Goal: Transaction & Acquisition: Purchase product/service

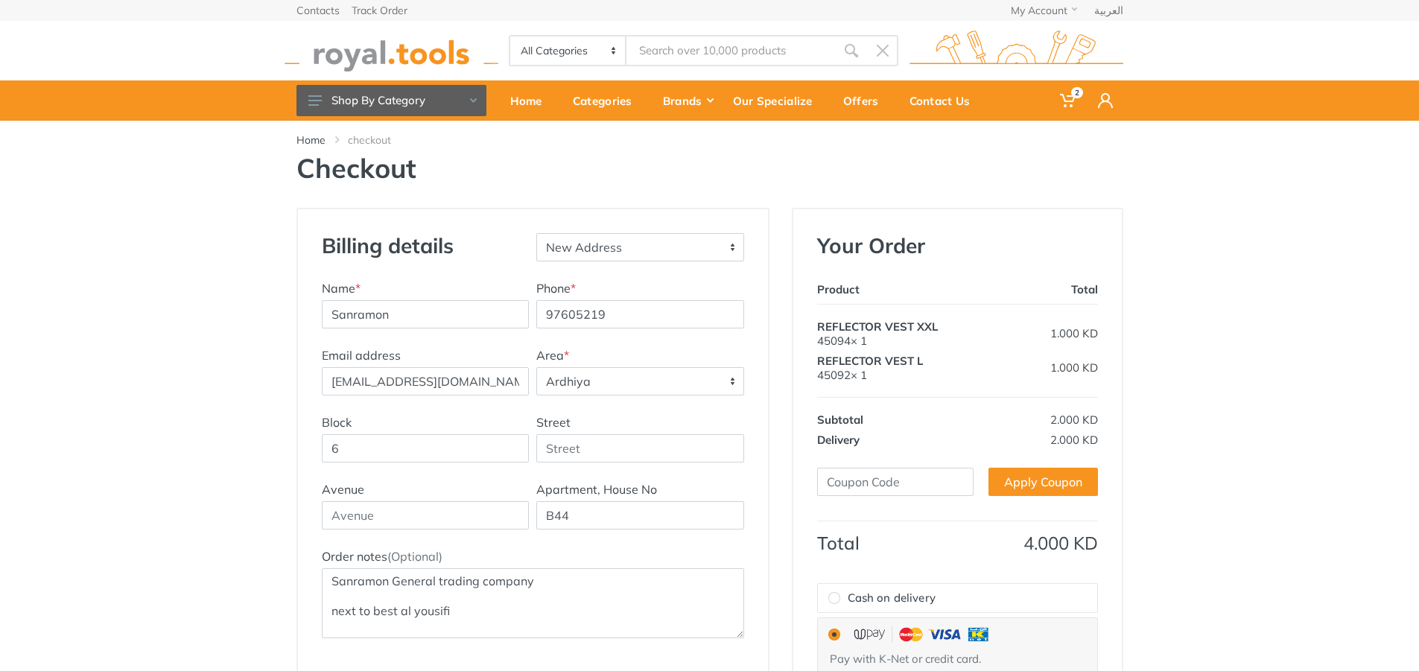
select select "29"
click at [1063, 104] on icon at bounding box center [1067, 100] width 15 height 15
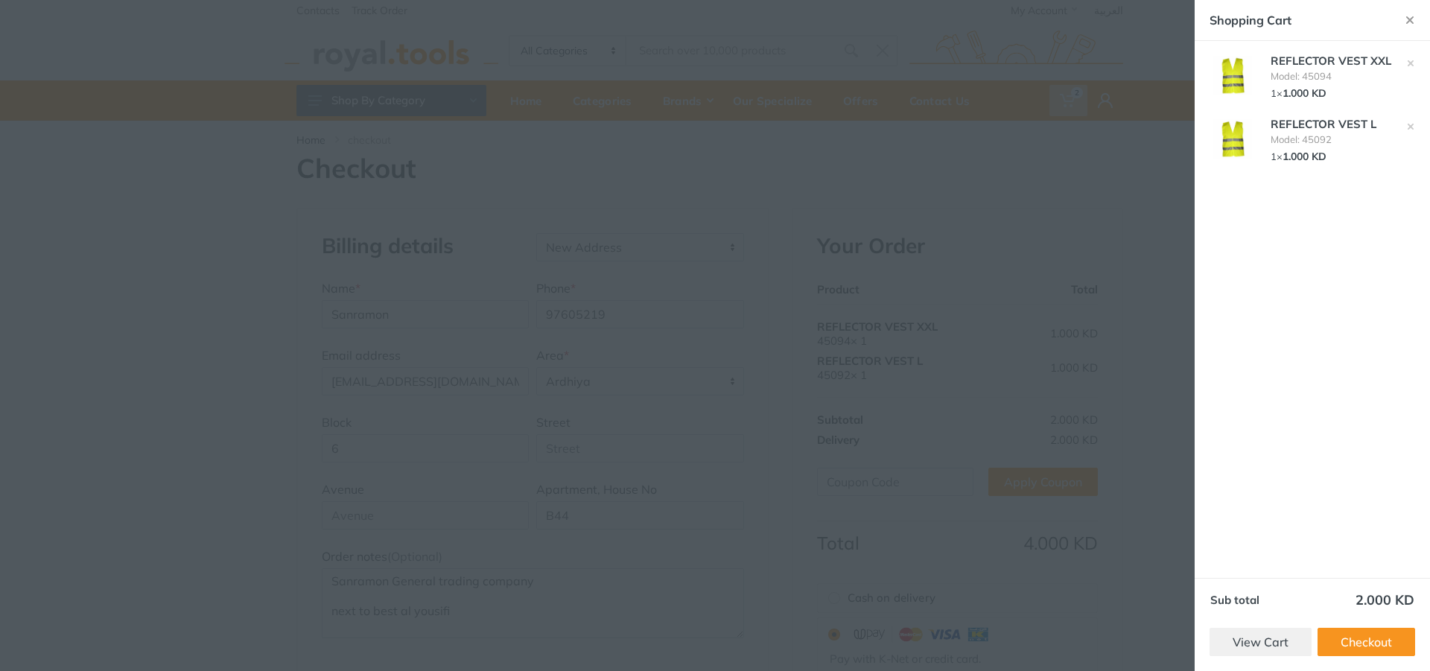
click at [1095, 207] on div at bounding box center [715, 335] width 1430 height 671
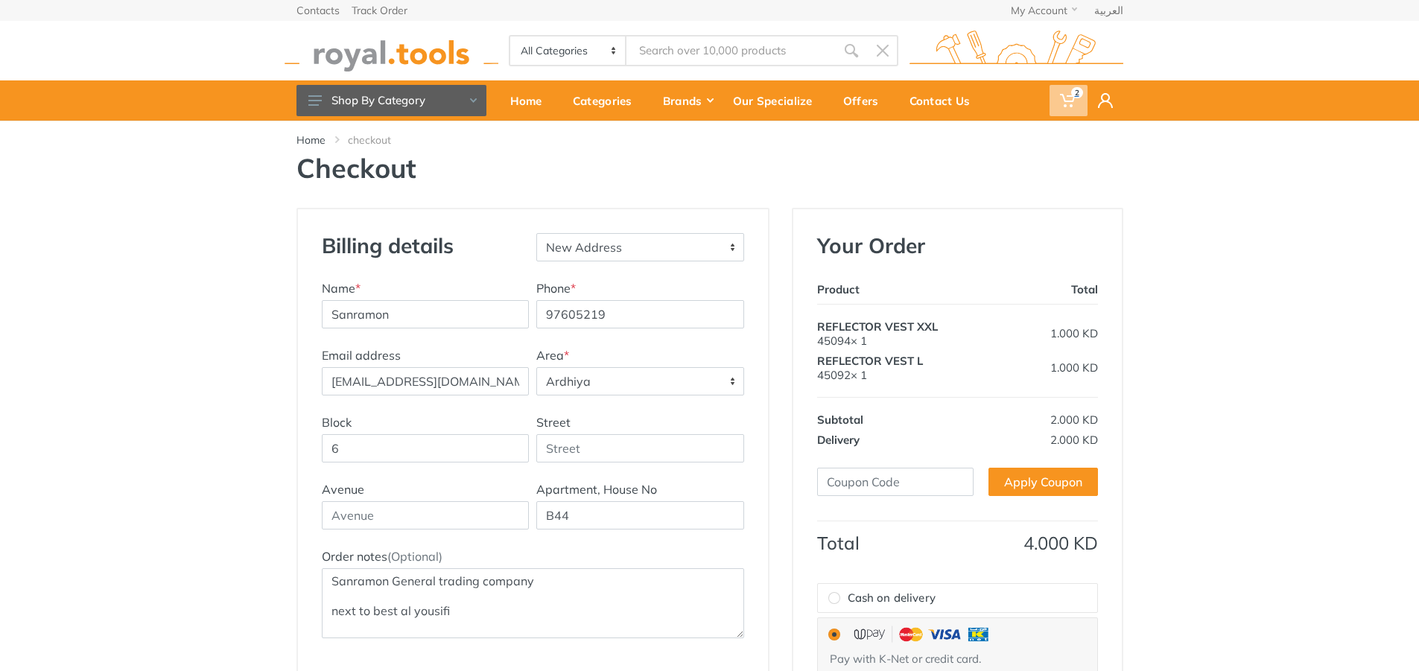
click at [1078, 102] on span "2" at bounding box center [1068, 100] width 38 height 31
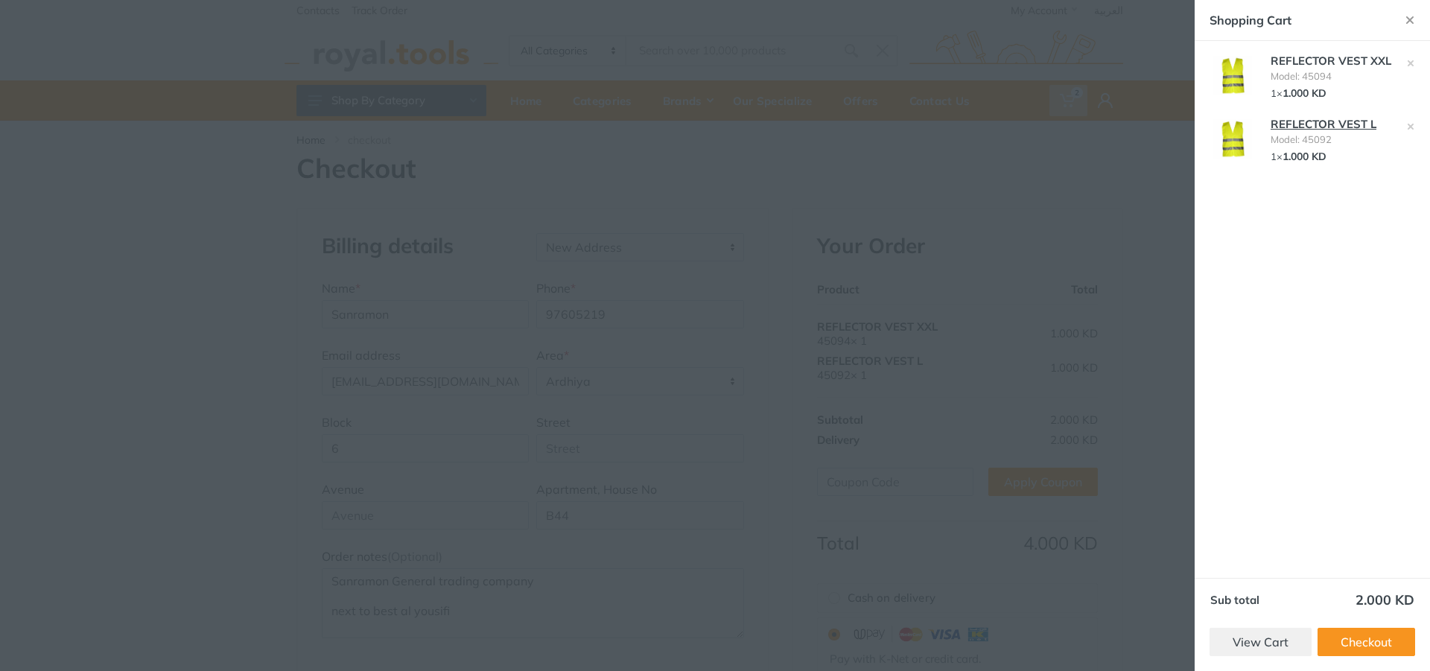
click at [1292, 124] on link "REFLECTOR VEST L" at bounding box center [1324, 124] width 106 height 14
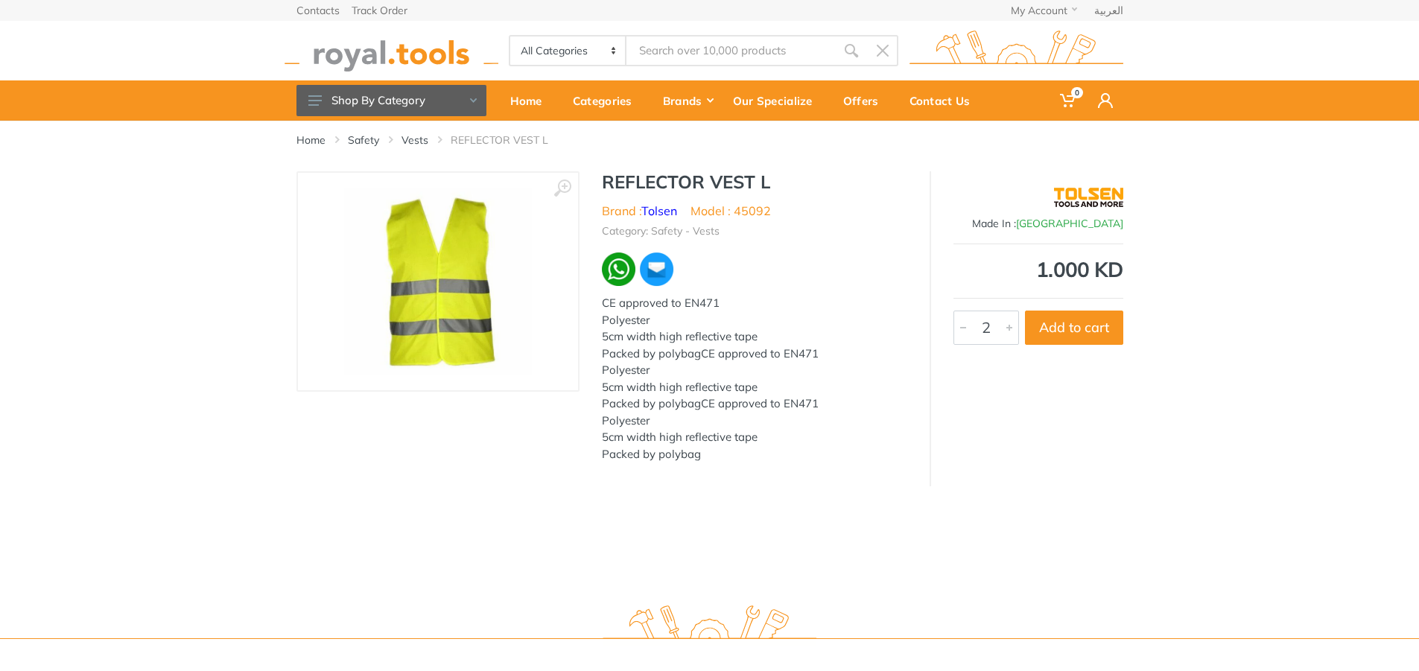
click at [1007, 328] on div at bounding box center [1009, 327] width 18 height 33
click at [1285, 323] on div "‹ › REFLECTOR VEST L Brand : Tolsen Model : 45092 2" at bounding box center [709, 328] width 1419 height 315
click at [1058, 337] on button "Add to cart" at bounding box center [1074, 328] width 98 height 34
type input "1"
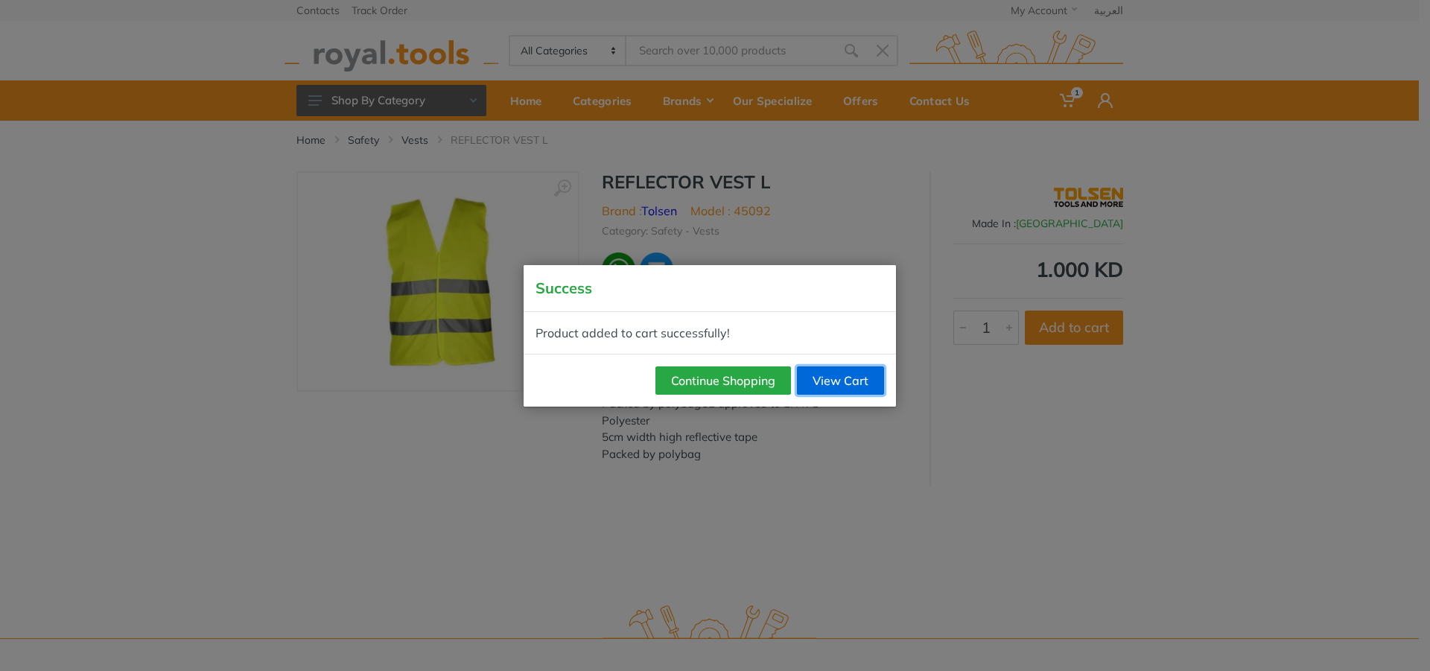
click at [826, 384] on link "View Cart" at bounding box center [840, 380] width 87 height 28
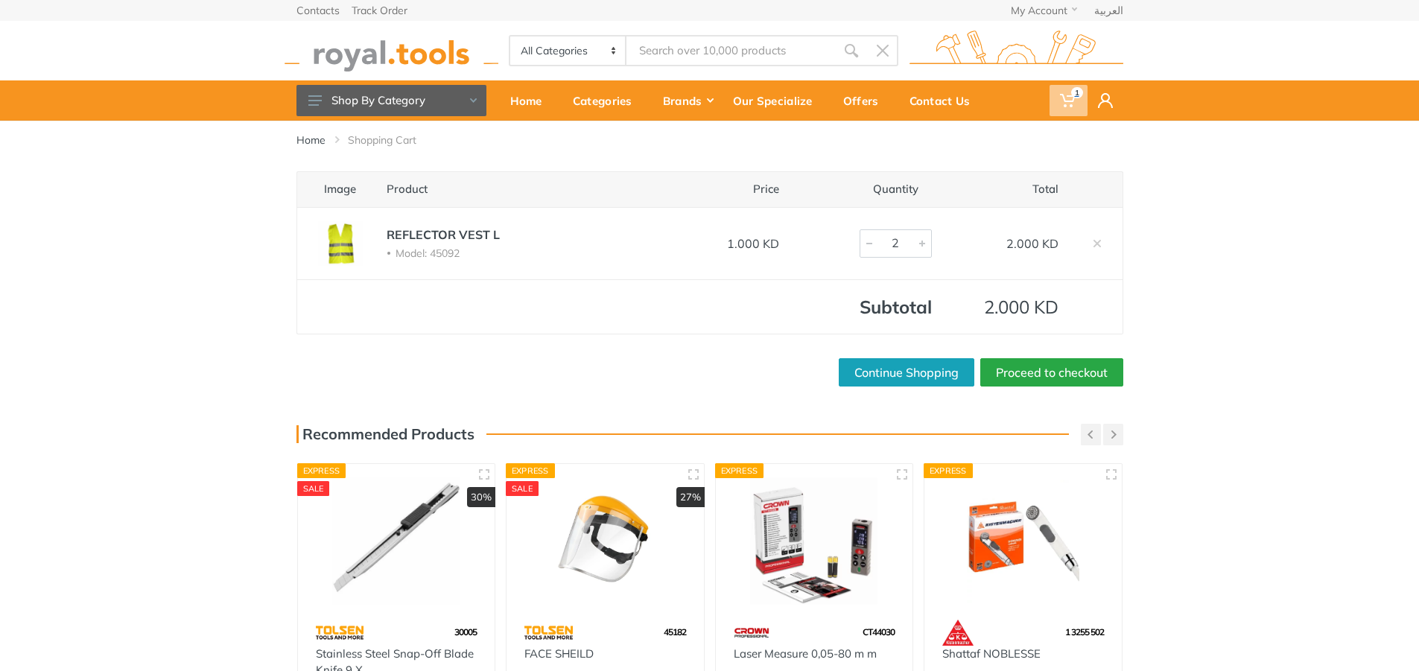
click at [1060, 99] on icon at bounding box center [1067, 100] width 15 height 15
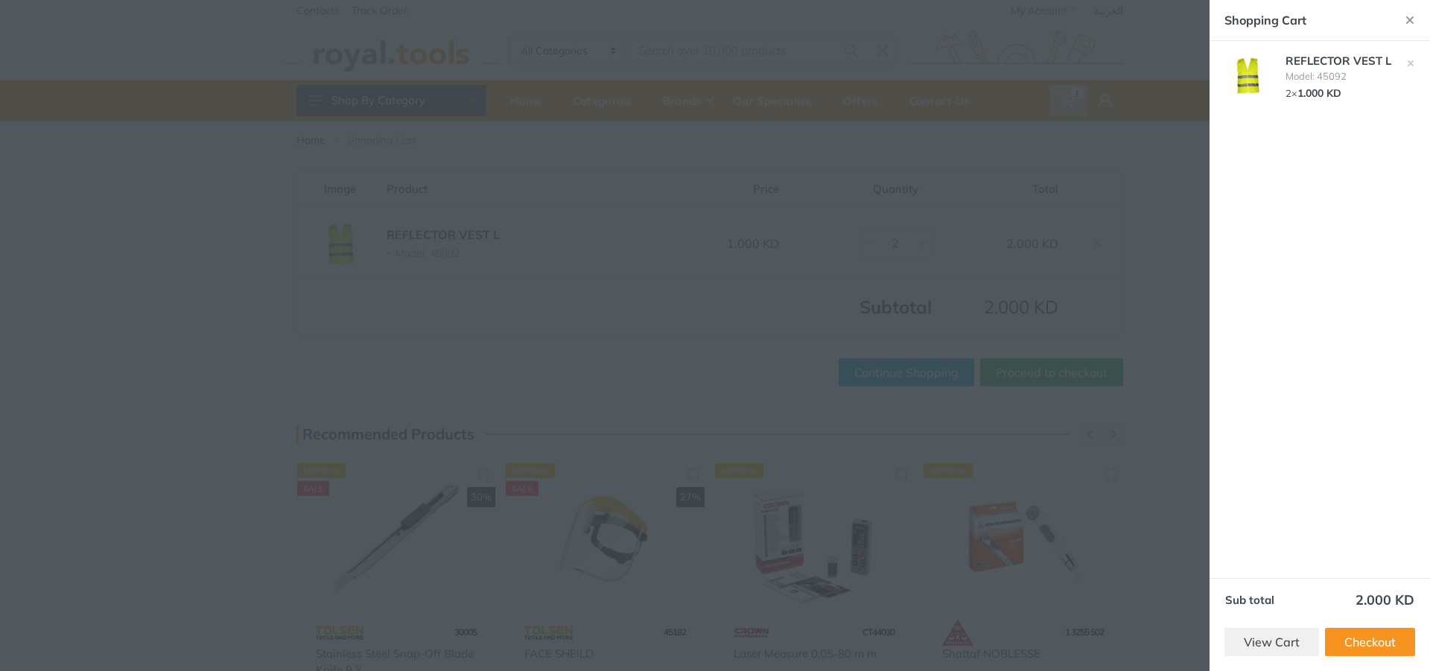
click at [1060, 99] on div at bounding box center [715, 335] width 1430 height 671
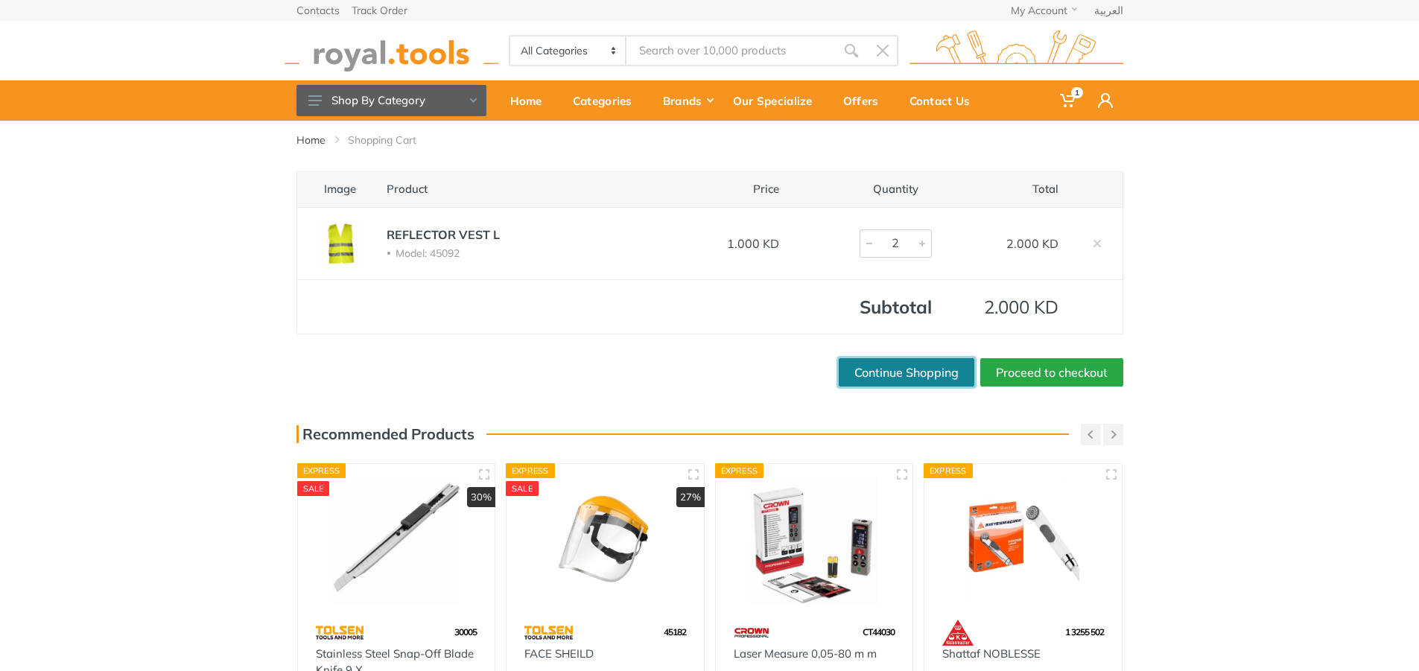
click at [942, 375] on link "Continue Shopping" at bounding box center [907, 372] width 136 height 28
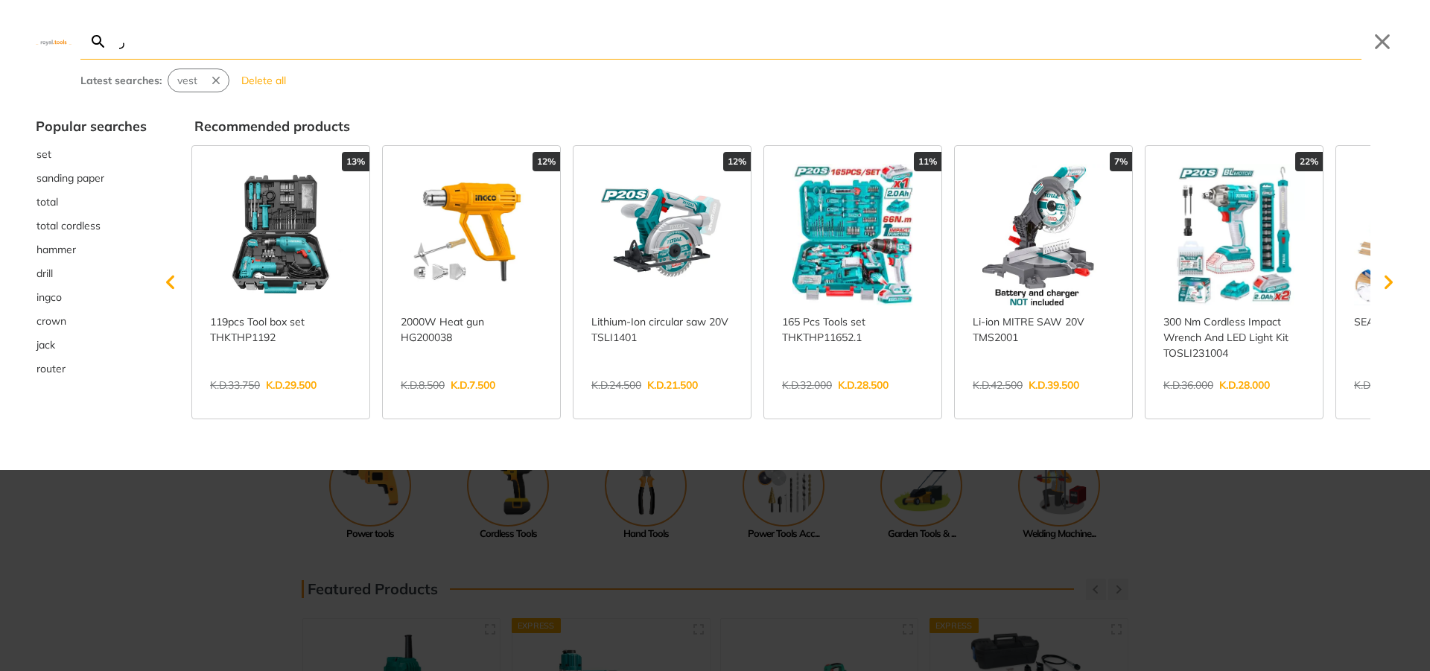
type input "ر"
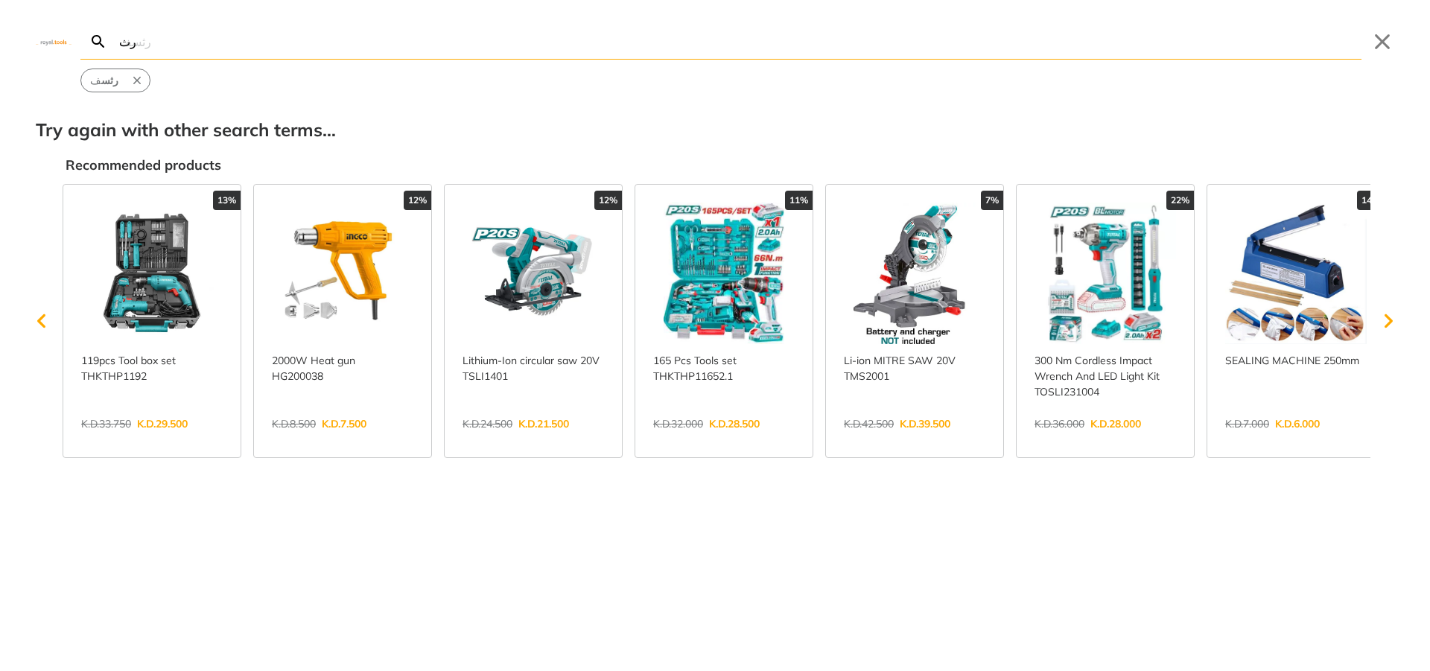
type input "ر"
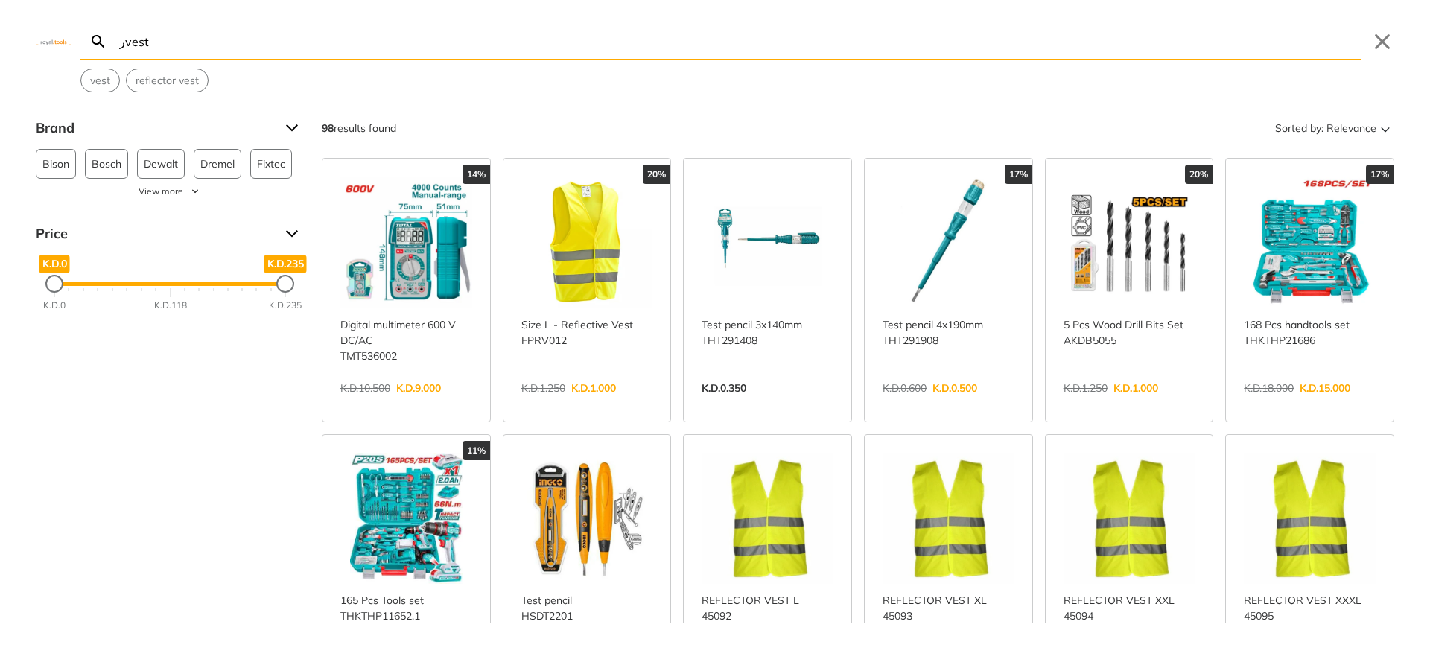
type input "رvest"
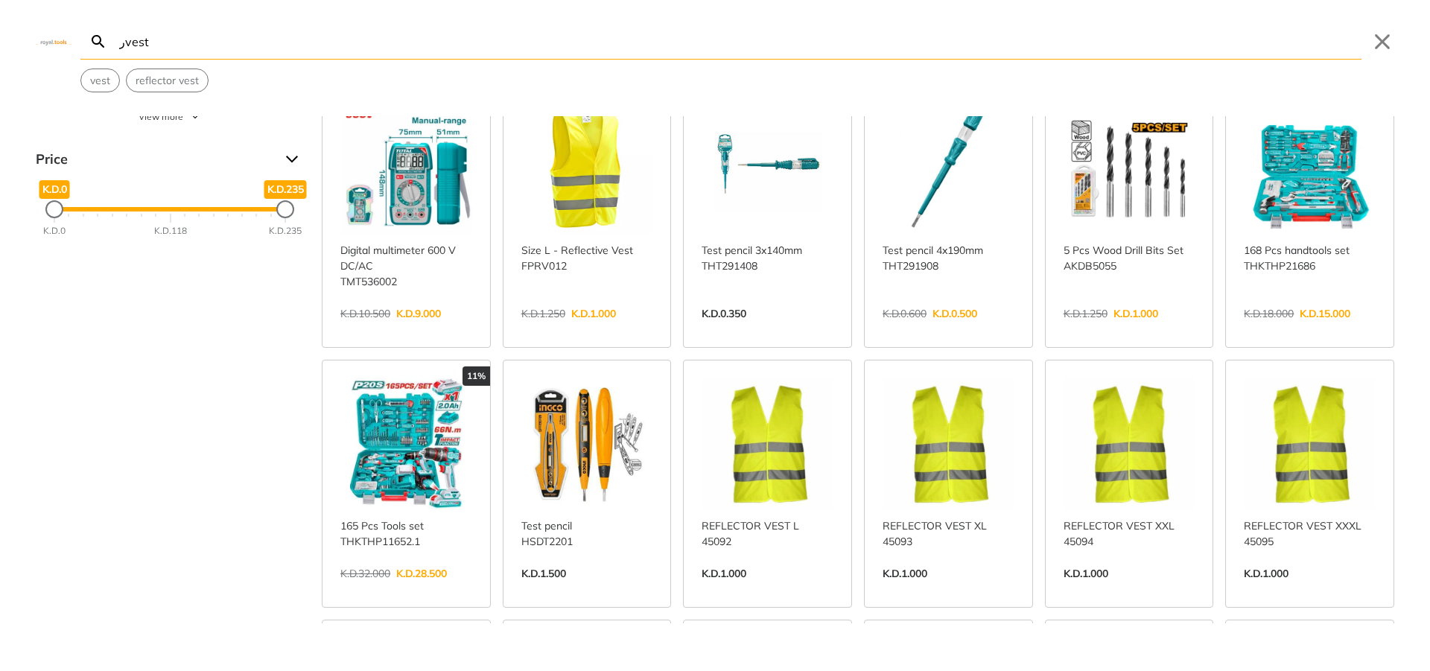
click at [1123, 589] on link "View more →" at bounding box center [1130, 589] width 132 height 0
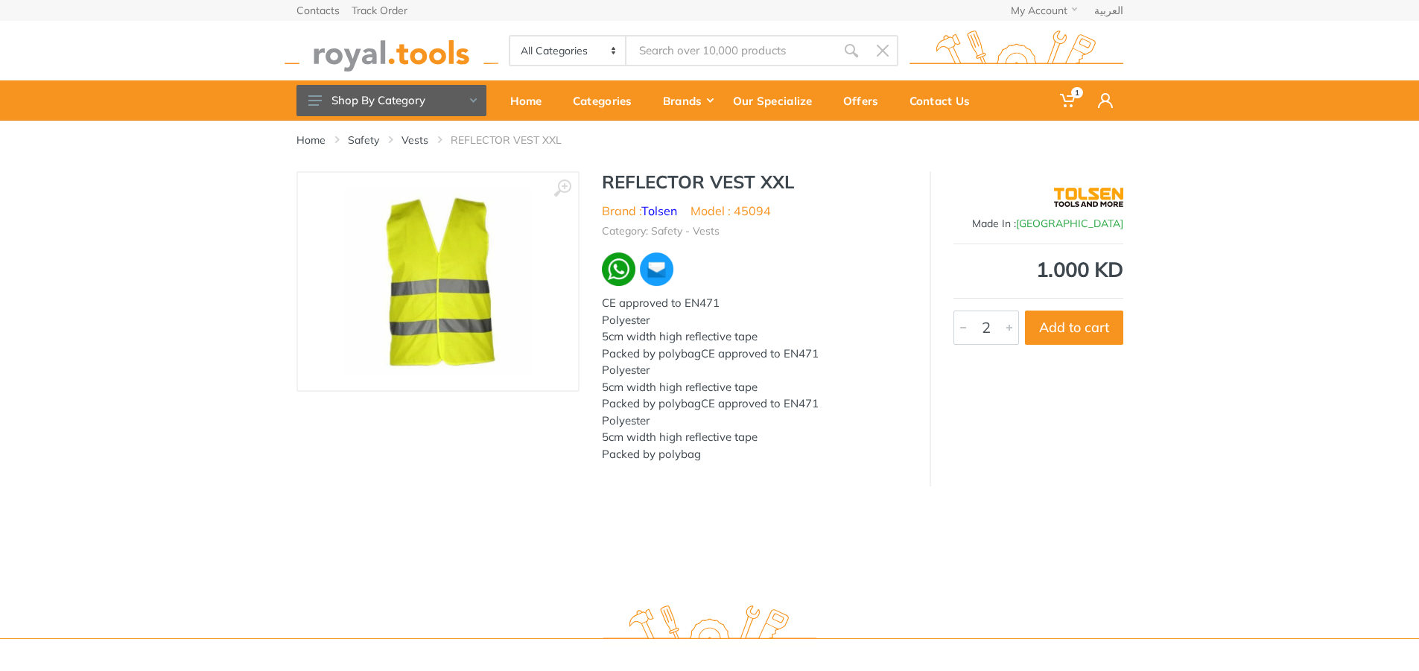
click at [1010, 331] on div at bounding box center [1009, 327] width 18 height 33
type input "1"
drag, startPoint x: 963, startPoint y: 329, endPoint x: 1017, endPoint y: 333, distance: 53.8
click at [962, 329] on div at bounding box center [963, 327] width 18 height 33
click at [1068, 328] on button "Add to cart" at bounding box center [1074, 328] width 98 height 34
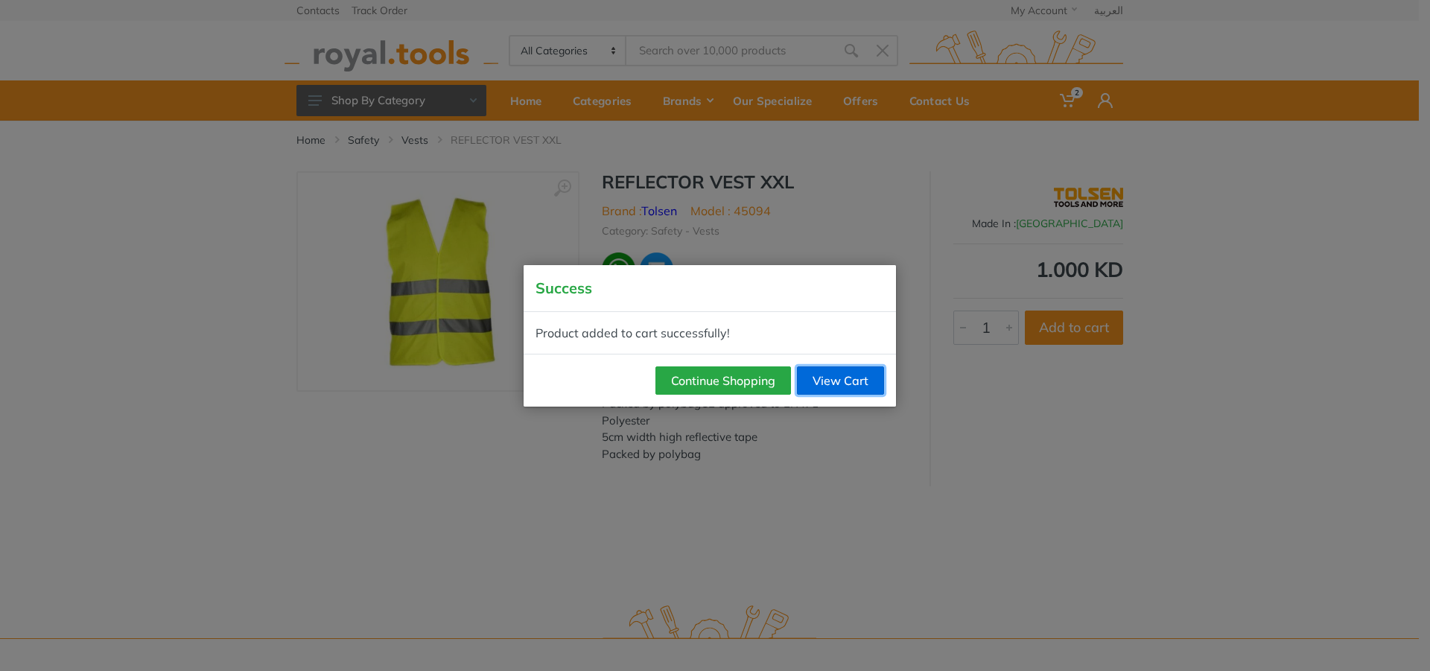
click at [810, 382] on link "View Cart" at bounding box center [840, 380] width 87 height 28
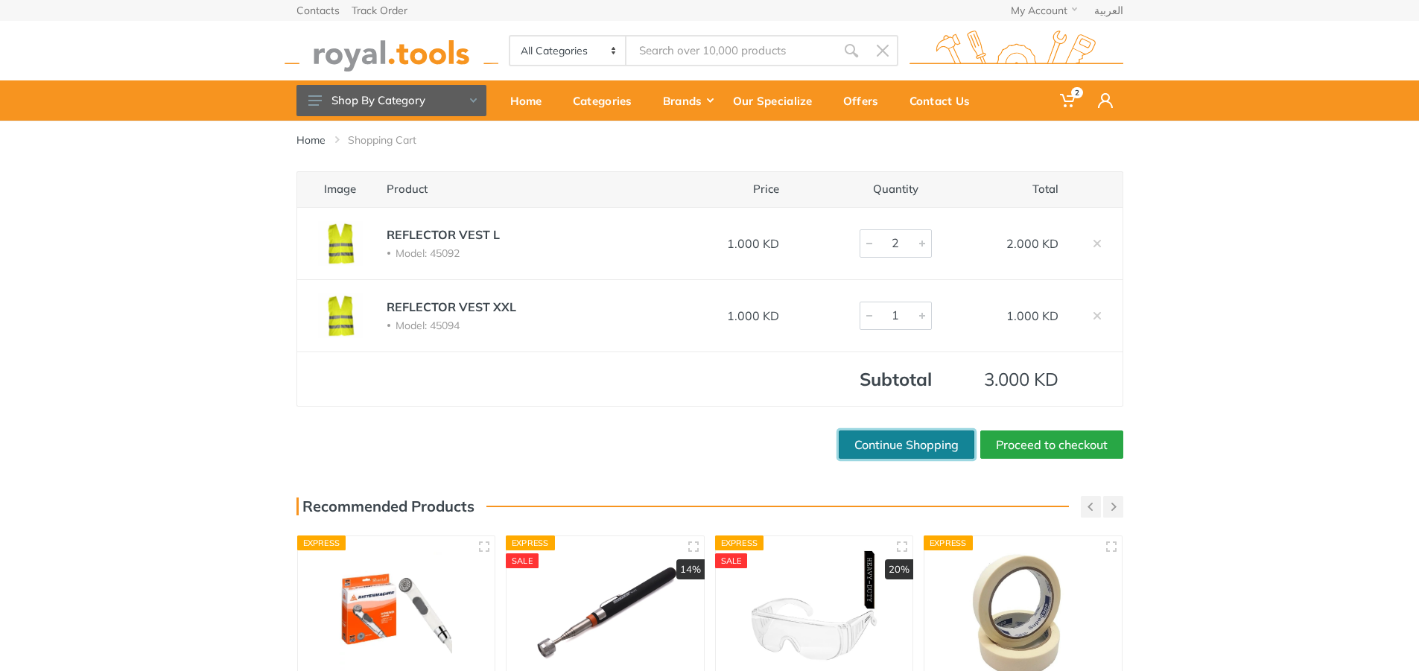
click at [896, 448] on link "Continue Shopping" at bounding box center [907, 445] width 136 height 28
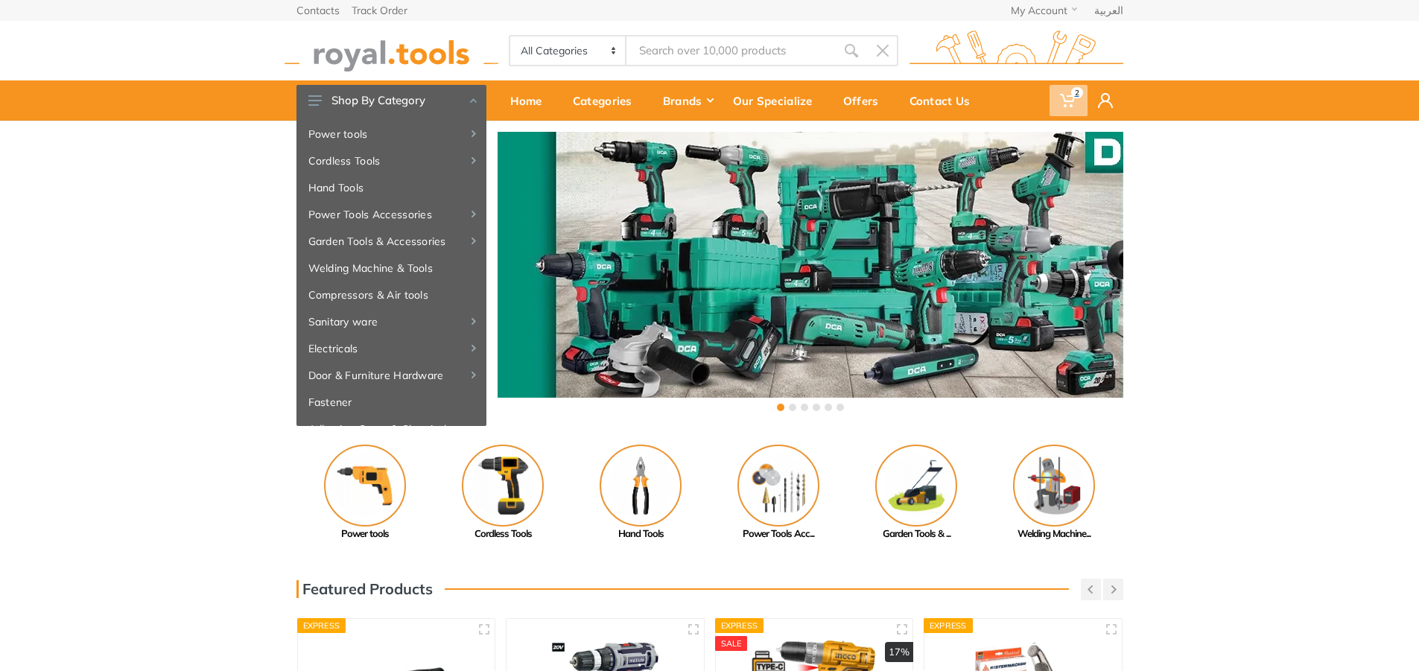
click at [1064, 102] on icon at bounding box center [1067, 100] width 15 height 15
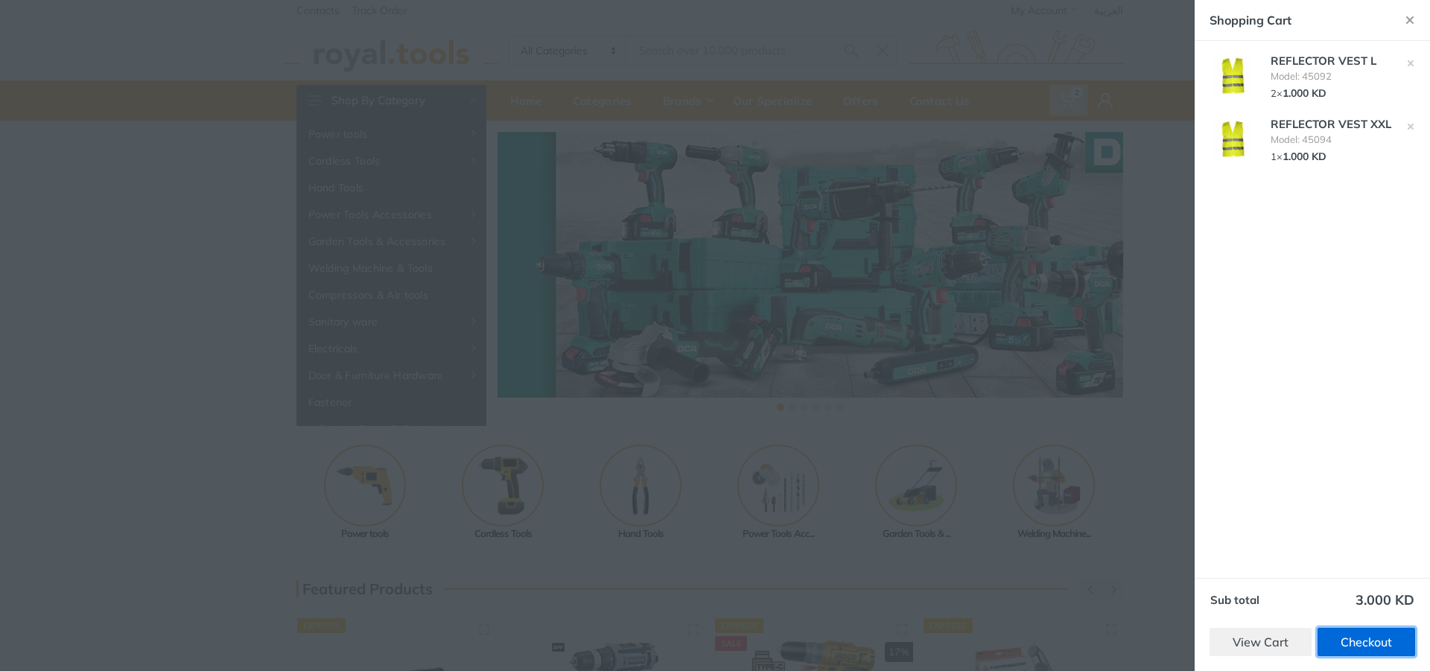
click at [1343, 633] on link "Checkout" at bounding box center [1367, 642] width 98 height 28
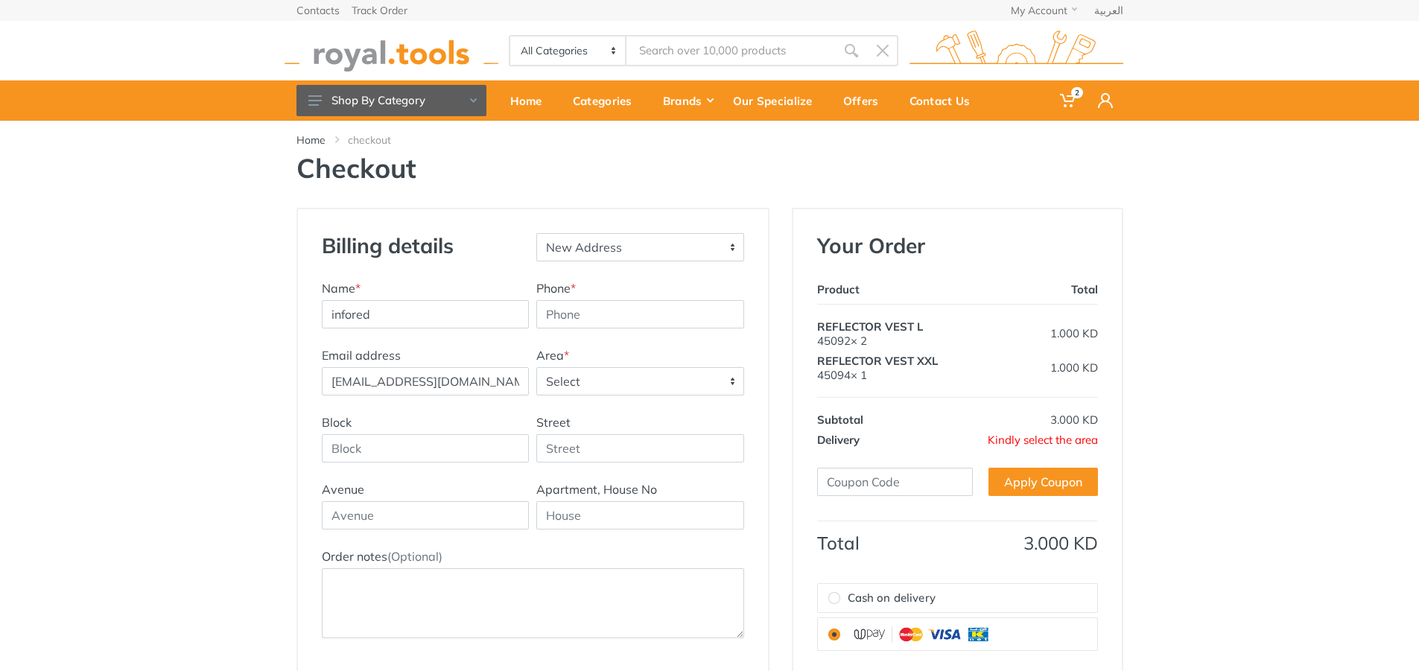
scroll to position [74, 0]
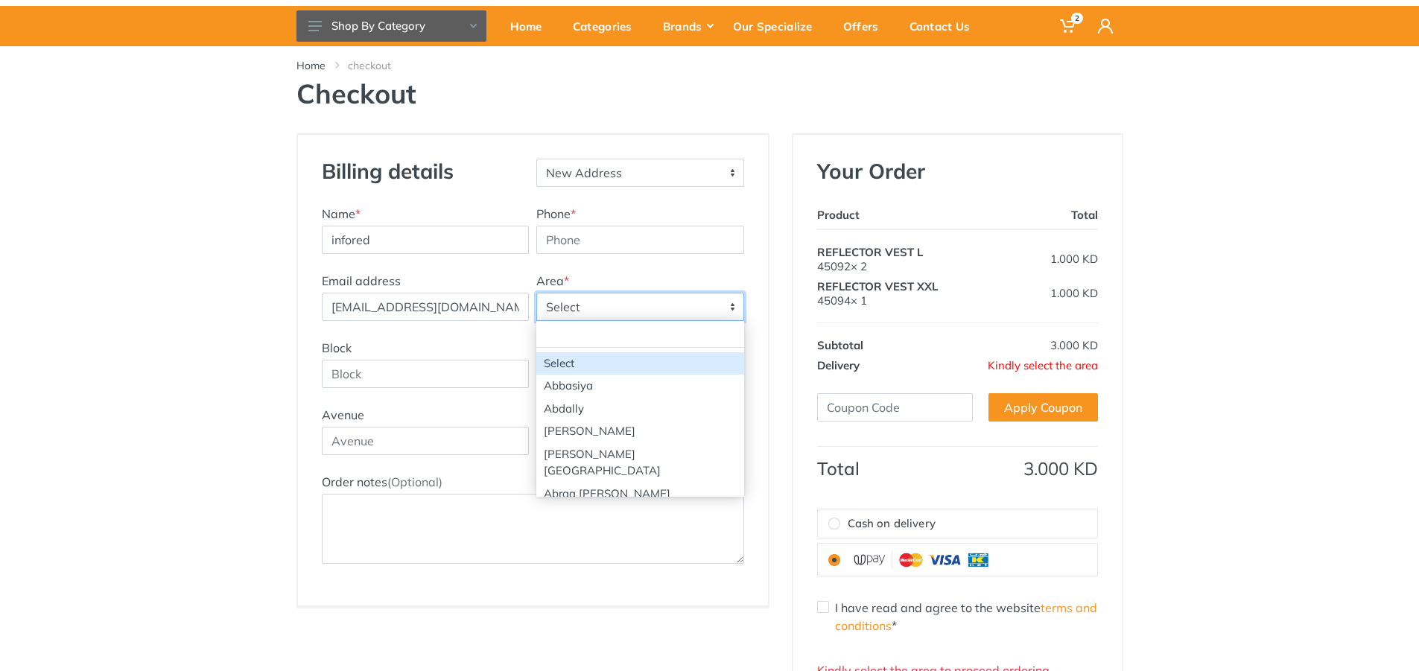
click at [614, 314] on span "Select" at bounding box center [640, 306] width 206 height 27
type input "a"
type input "ard"
select select "29"
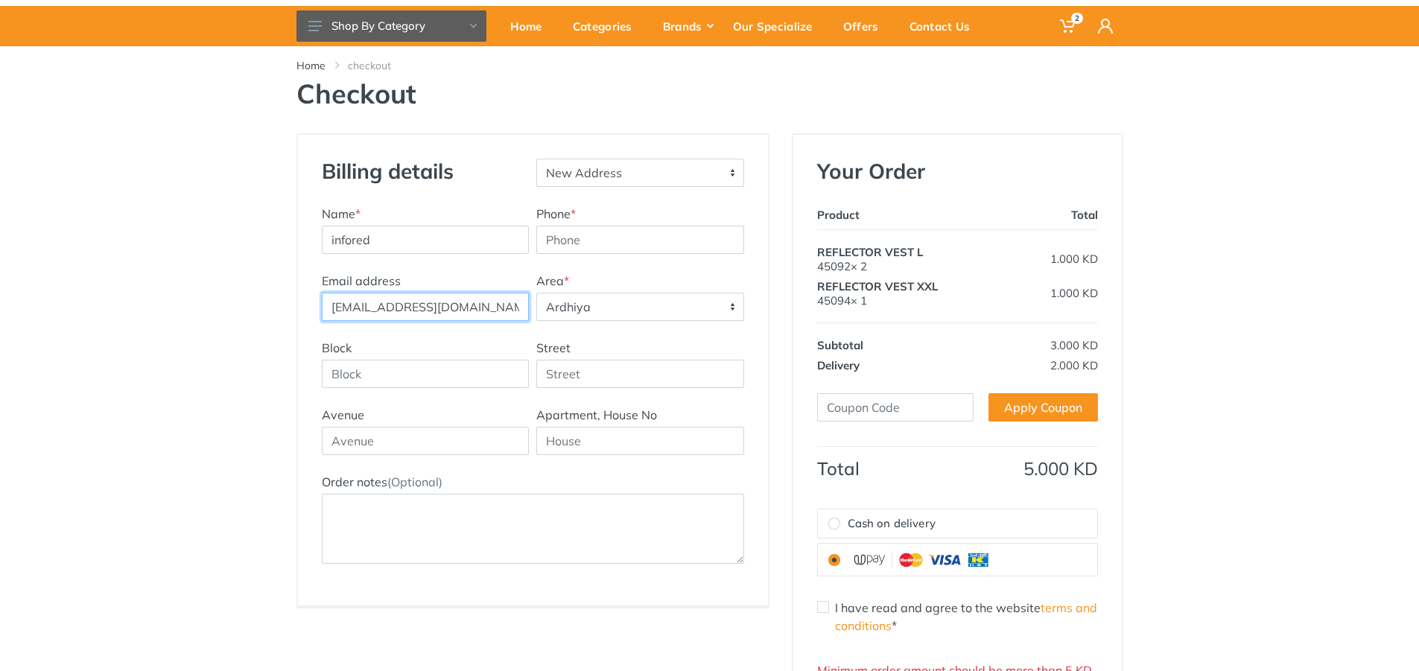
drag, startPoint x: 480, startPoint y: 311, endPoint x: 250, endPoint y: 308, distance: 230.2
click at [250, 308] on div "Billing details New Address Name * infored Phone * Area *" at bounding box center [709, 441] width 1419 height 616
drag, startPoint x: 502, startPoint y: 302, endPoint x: 331, endPoint y: 317, distance: 172.0
click at [331, 317] on input "Purchasing@sanramonkw.com" at bounding box center [426, 307] width 208 height 28
paste input "p"
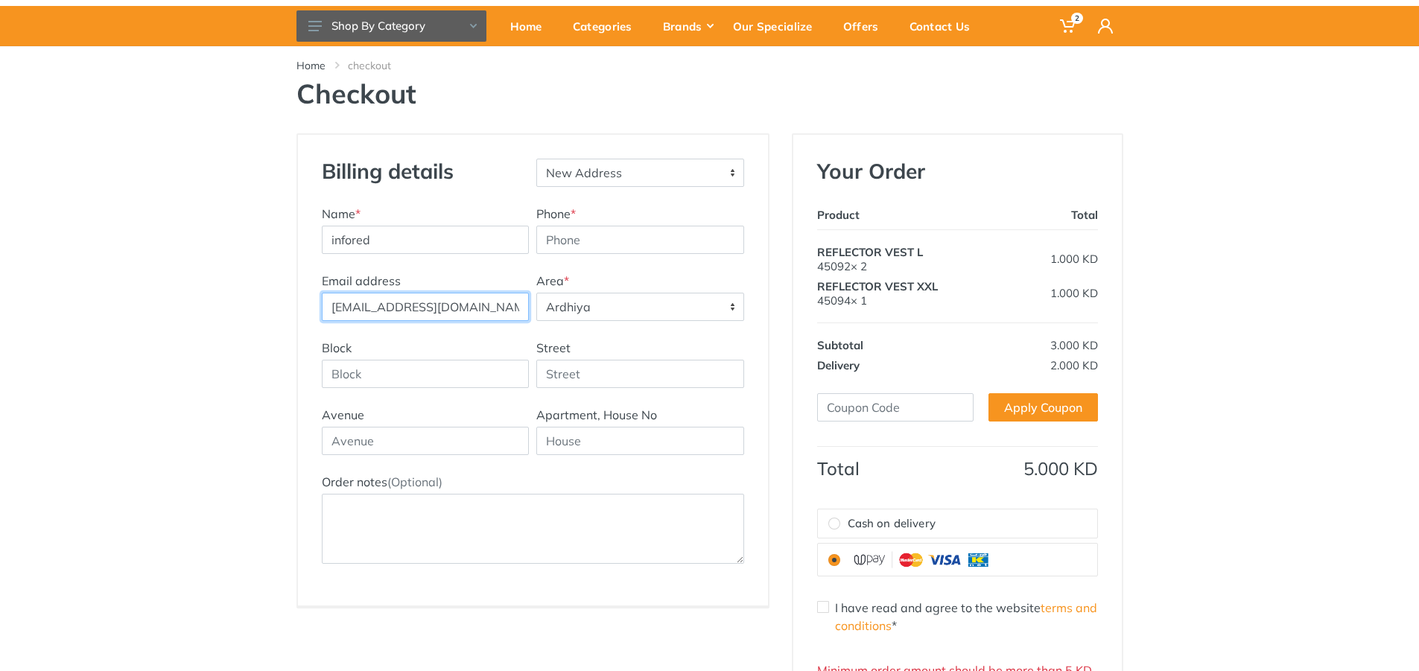
type input "purchasing@sanramonkw.com"
drag, startPoint x: 468, startPoint y: 247, endPoint x: 287, endPoint y: 263, distance: 181.7
click at [287, 263] on div "Billing details New Address Name * infored Phone * *" at bounding box center [532, 441] width 495 height 616
type input "W"
type input "Sanramon"
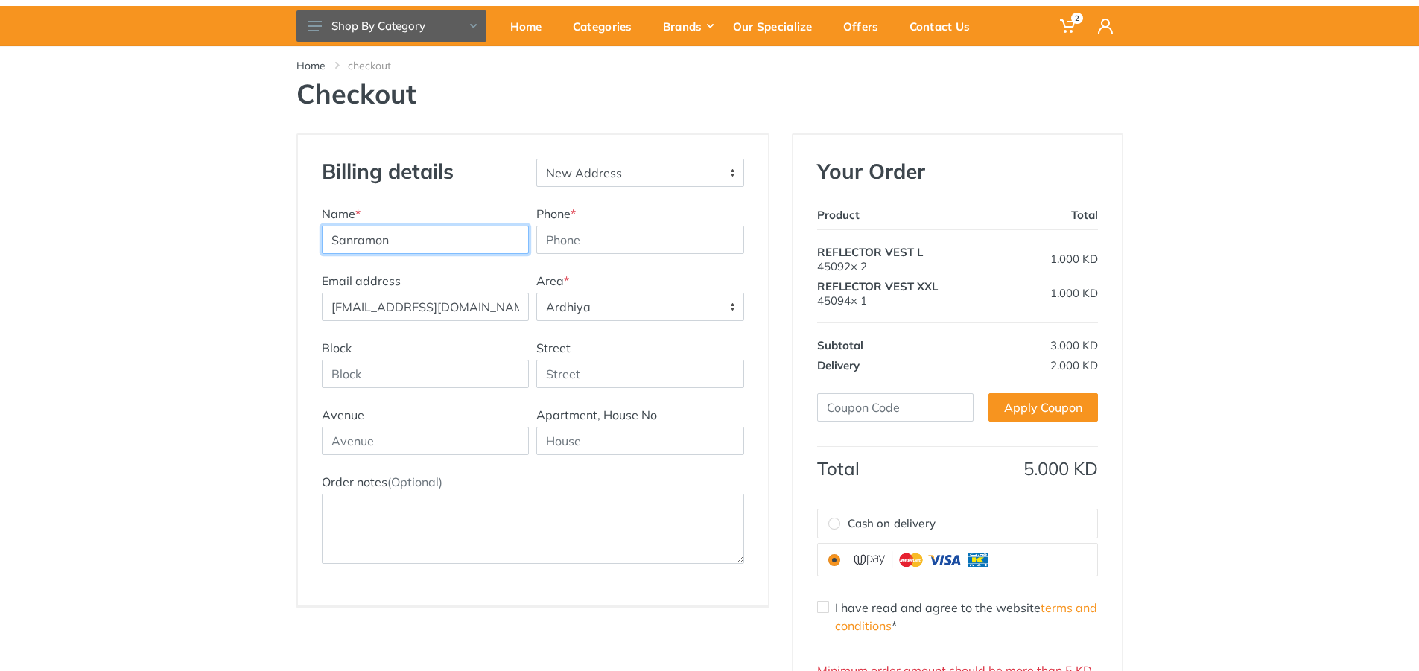
drag, startPoint x: 483, startPoint y: 242, endPoint x: 305, endPoint y: 241, distance: 178.8
click at [305, 241] on div "Billing details New Address Name * Sanramon Phone * Email address *" at bounding box center [533, 370] width 470 height 471
type input "Wael"
drag, startPoint x: 410, startPoint y: 240, endPoint x: 321, endPoint y: 237, distance: 88.7
click at [322, 237] on input "Wael" at bounding box center [426, 240] width 208 height 28
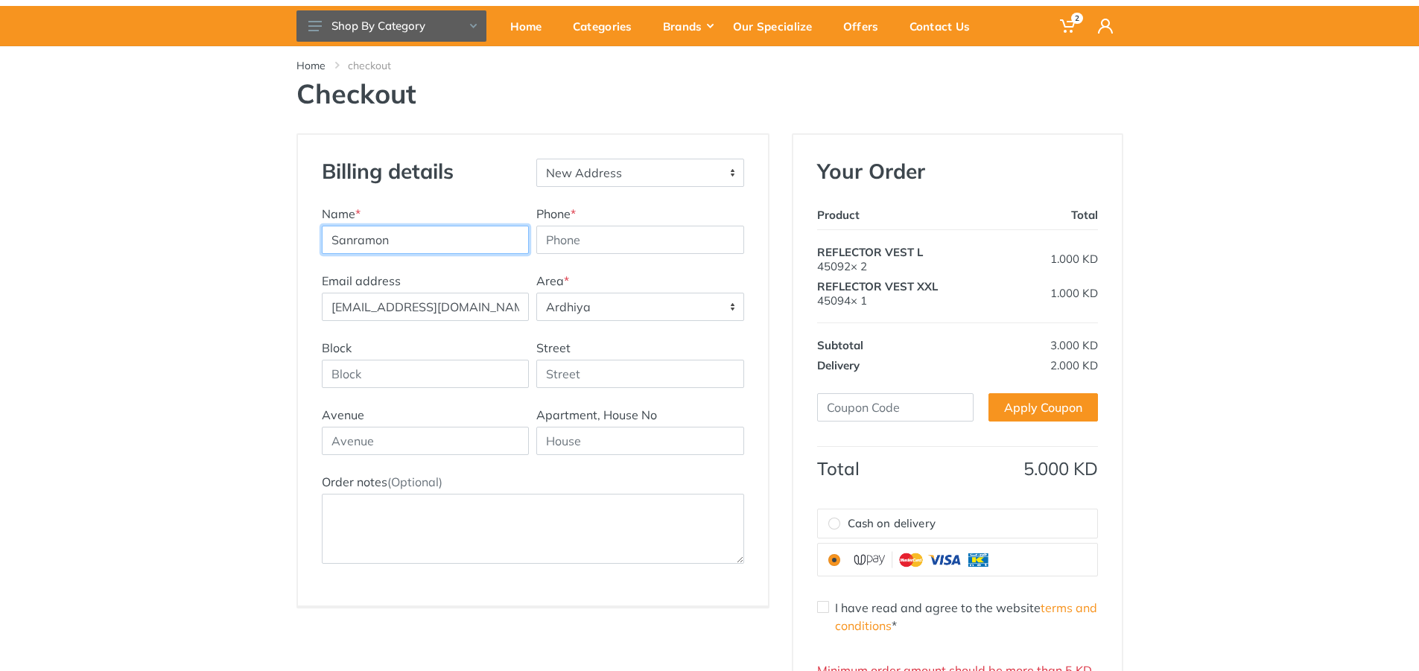
type input "Sanramon"
click at [655, 229] on input "Phone *" at bounding box center [640, 240] width 208 height 28
type input "6"
type input "97605219"
click at [259, 212] on div "Billing details New Address Name * Sanramon Phone * 97605219" at bounding box center [709, 441] width 1419 height 616
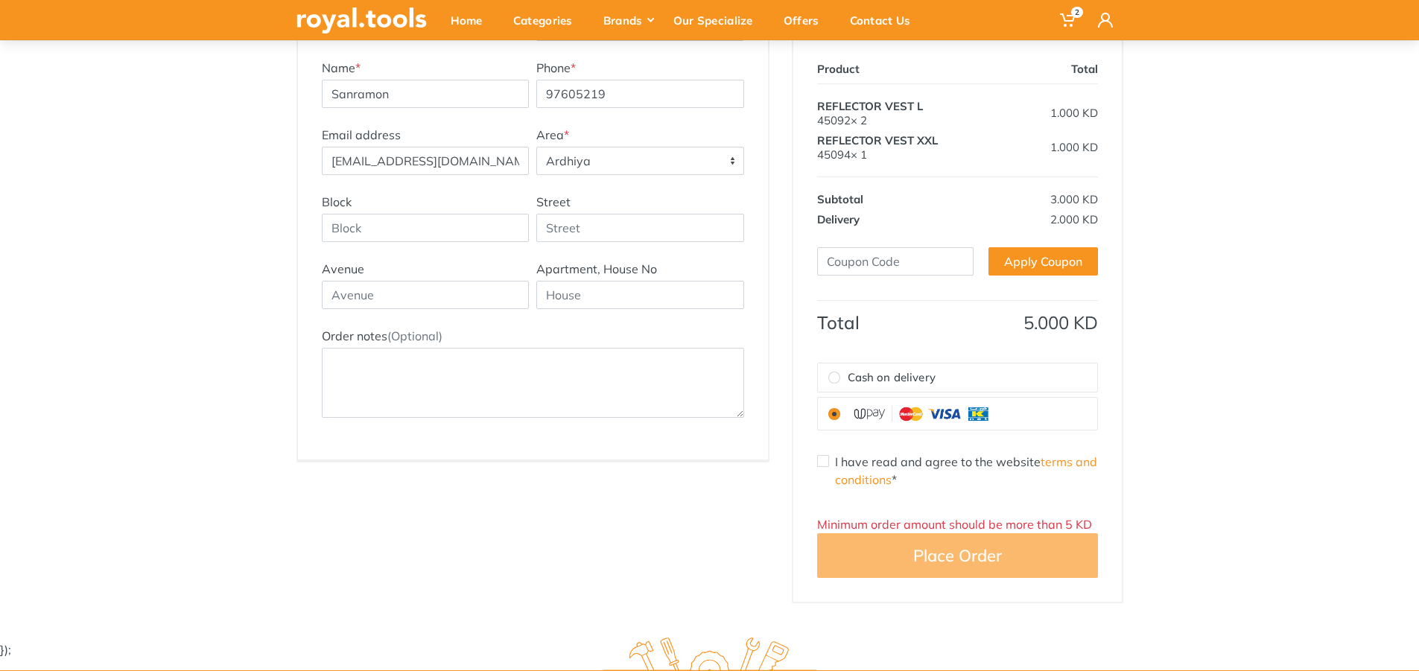
scroll to position [223, 0]
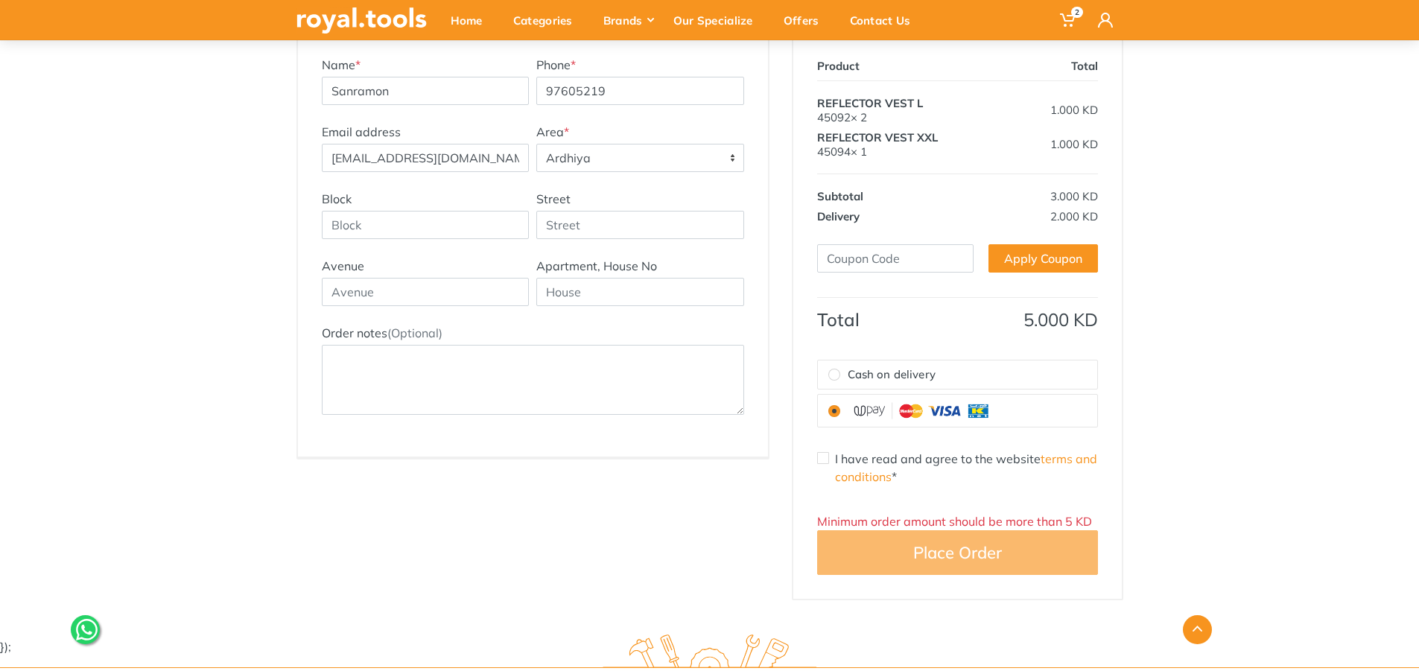
click at [825, 462] on input "I have read and agree to the website terms and conditions *" at bounding box center [823, 458] width 12 height 12
checkbox input "true"
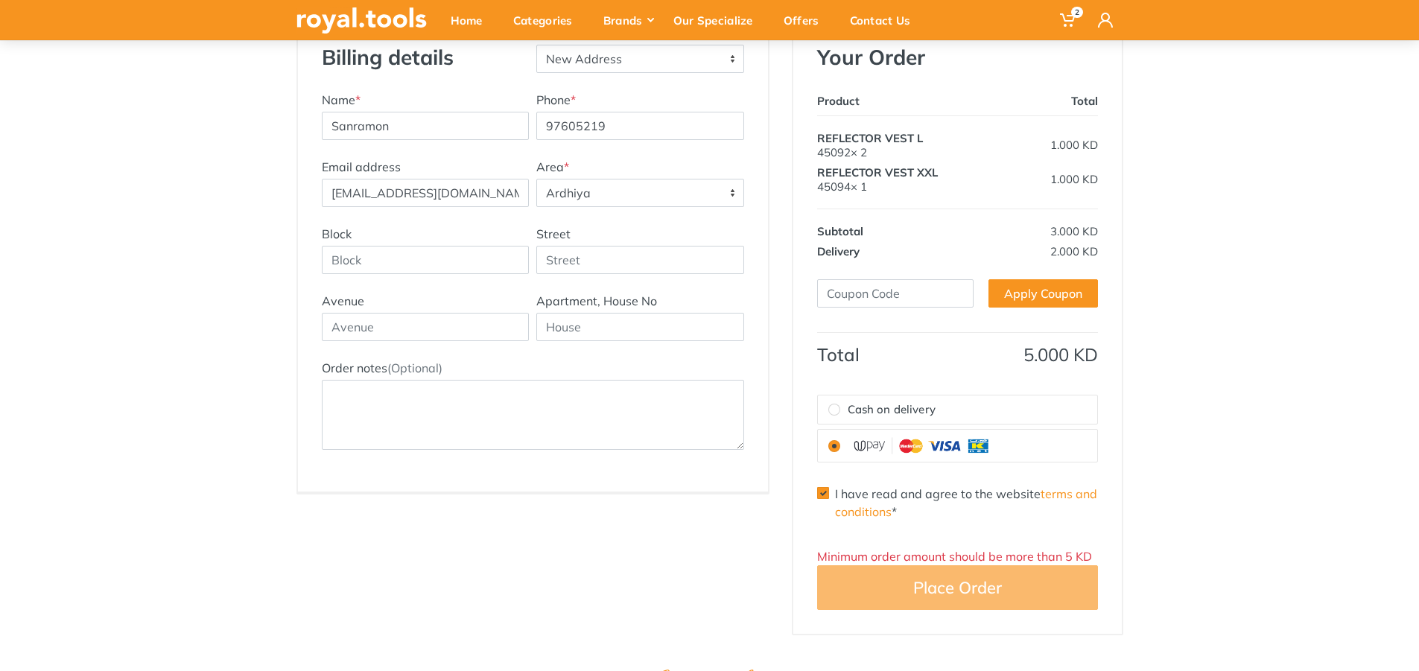
scroll to position [149, 0]
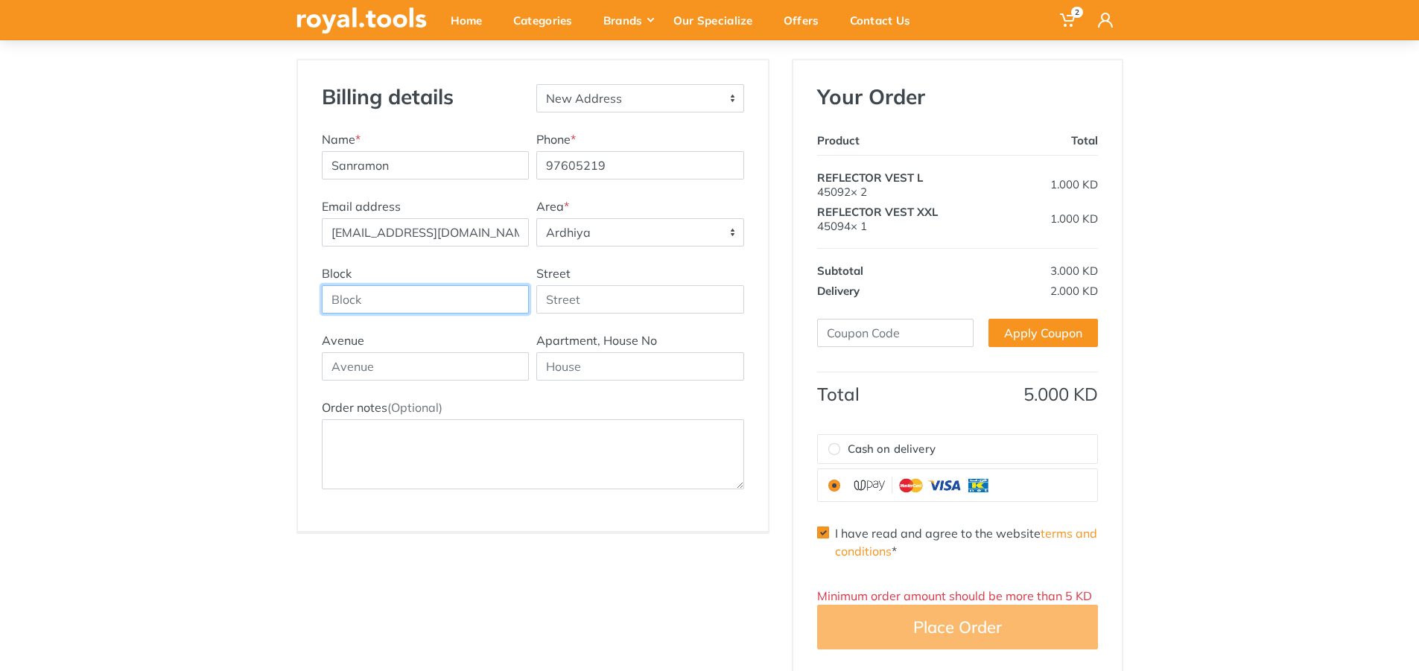
click at [434, 297] on input "Block" at bounding box center [426, 299] width 208 height 28
type input "1"
click at [543, 503] on div "Billing details New Address Name * Sanramon Phone * 97605219 Email address purc…" at bounding box center [533, 295] width 470 height 471
click at [581, 300] on input "Street" at bounding box center [640, 299] width 208 height 28
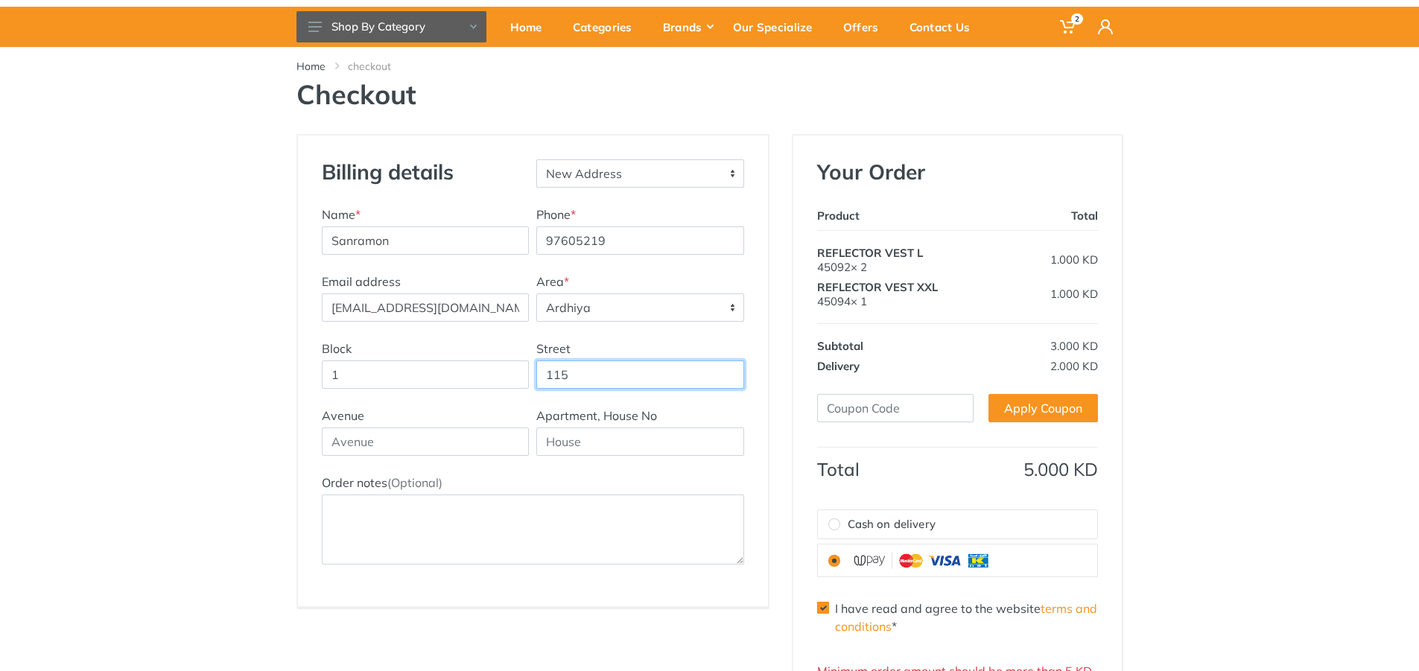
scroll to position [0, 0]
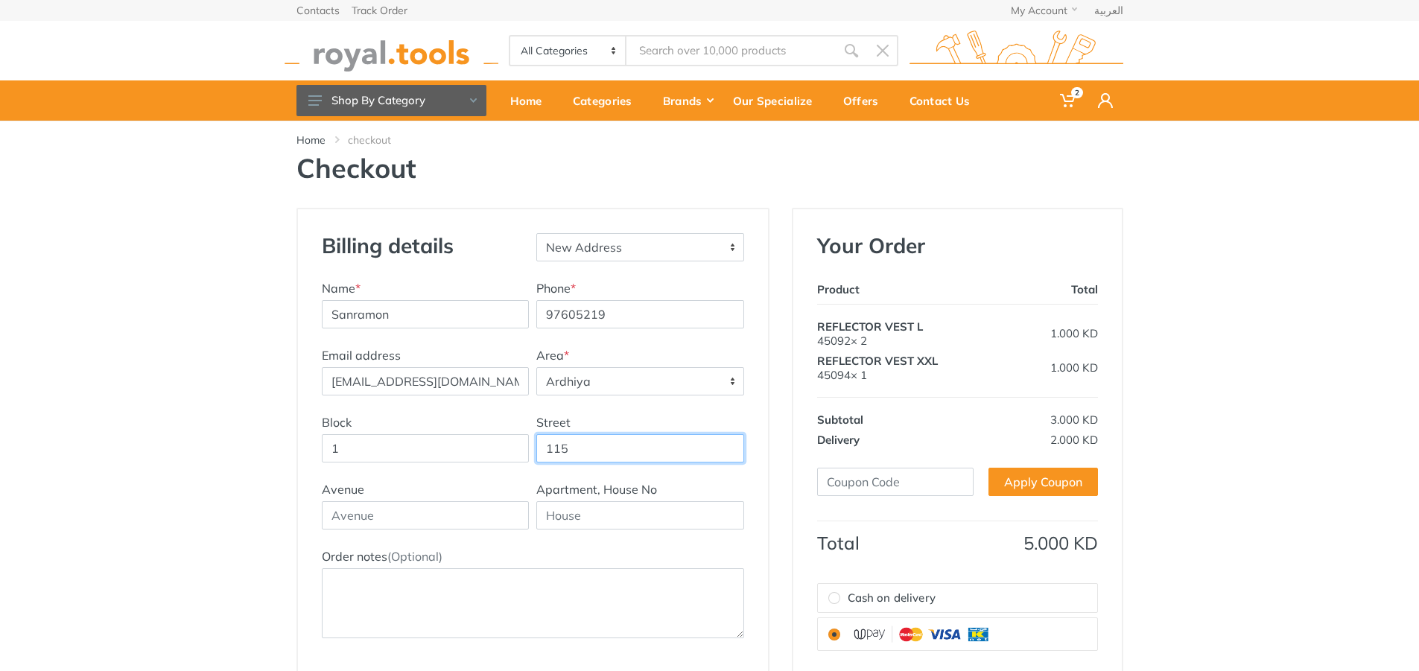
type input "115"
click at [903, 235] on h3 "Your Order" at bounding box center [957, 245] width 281 height 25
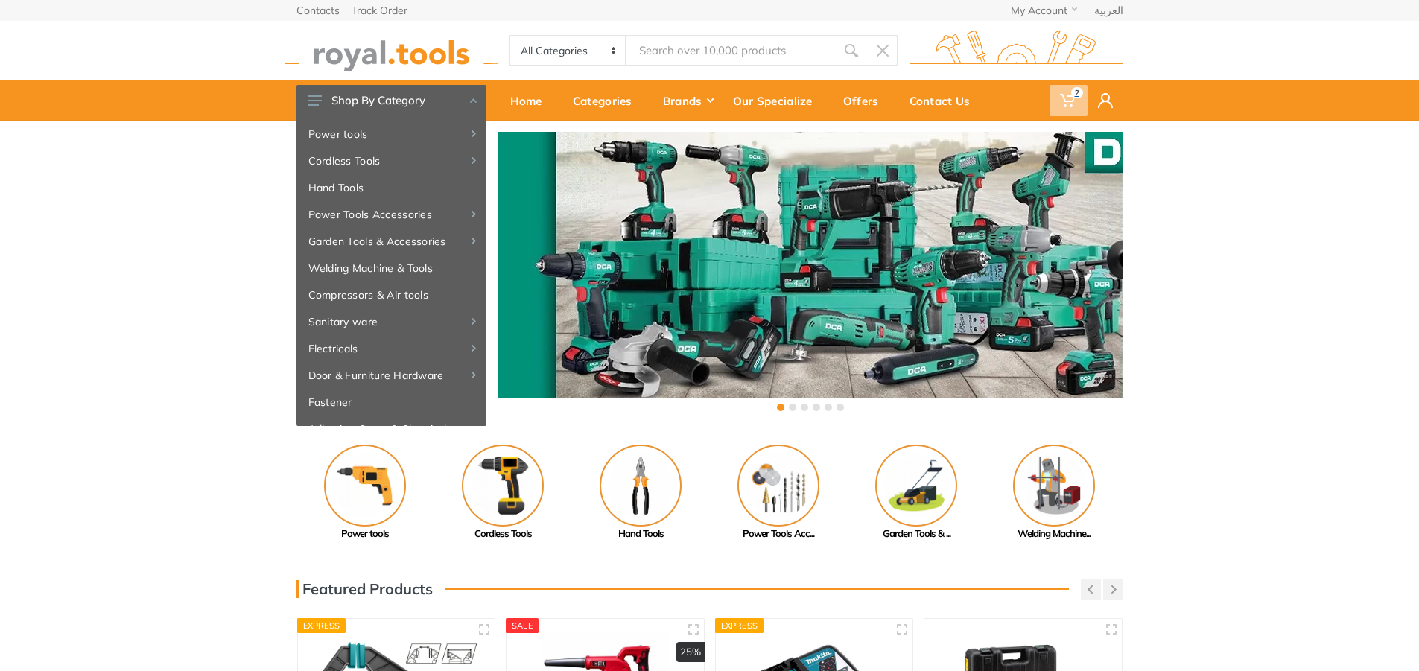
click at [1058, 93] on span "2" at bounding box center [1068, 100] width 38 height 31
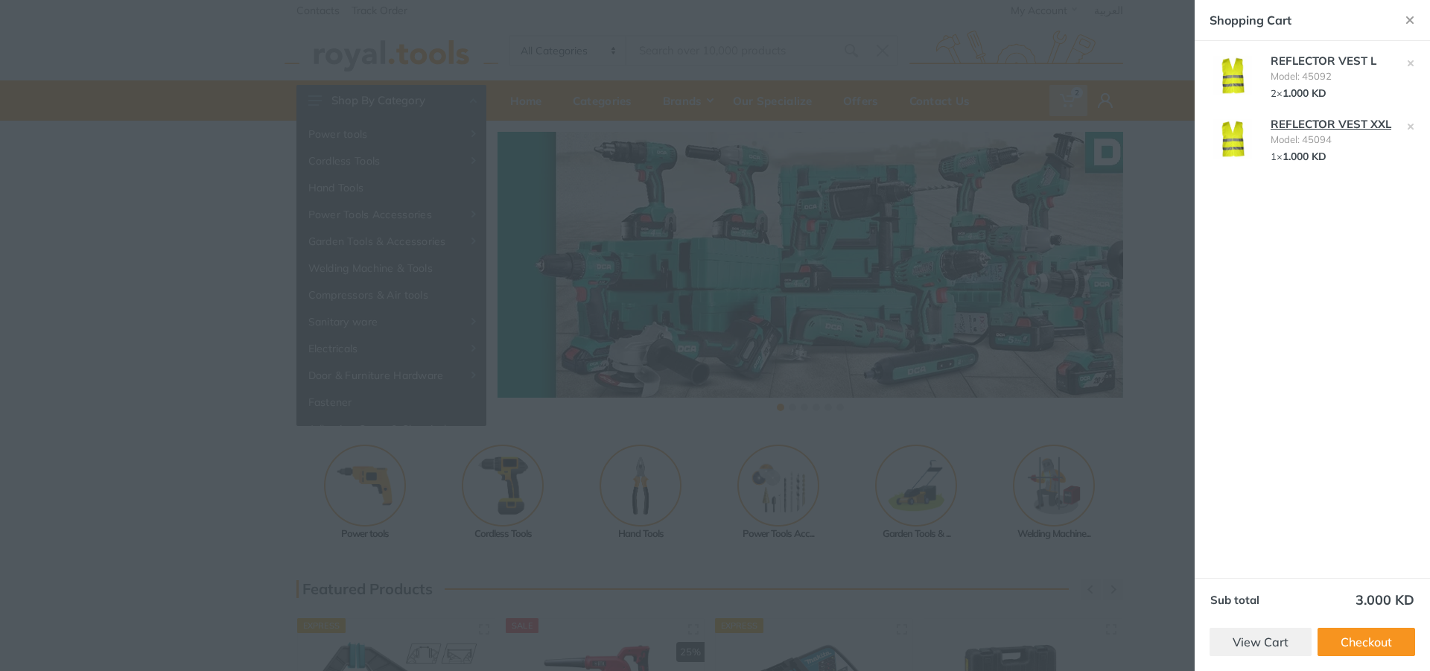
click at [1304, 129] on link "REFLECTOR VEST XXL" at bounding box center [1331, 124] width 121 height 14
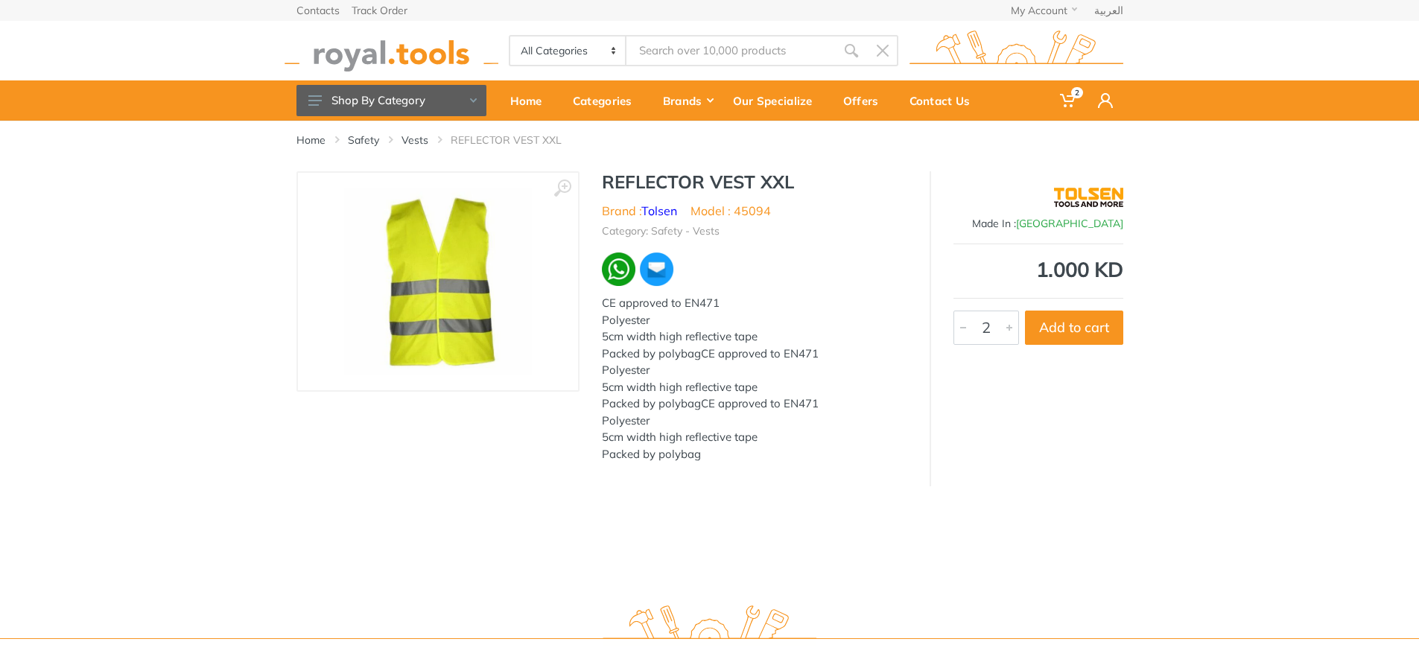
click at [1017, 328] on div at bounding box center [1009, 327] width 18 height 33
click at [1076, 320] on button "Add to cart" at bounding box center [1074, 328] width 98 height 34
type input "1"
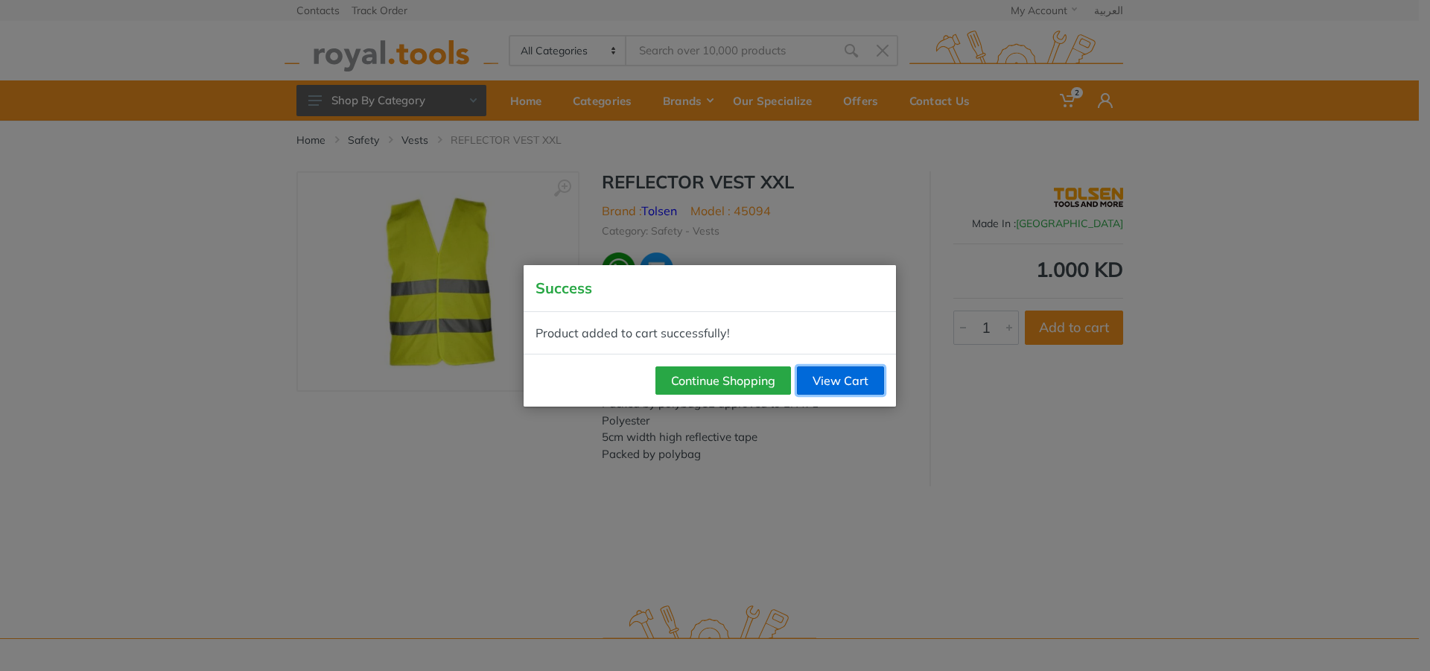
click at [853, 393] on link "View Cart" at bounding box center [840, 380] width 87 height 28
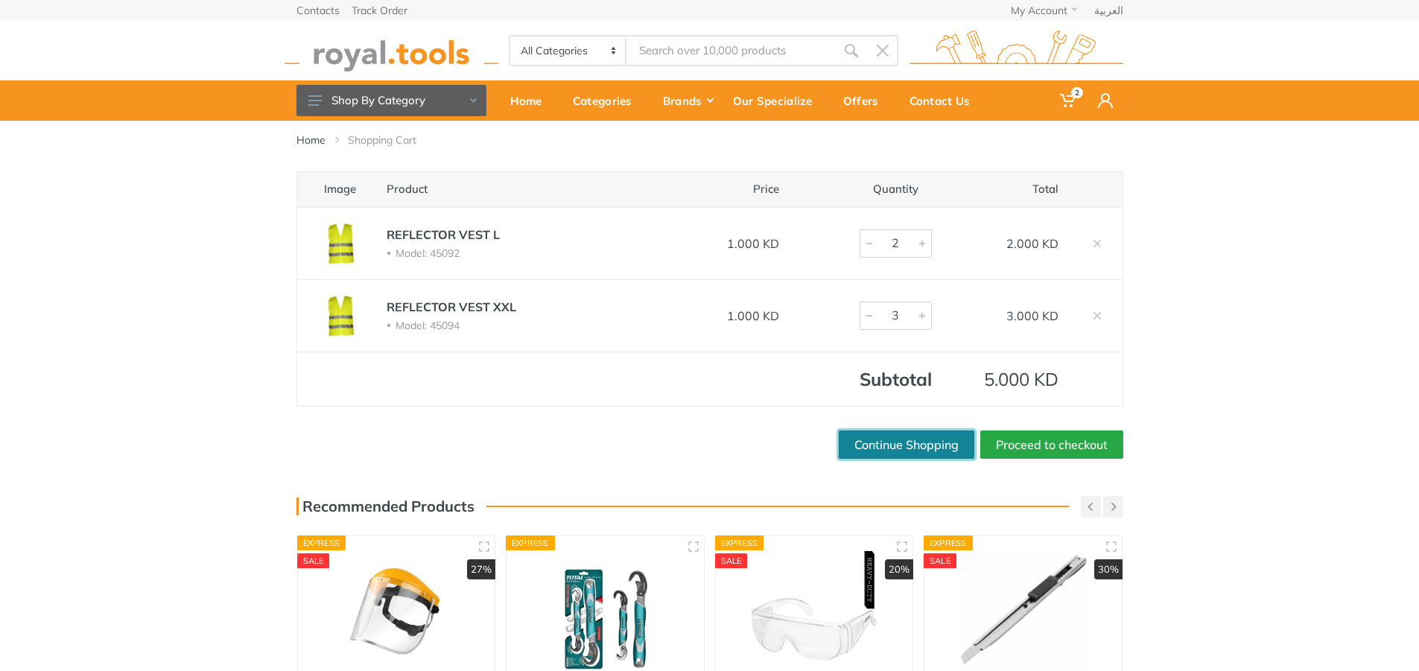
click at [933, 451] on link "Continue Shopping" at bounding box center [907, 445] width 136 height 28
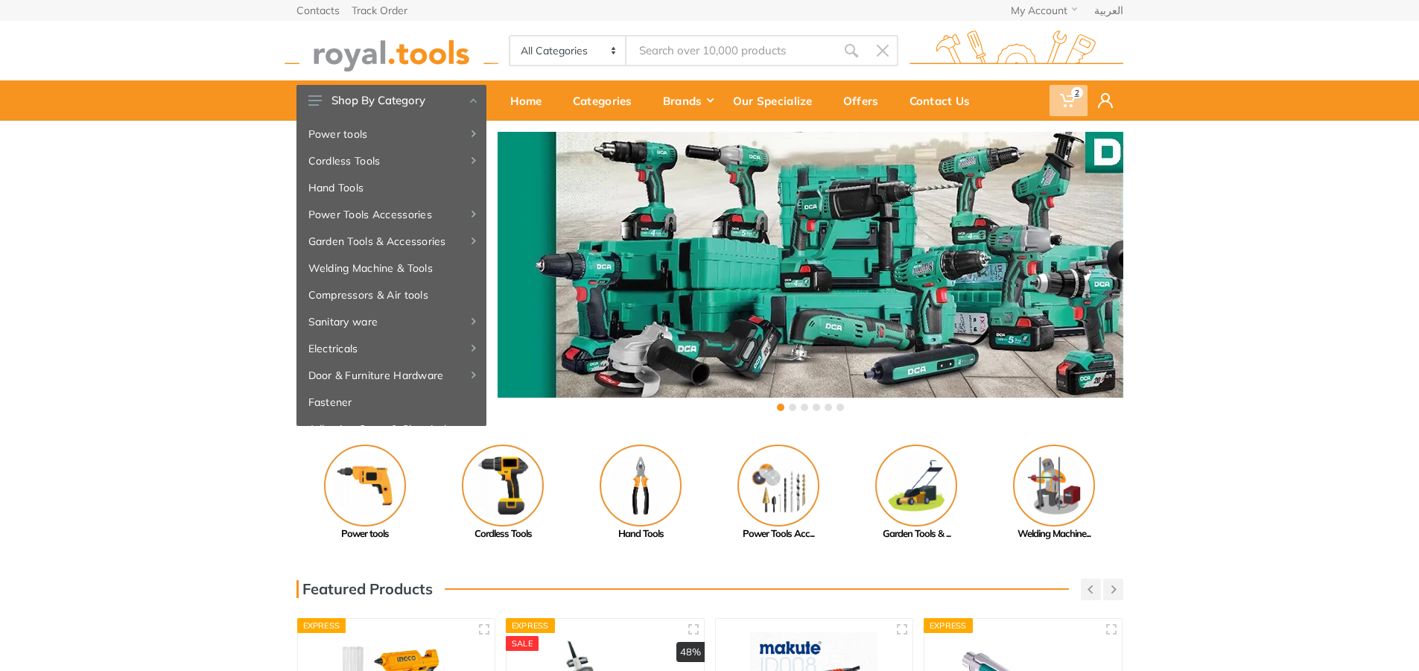
click at [1061, 104] on icon at bounding box center [1067, 100] width 15 height 15
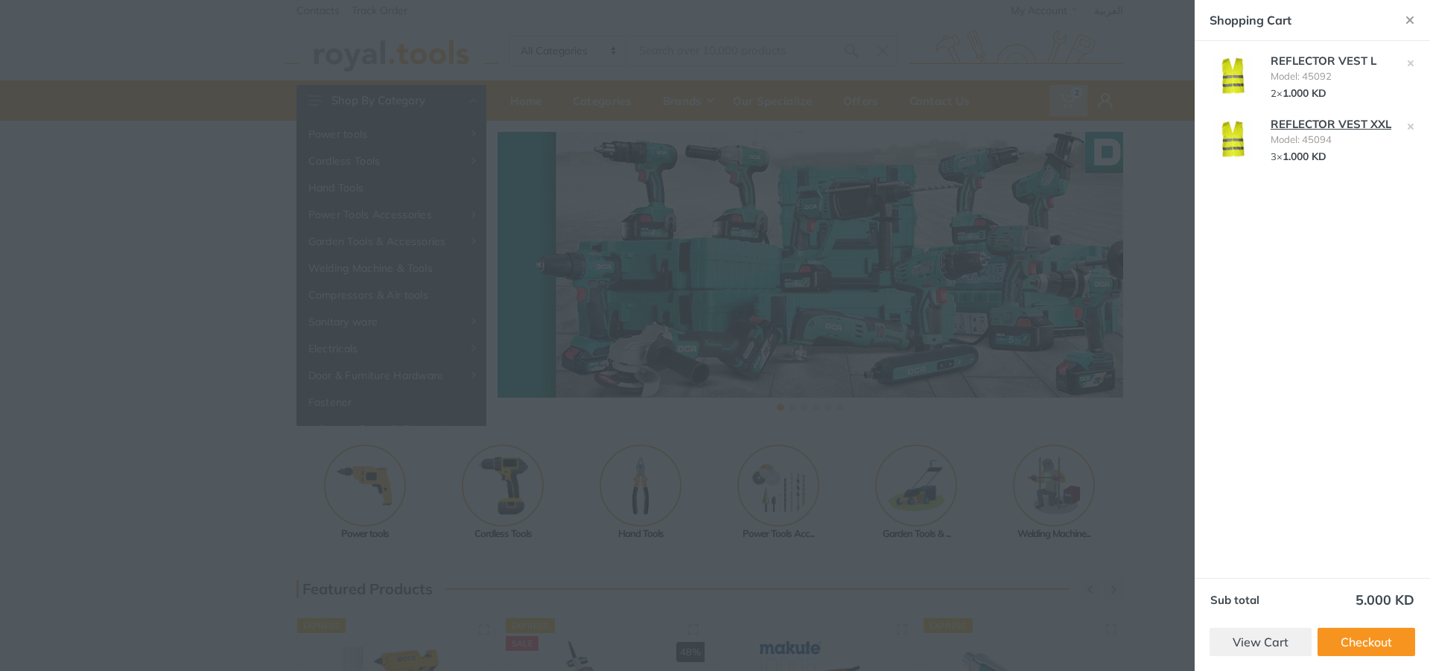
click at [1308, 123] on link "REFLECTOR VEST XXL" at bounding box center [1331, 124] width 121 height 14
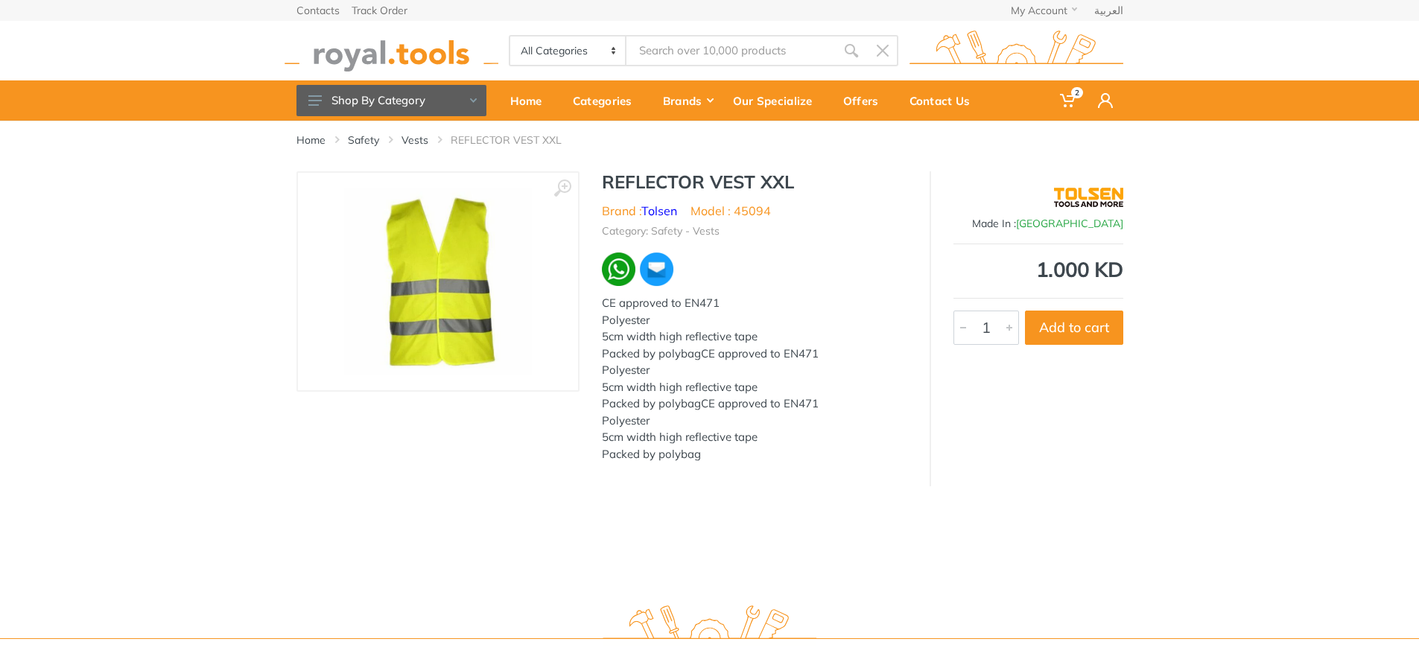
click at [954, 332] on div at bounding box center [963, 327] width 18 height 33
click at [1011, 324] on div at bounding box center [1009, 327] width 18 height 33
click at [1043, 324] on button "Add to cart" at bounding box center [1074, 328] width 98 height 34
type input "1"
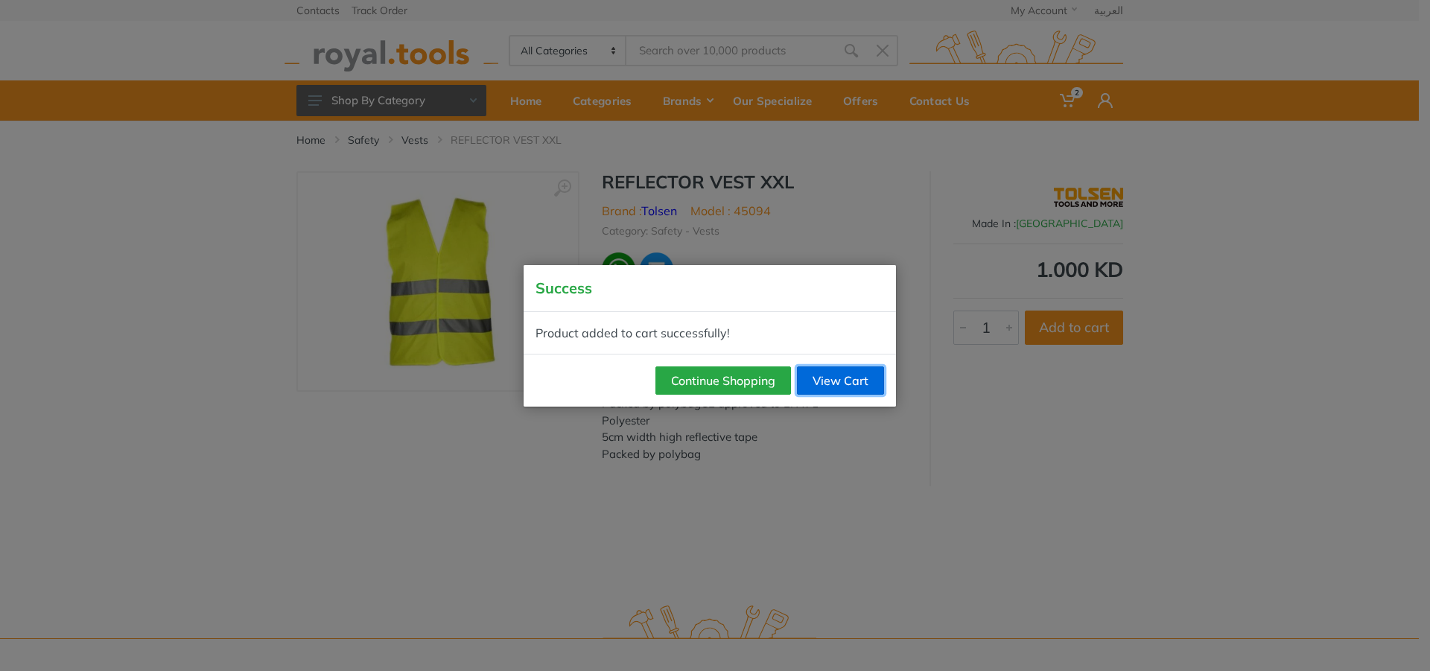
click at [857, 369] on link "View Cart" at bounding box center [840, 380] width 87 height 28
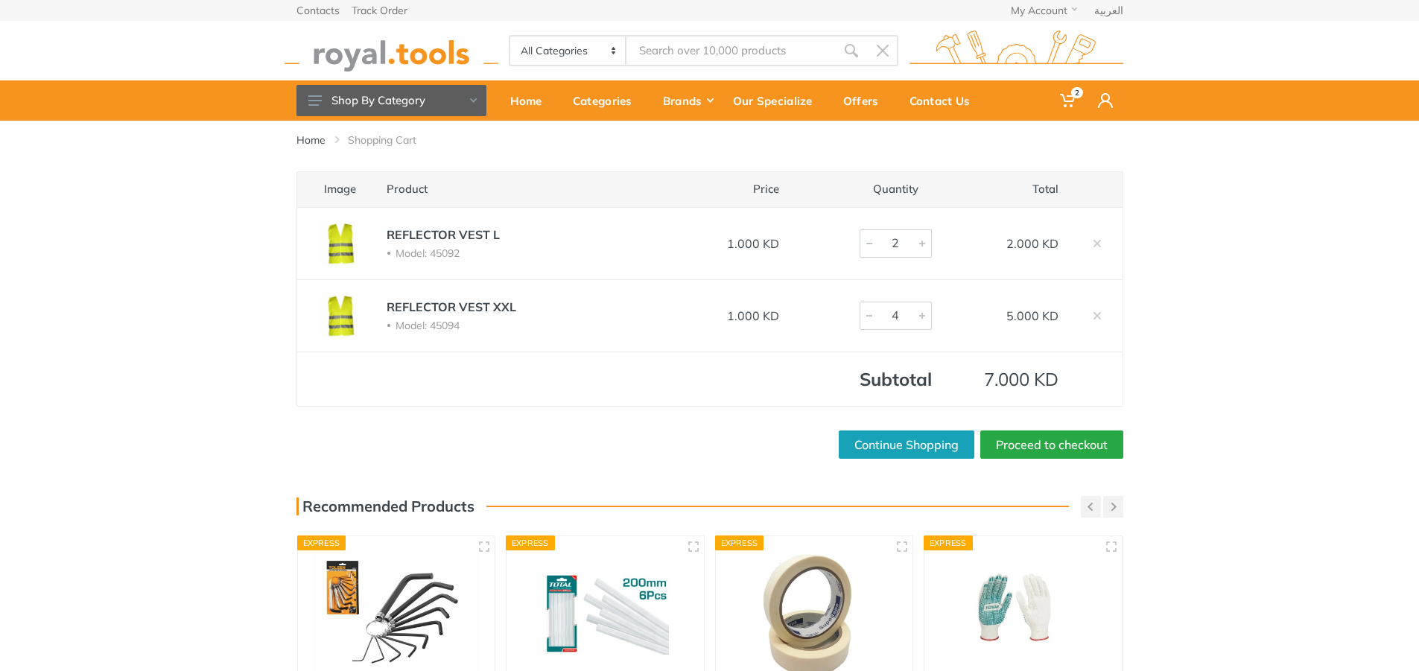
click at [865, 322] on div at bounding box center [869, 315] width 18 height 27
type input "2"
click at [865, 322] on div at bounding box center [869, 315] width 18 height 27
click at [1341, 291] on div "Image Product Price Quantity Total REFLECTOR VEST L Model: 45092 1.000 KD 2 2.0…" at bounding box center [709, 314] width 1419 height 287
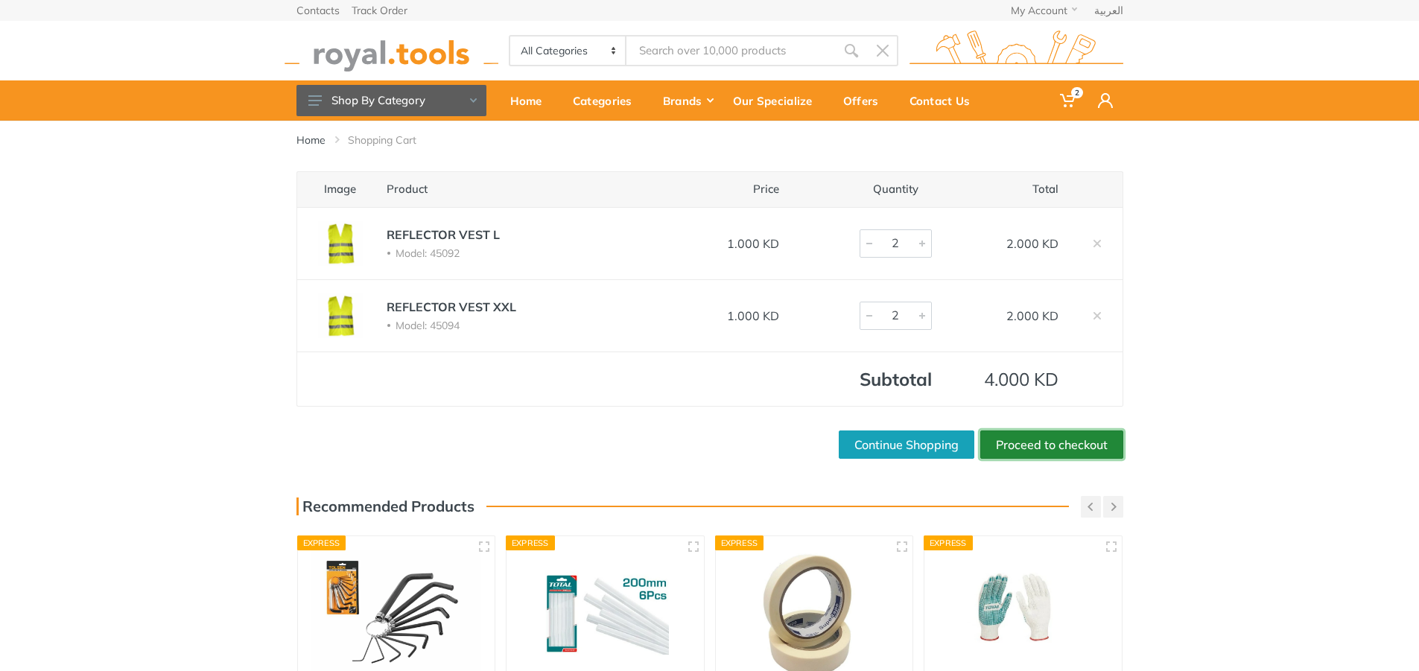
click at [1018, 436] on link "Proceed to checkout" at bounding box center [1051, 445] width 143 height 28
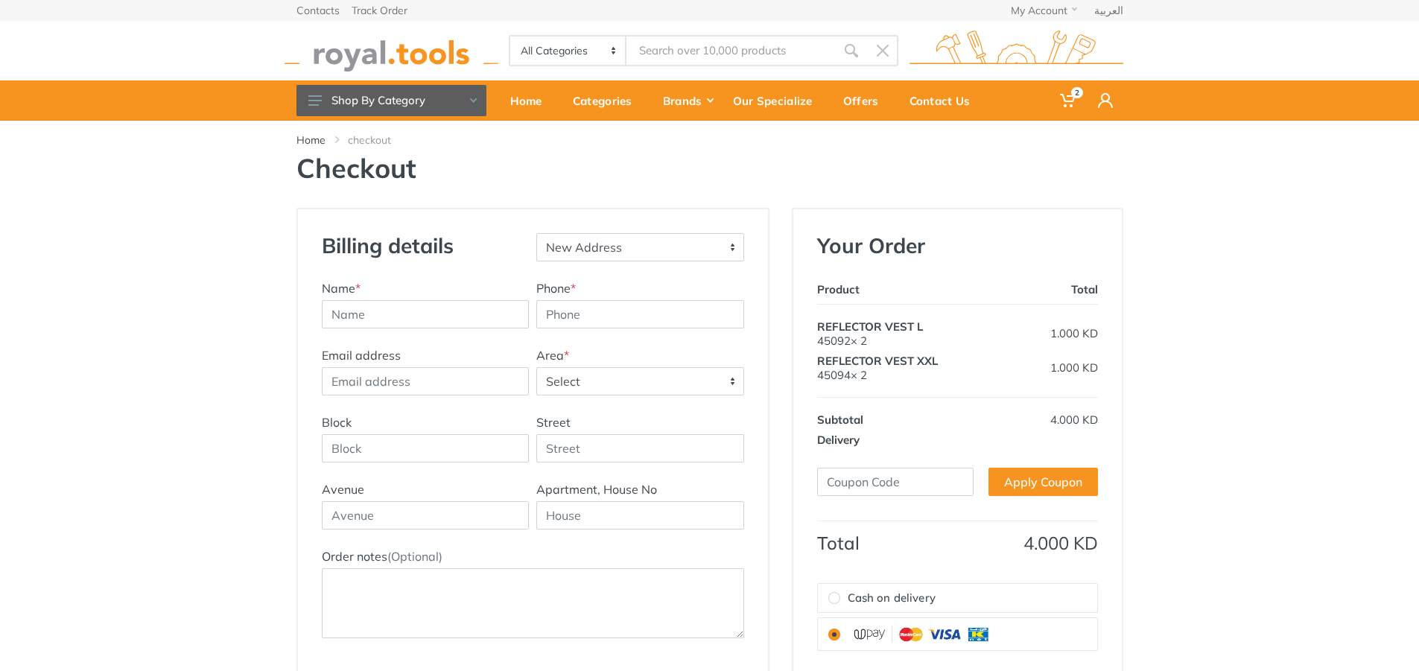
type input "infored"
type input "[EMAIL_ADDRESS][DOMAIN_NAME]"
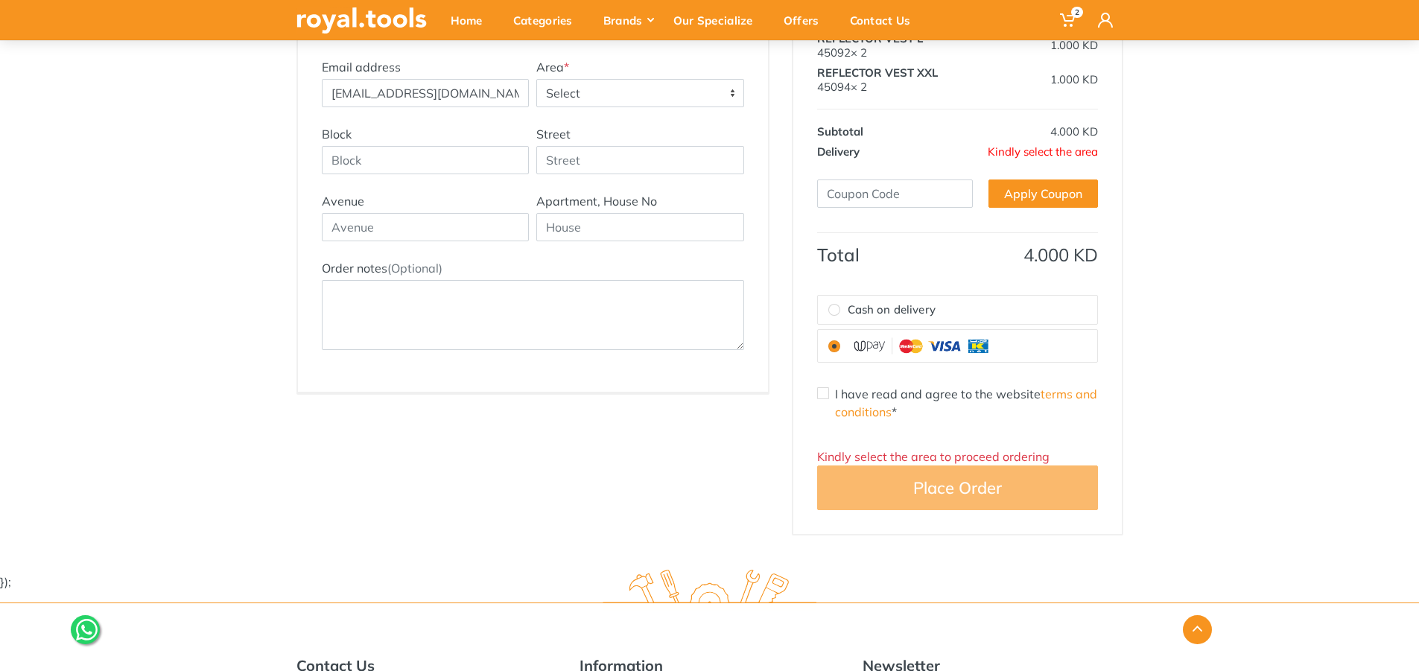
scroll to position [298, 0]
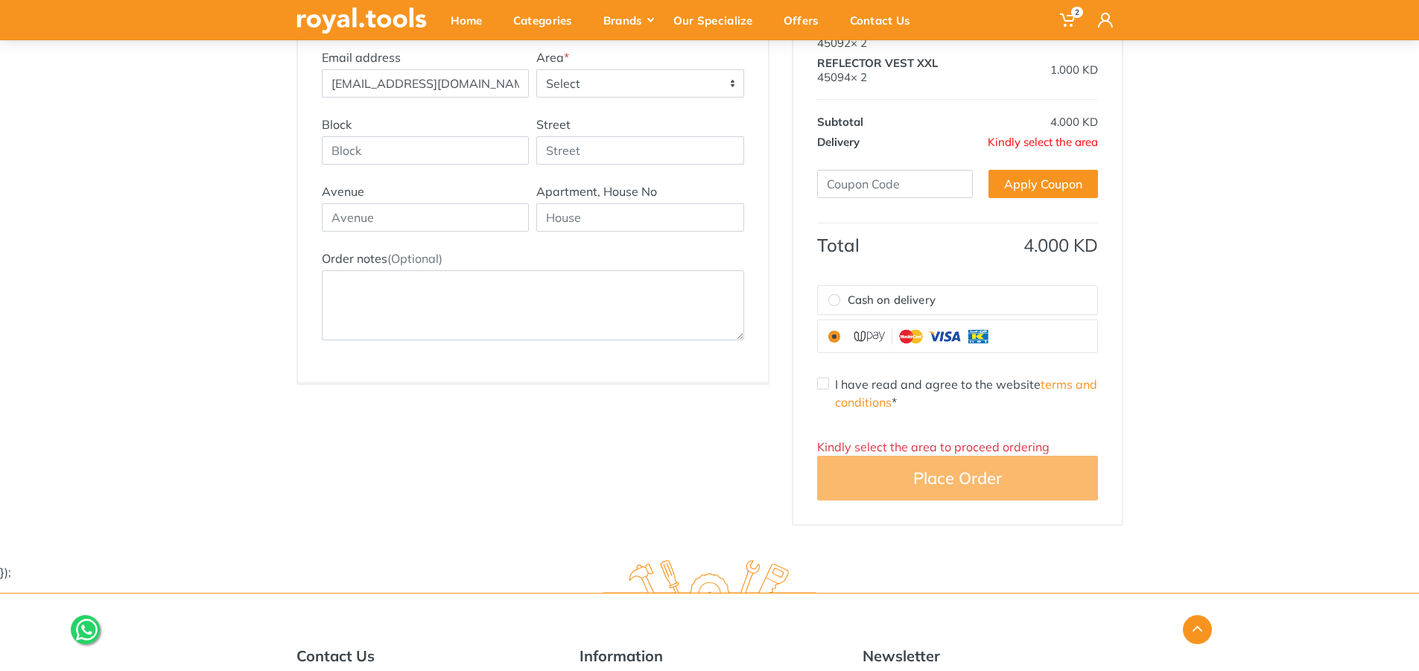
click at [822, 384] on input "I have read and agree to the website terms and conditions *" at bounding box center [823, 384] width 12 height 12
checkbox input "true"
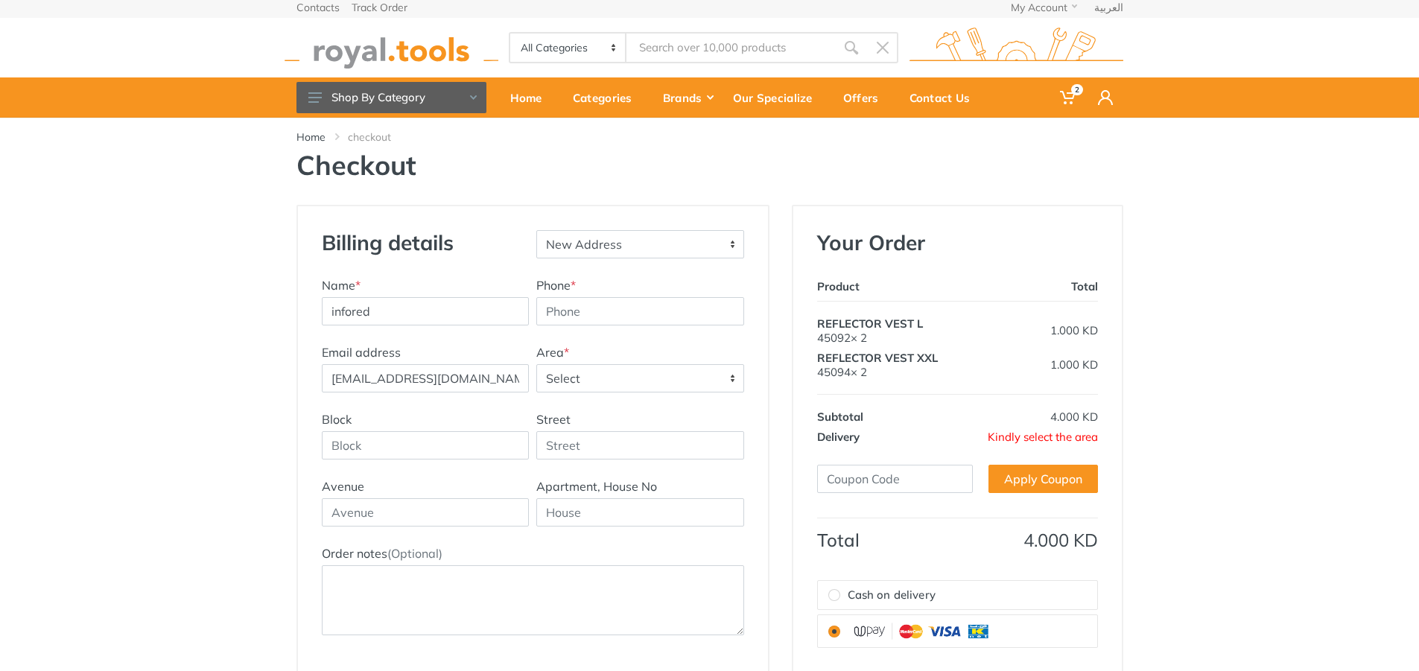
scroll to position [0, 0]
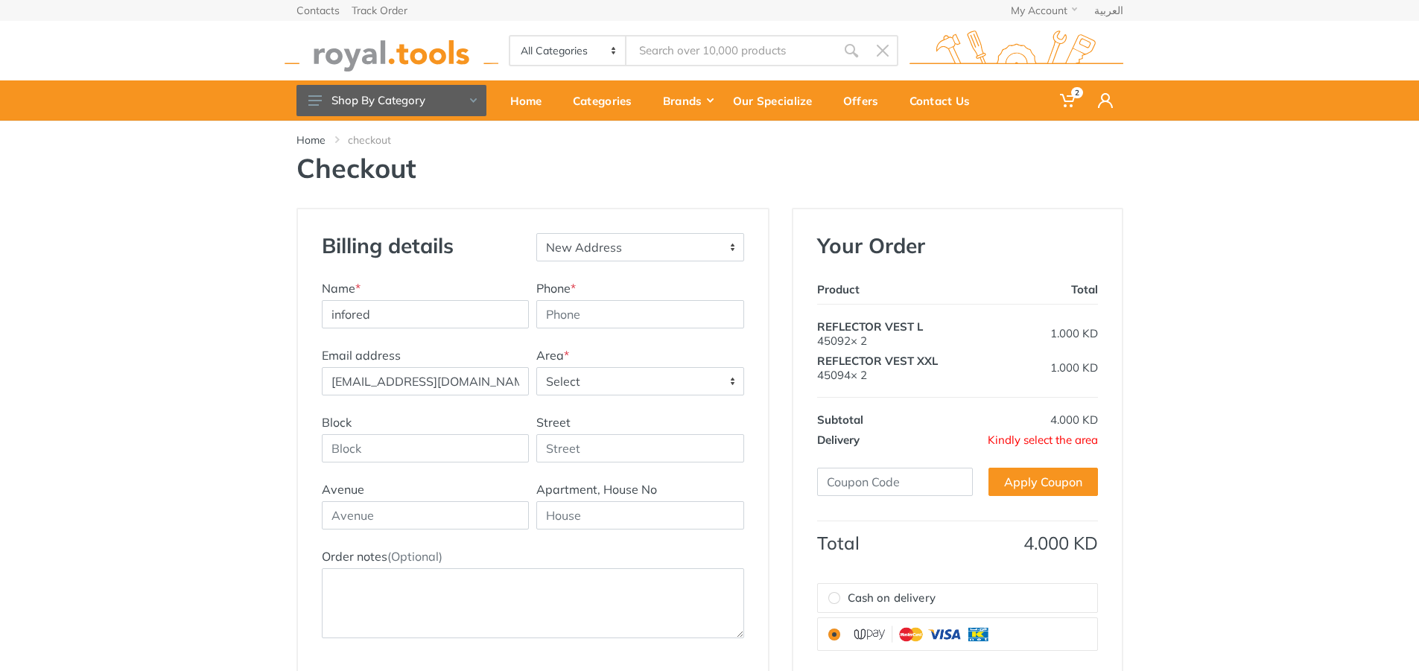
click at [647, 375] on span "Select" at bounding box center [640, 381] width 206 height 27
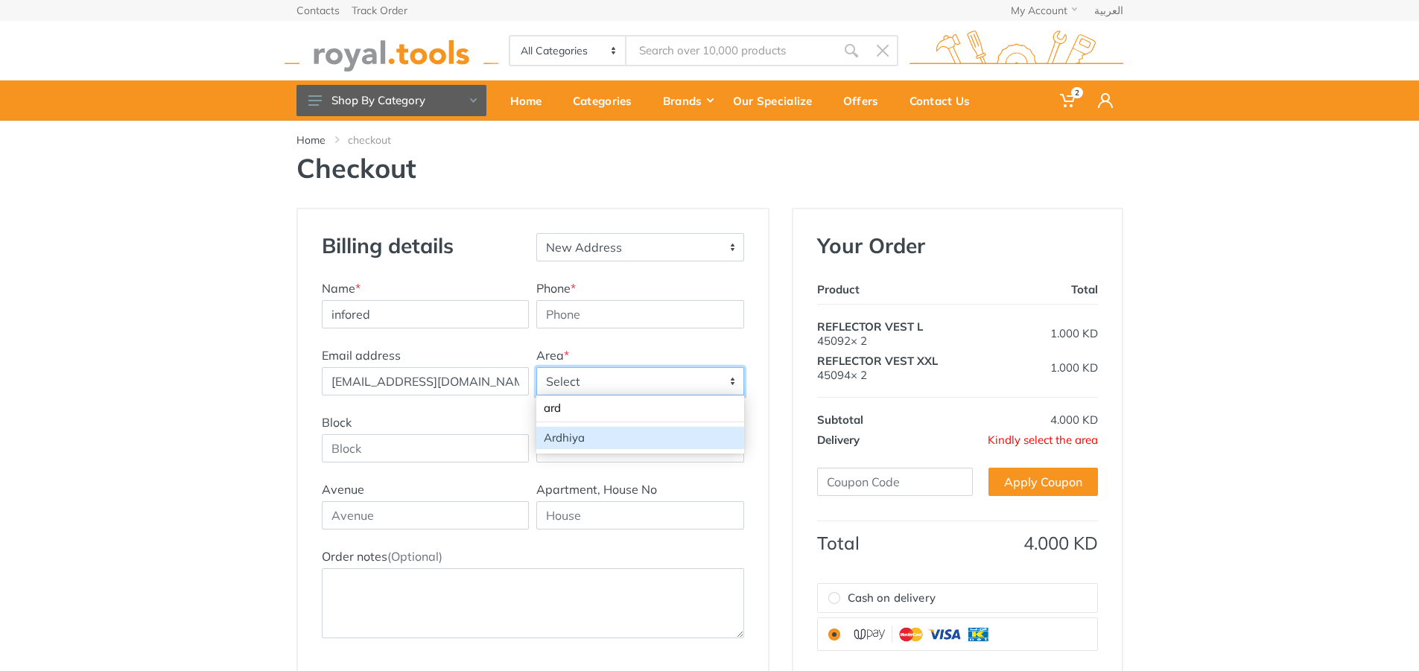
type input "ard"
select select "29"
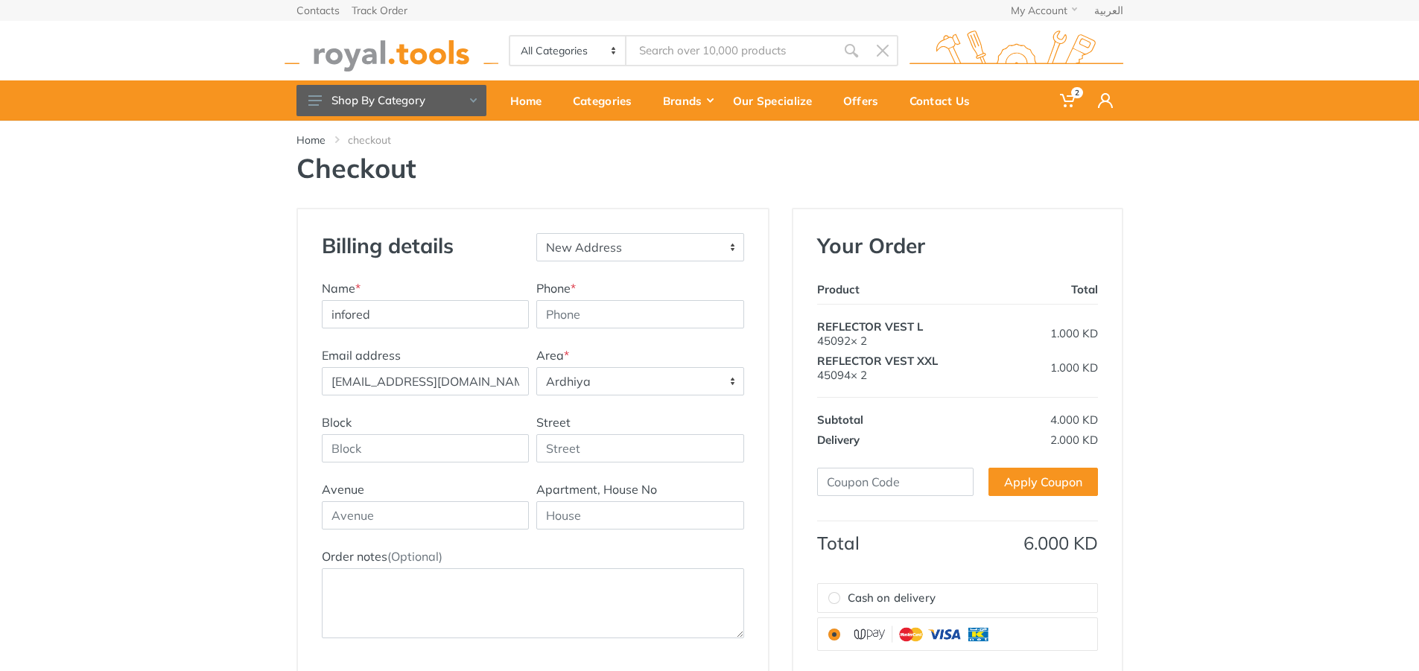
click at [1230, 442] on div "Billing details New Address Name * infored Phone * Area *" at bounding box center [709, 516] width 1419 height 616
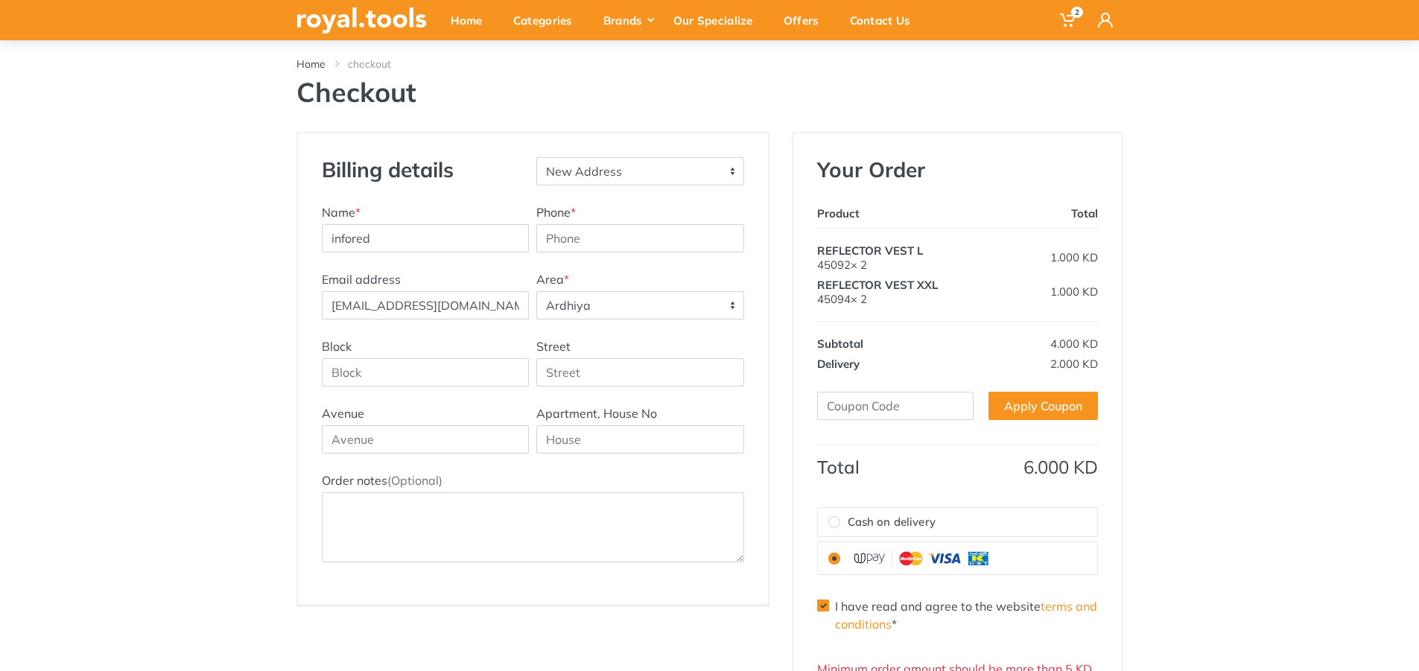
scroll to position [74, 0]
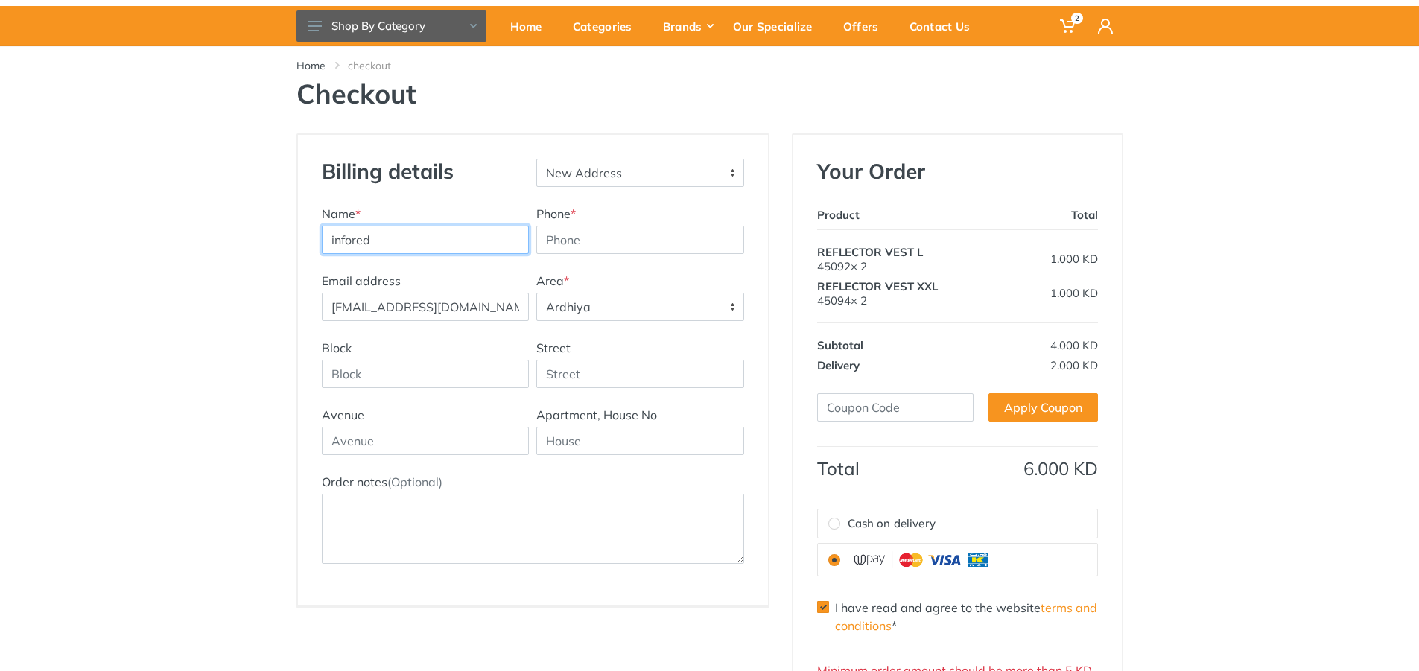
click at [502, 241] on input "infored" at bounding box center [426, 240] width 208 height 28
click at [597, 246] on input "Phone *" at bounding box center [640, 240] width 208 height 28
drag, startPoint x: 605, startPoint y: 237, endPoint x: 527, endPoint y: 232, distance: 77.6
click at [527, 232] on div "Name * infored Phone * 97995852" at bounding box center [533, 238] width 430 height 67
type input "99475722"
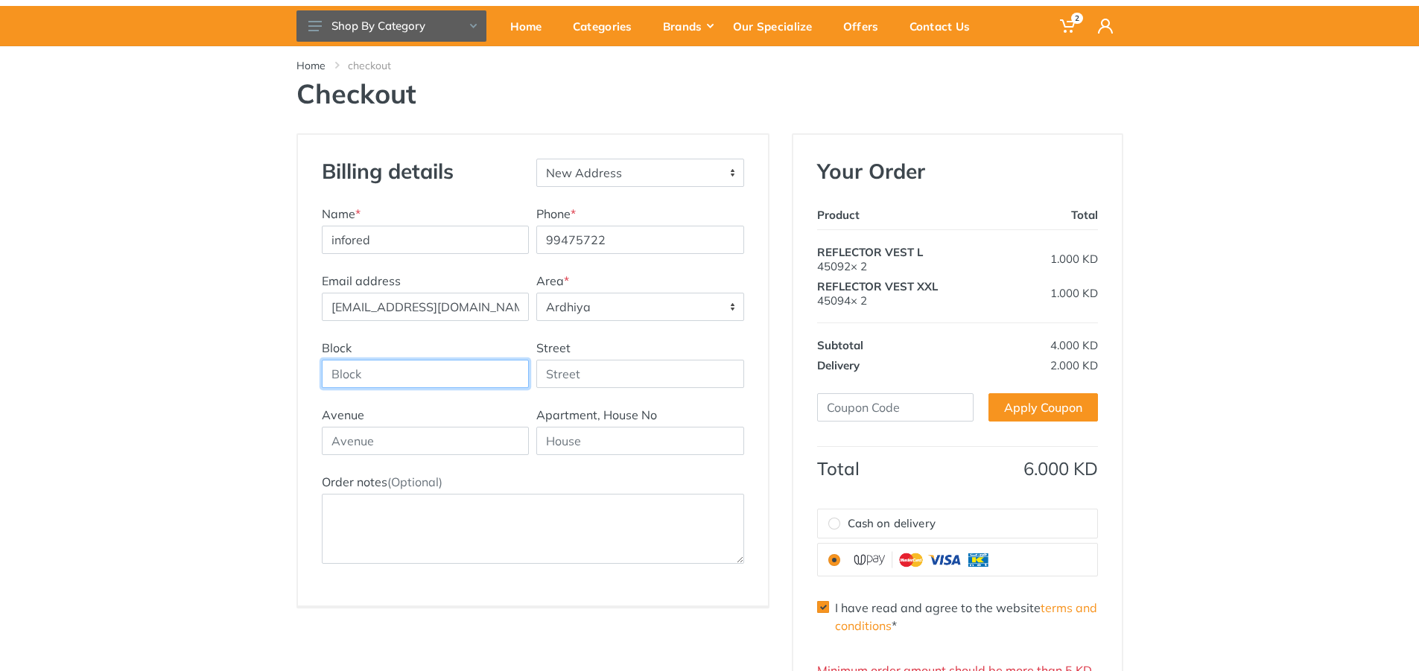
click at [390, 374] on input "Block" at bounding box center [426, 374] width 208 height 28
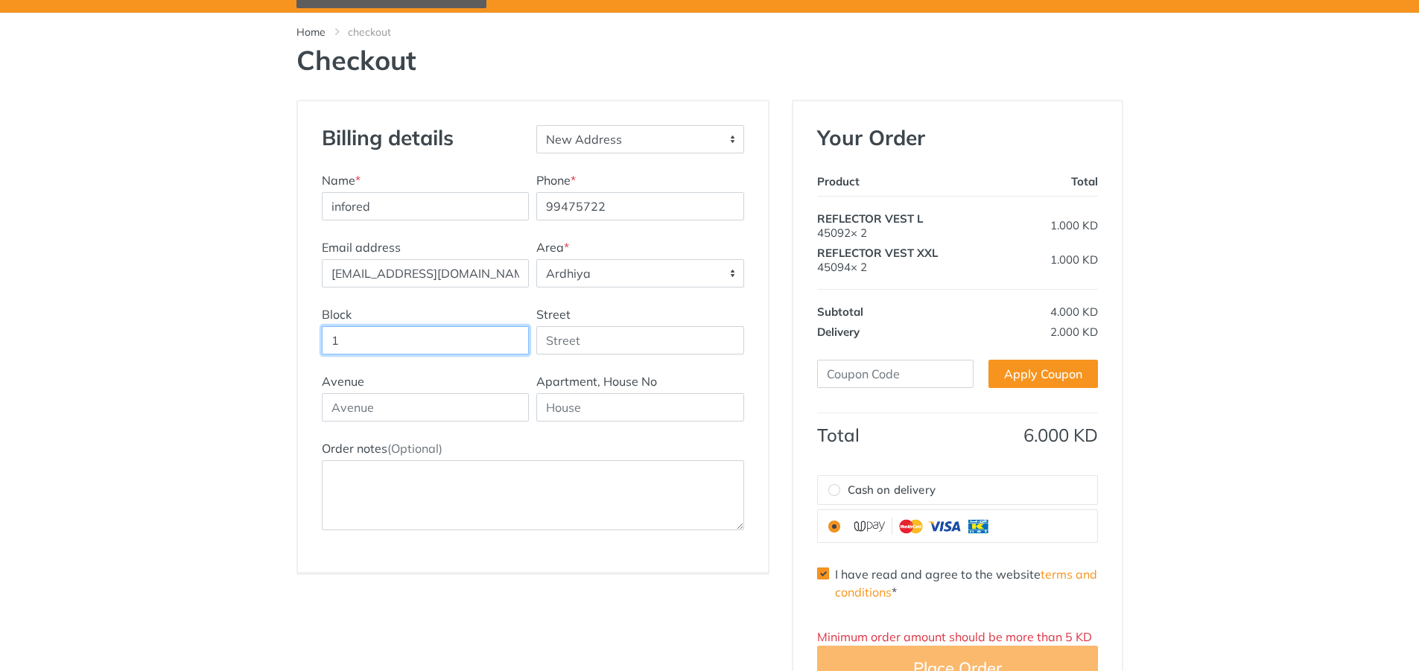
scroll to position [149, 0]
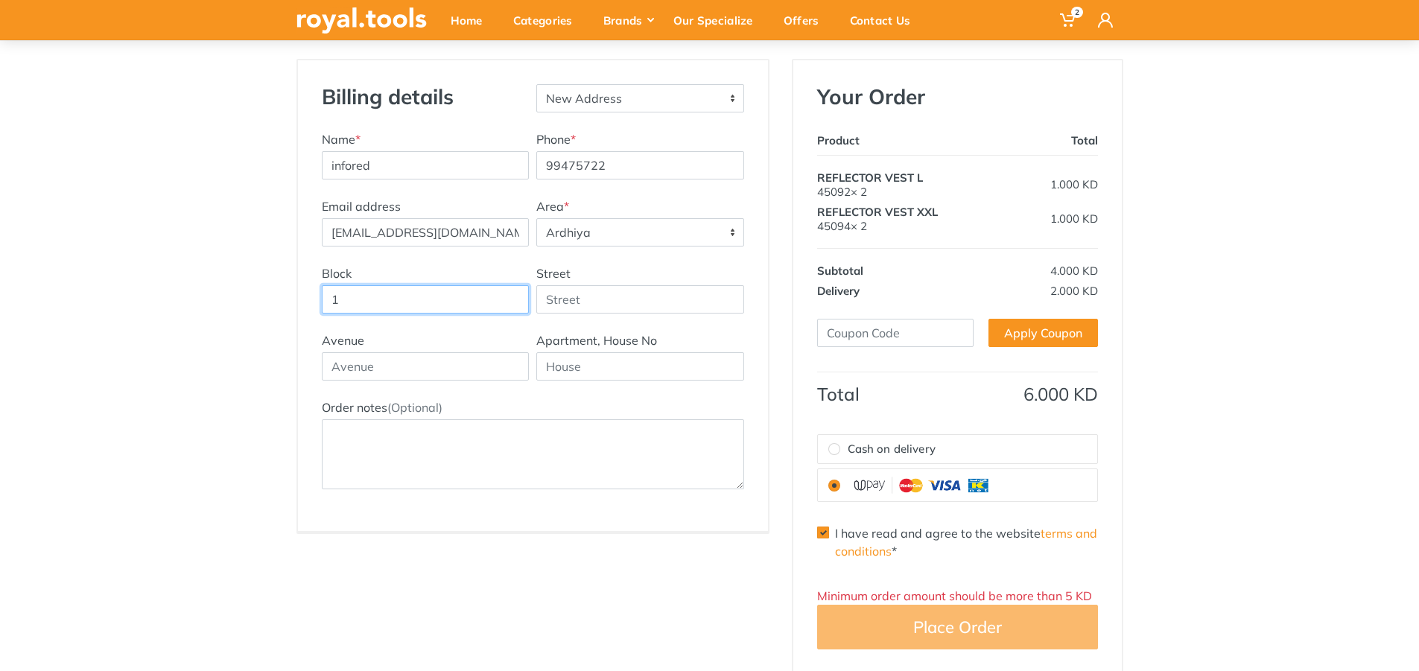
type input "1"
click at [586, 306] on input "Street" at bounding box center [640, 299] width 208 height 28
type input "17"
click at [579, 359] on input "text" at bounding box center [640, 366] width 208 height 28
type input "112"
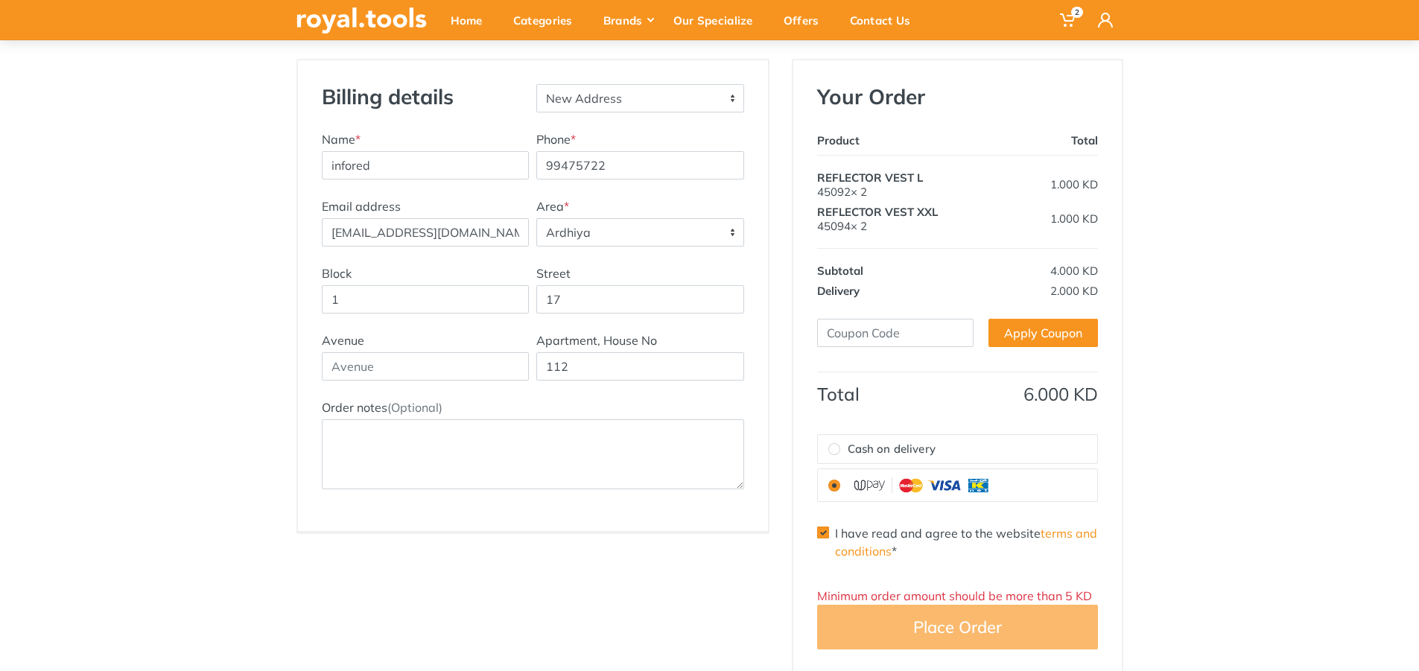
click at [1259, 528] on div "Billing details New Address Name * infored Phone * 99475722" at bounding box center [709, 367] width 1419 height 616
click at [929, 459] on label "Cash on delivery" at bounding box center [957, 449] width 279 height 29
click at [840, 455] on input "Cash on delivery" at bounding box center [834, 449] width 12 height 12
radio input "true"
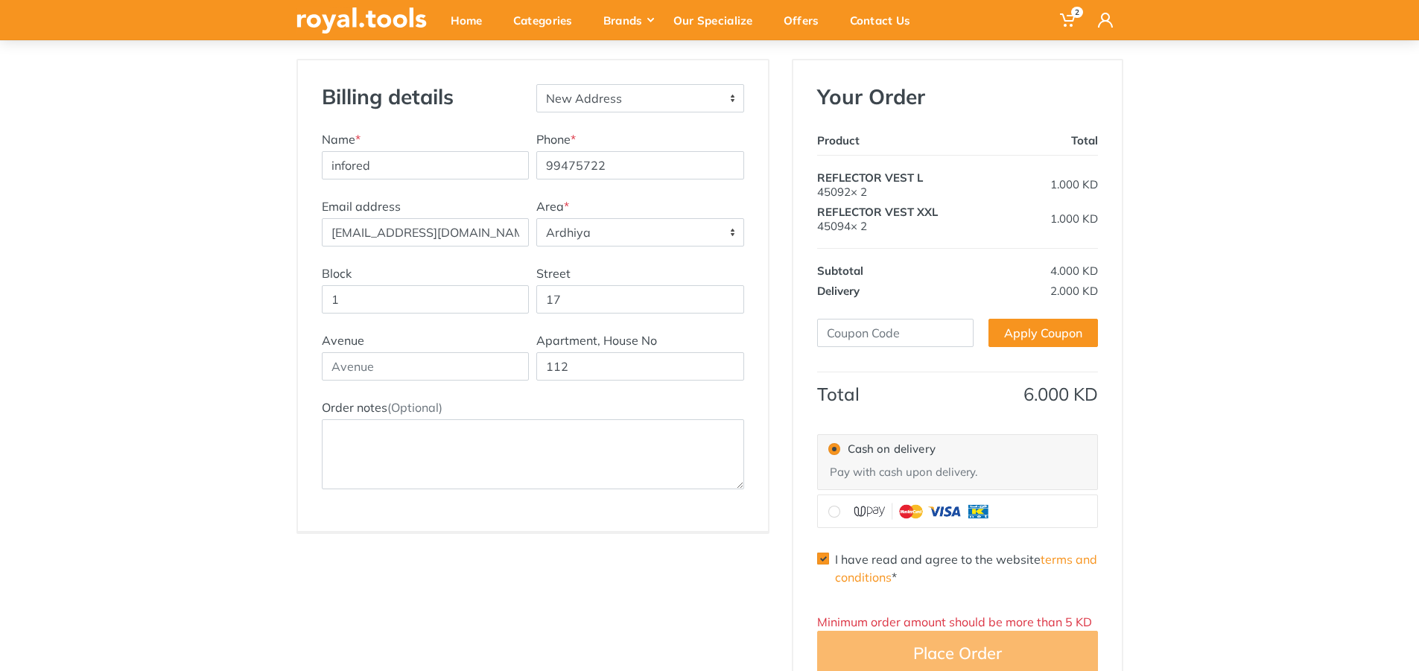
click at [929, 459] on label "Cash on delivery" at bounding box center [957, 449] width 279 height 29
click at [840, 455] on input "Cash on delivery" at bounding box center [834, 449] width 12 height 12
click at [818, 503] on label at bounding box center [957, 511] width 279 height 32
click at [828, 506] on input "radio" at bounding box center [834, 512] width 12 height 12
radio input "true"
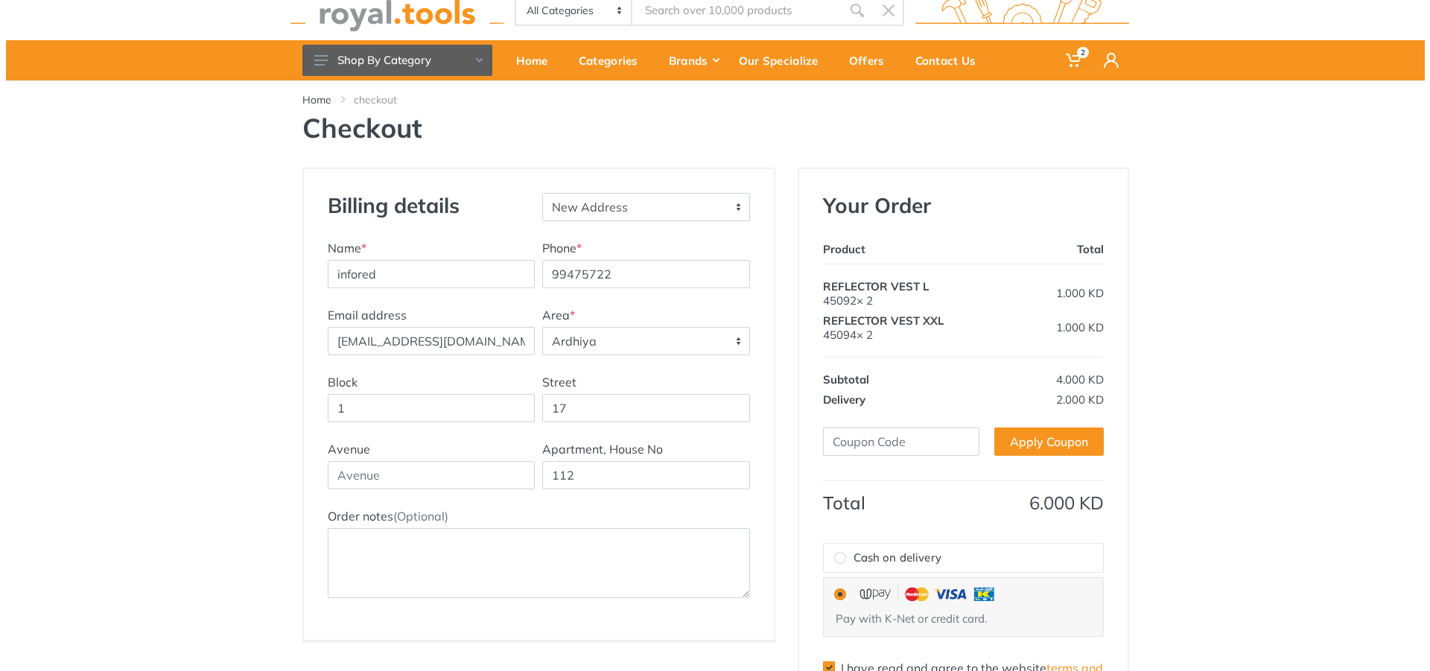
scroll to position [0, 0]
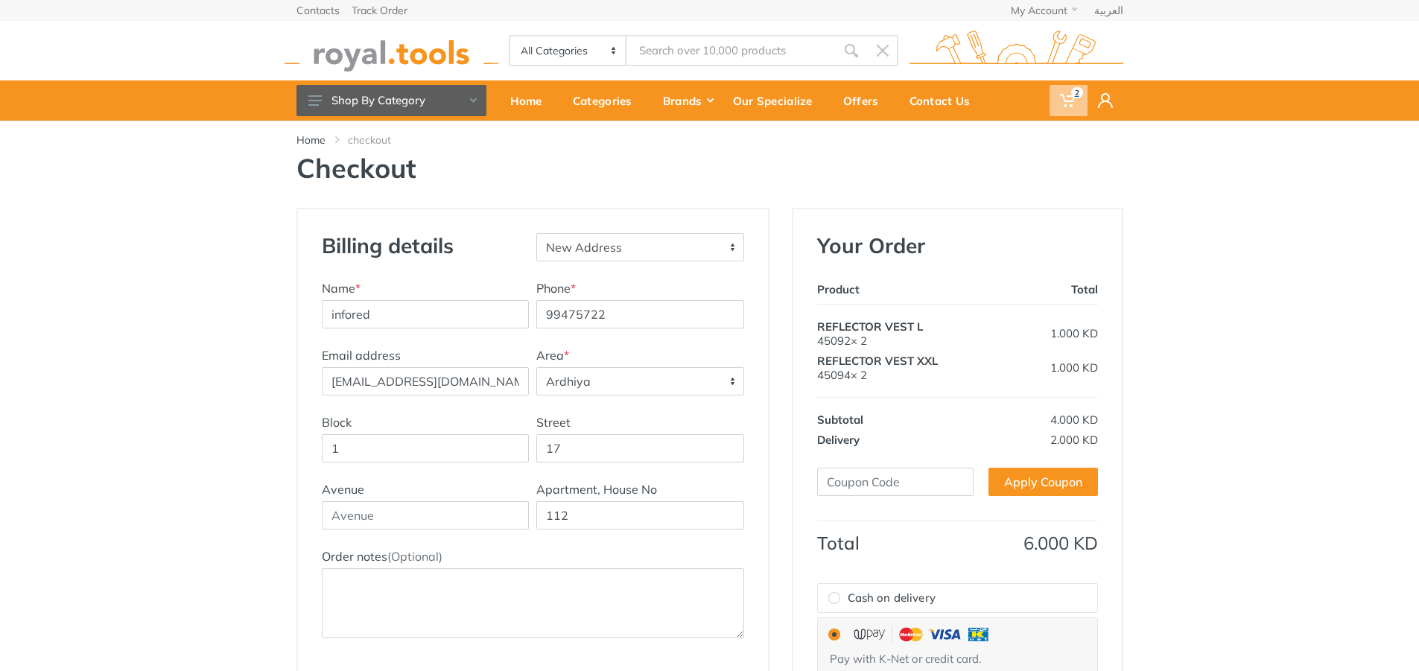
click at [1052, 106] on span "2" at bounding box center [1068, 100] width 38 height 31
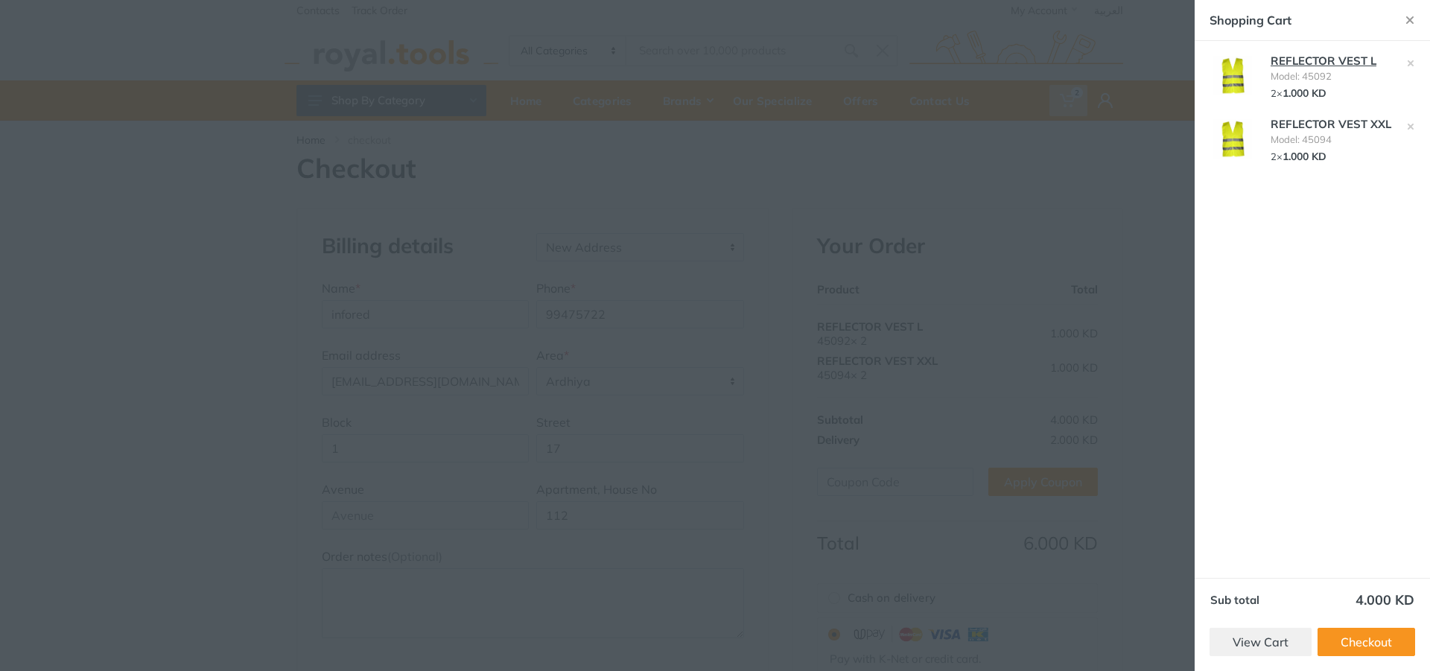
click at [1307, 64] on link "REFLECTOR VEST L" at bounding box center [1324, 61] width 106 height 14
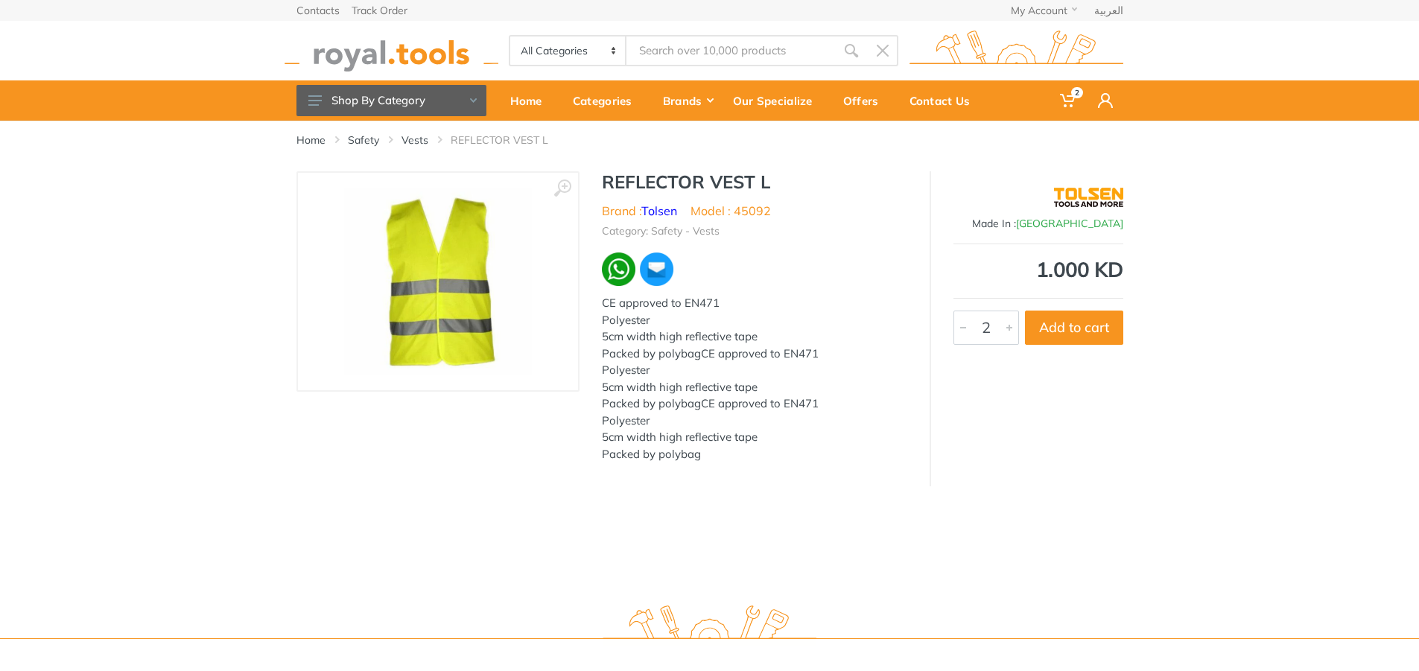
click at [1009, 331] on div at bounding box center [1009, 327] width 18 height 33
click at [1058, 328] on button "Add to cart" at bounding box center [1074, 328] width 98 height 34
type input "1"
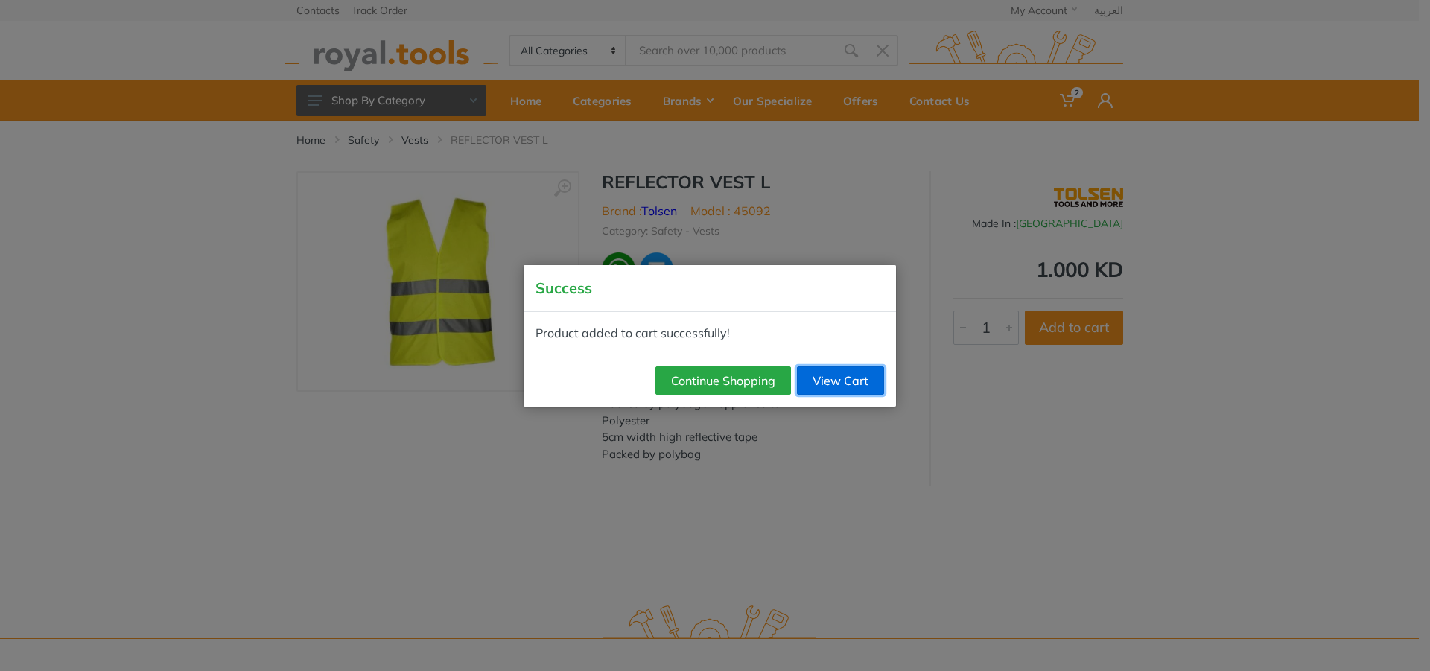
click at [801, 381] on link "View Cart" at bounding box center [840, 380] width 87 height 28
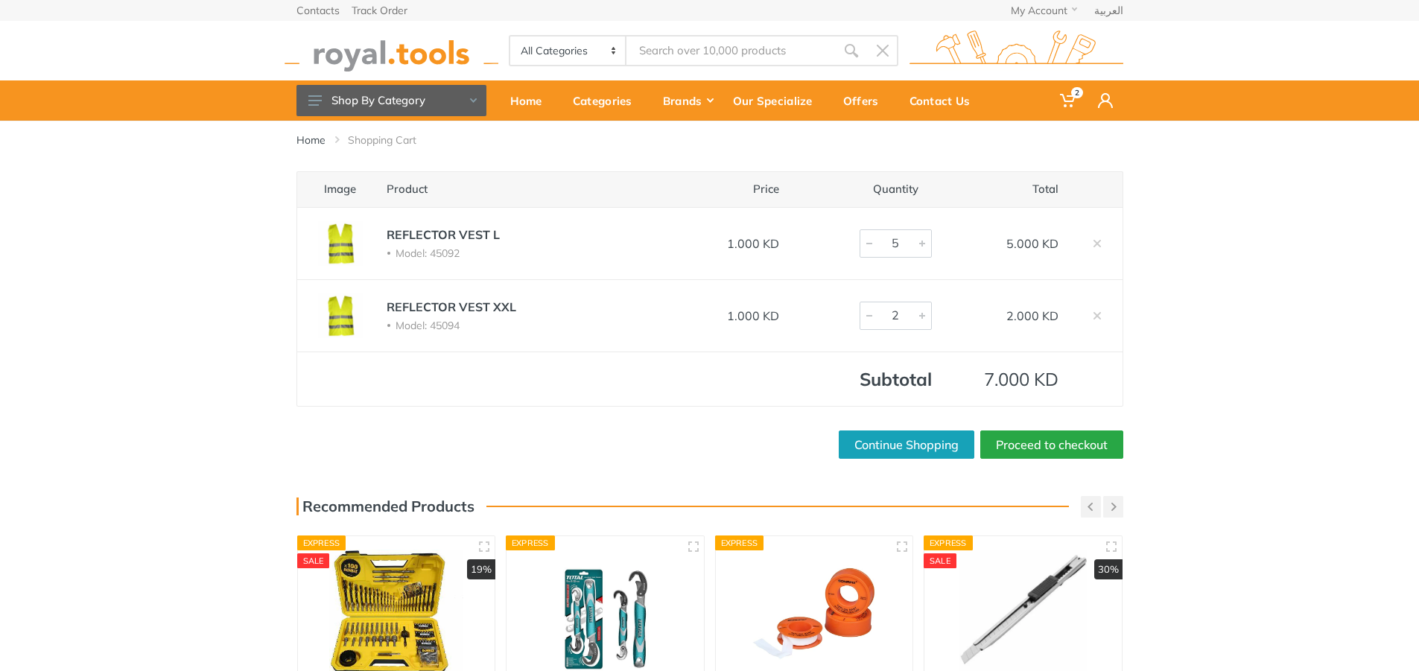
type input "4"
click at [865, 247] on div at bounding box center [869, 243] width 18 height 27
click at [994, 450] on link "Proceed to checkout" at bounding box center [1051, 445] width 143 height 28
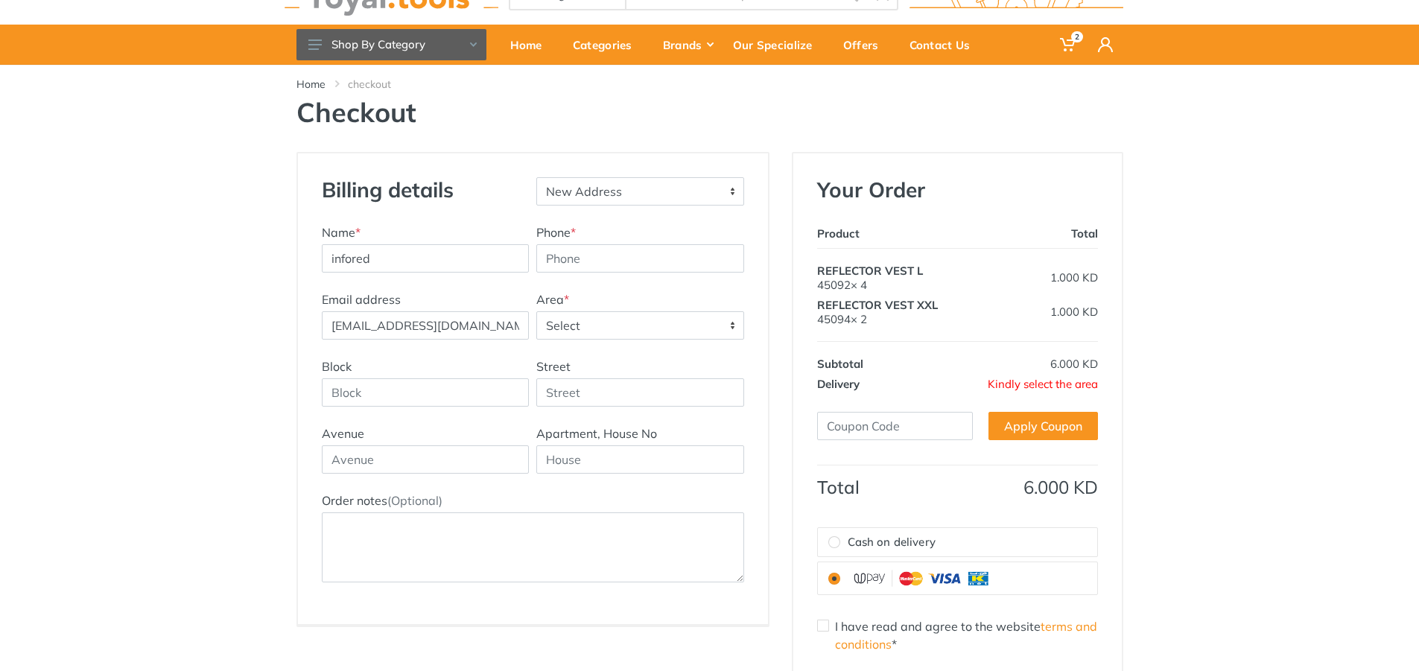
scroll to position [223, 0]
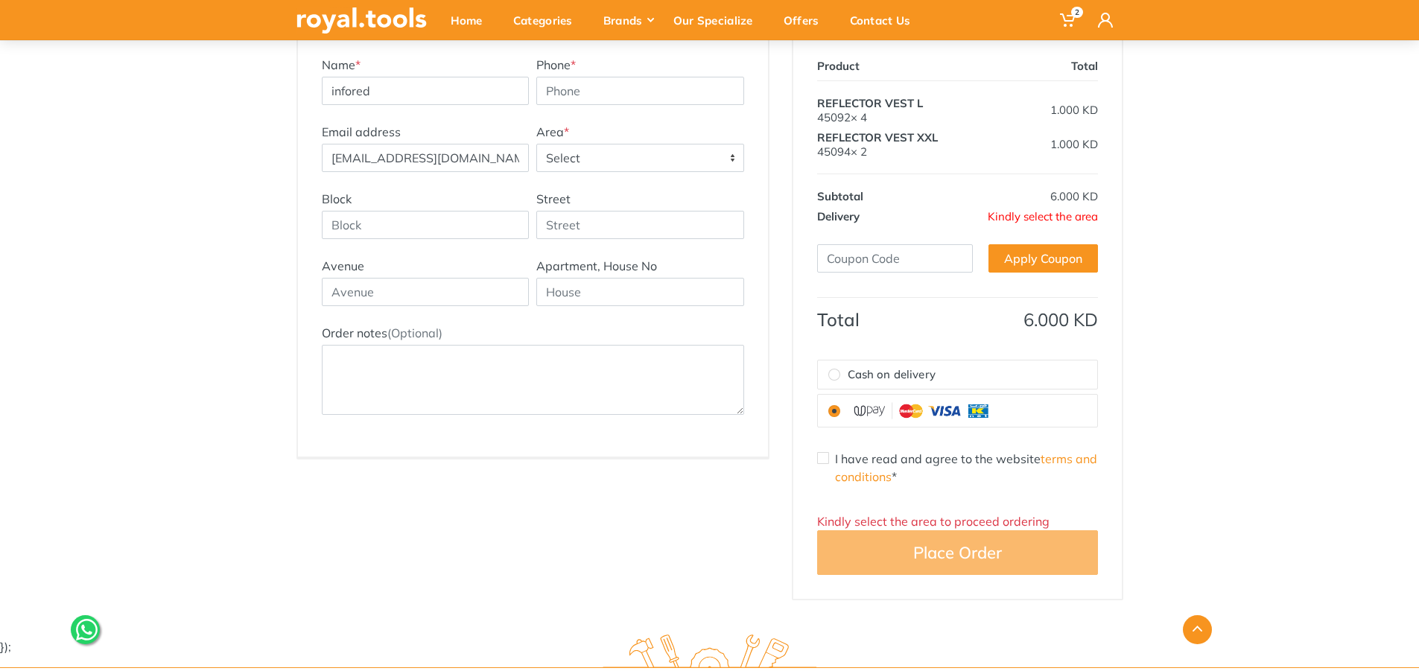
click at [826, 461] on input "I have read and agree to the website terms and conditions *" at bounding box center [823, 458] width 12 height 12
checkbox input "true"
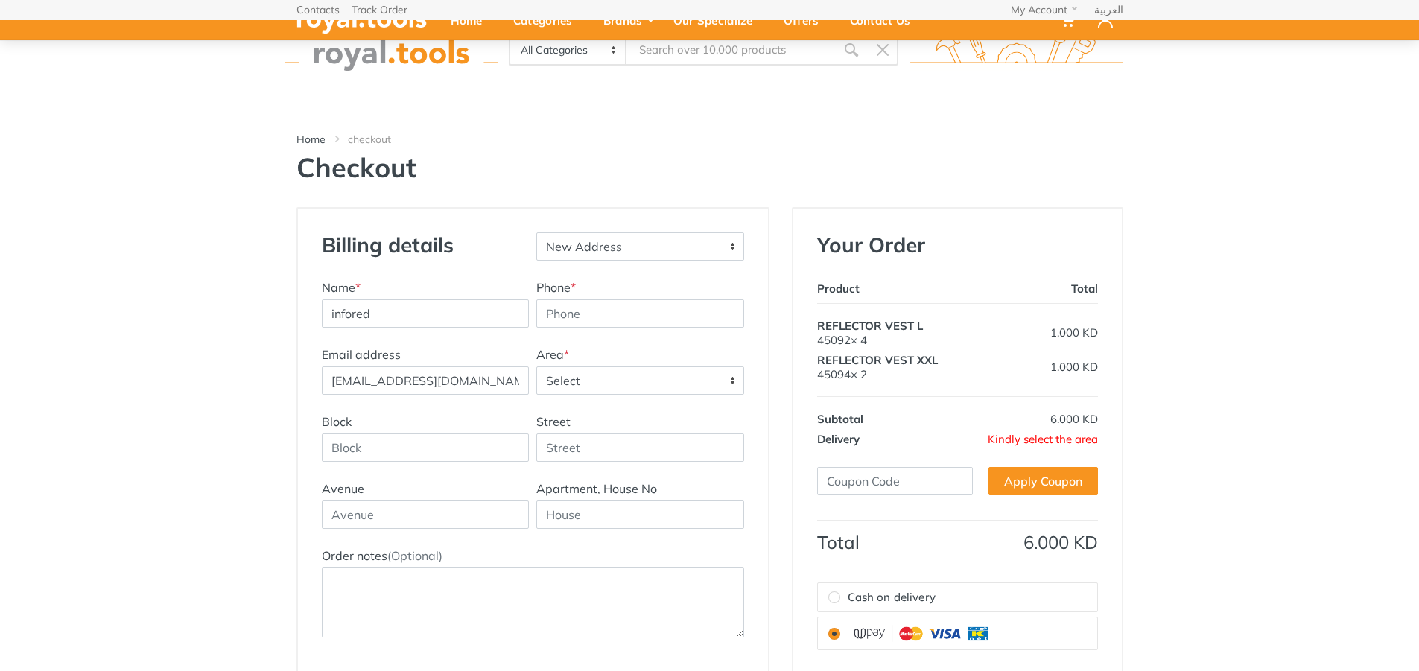
scroll to position [0, 0]
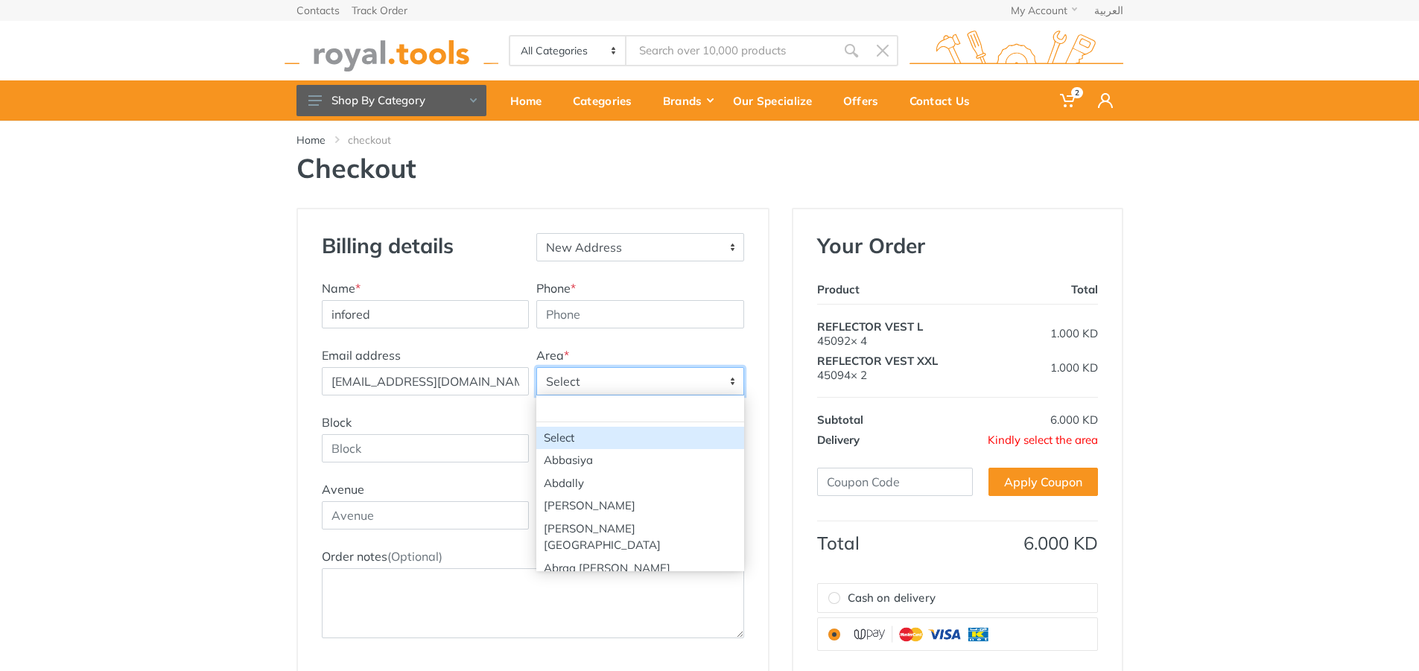
click at [649, 384] on span "Select" at bounding box center [640, 381] width 206 height 27
type input "ard"
select select "29"
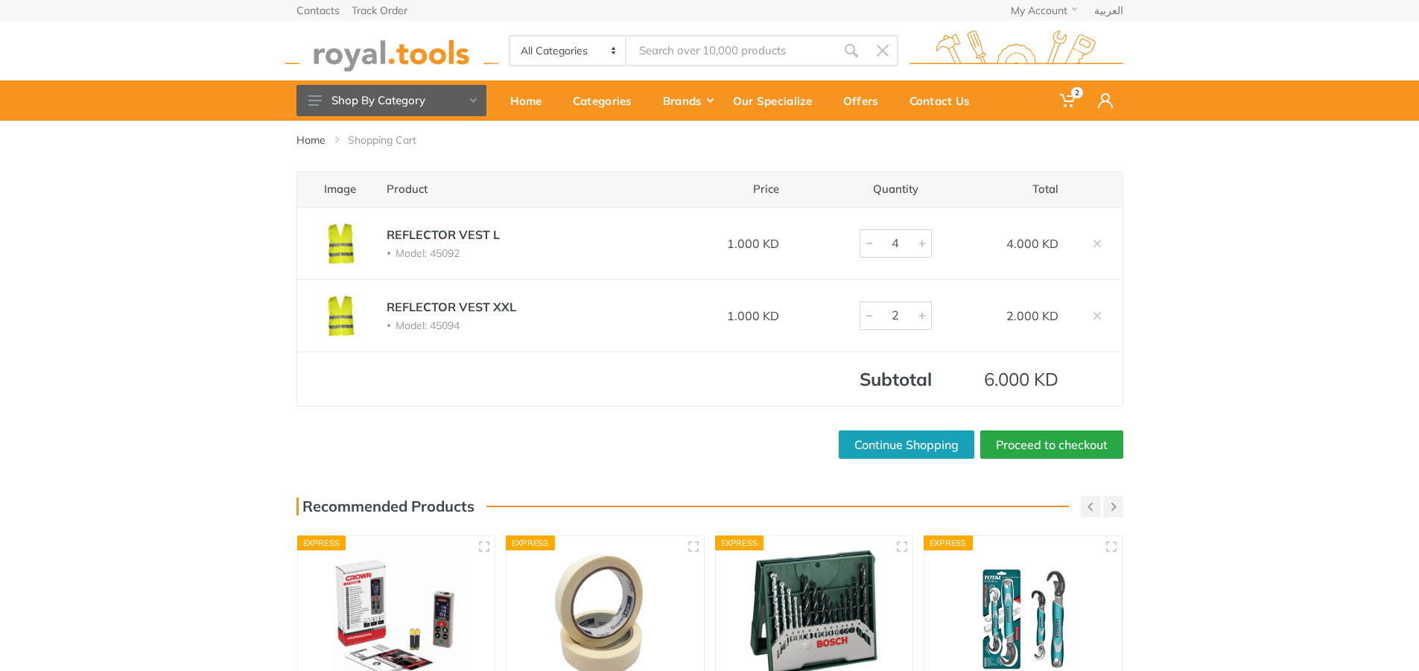
type input "3"
click at [867, 245] on div at bounding box center [869, 243] width 18 height 27
click at [1000, 442] on link "Proceed to checkout" at bounding box center [1051, 445] width 143 height 28
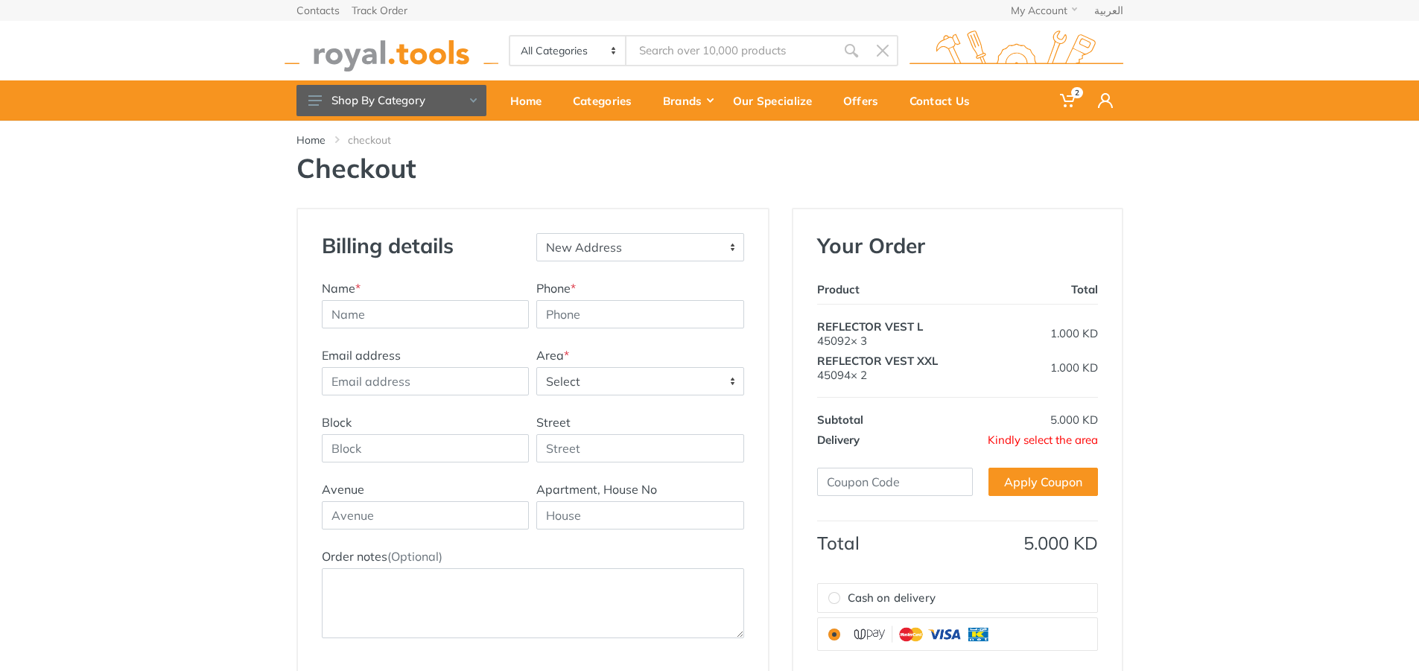
type input "infored"
type input "[EMAIL_ADDRESS][DOMAIN_NAME]"
click at [591, 314] on input "Phone *" at bounding box center [640, 314] width 208 height 28
click at [596, 375] on span "Select" at bounding box center [640, 381] width 206 height 27
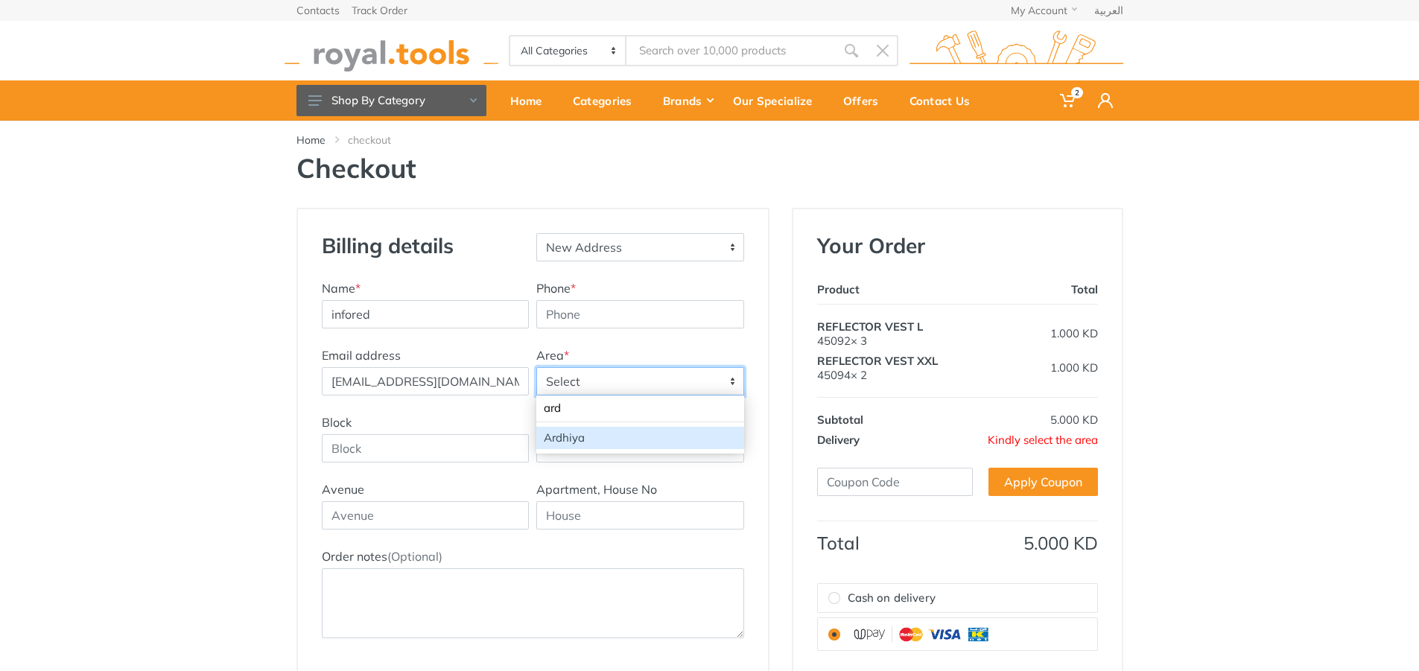
type input "ard"
select select "29"
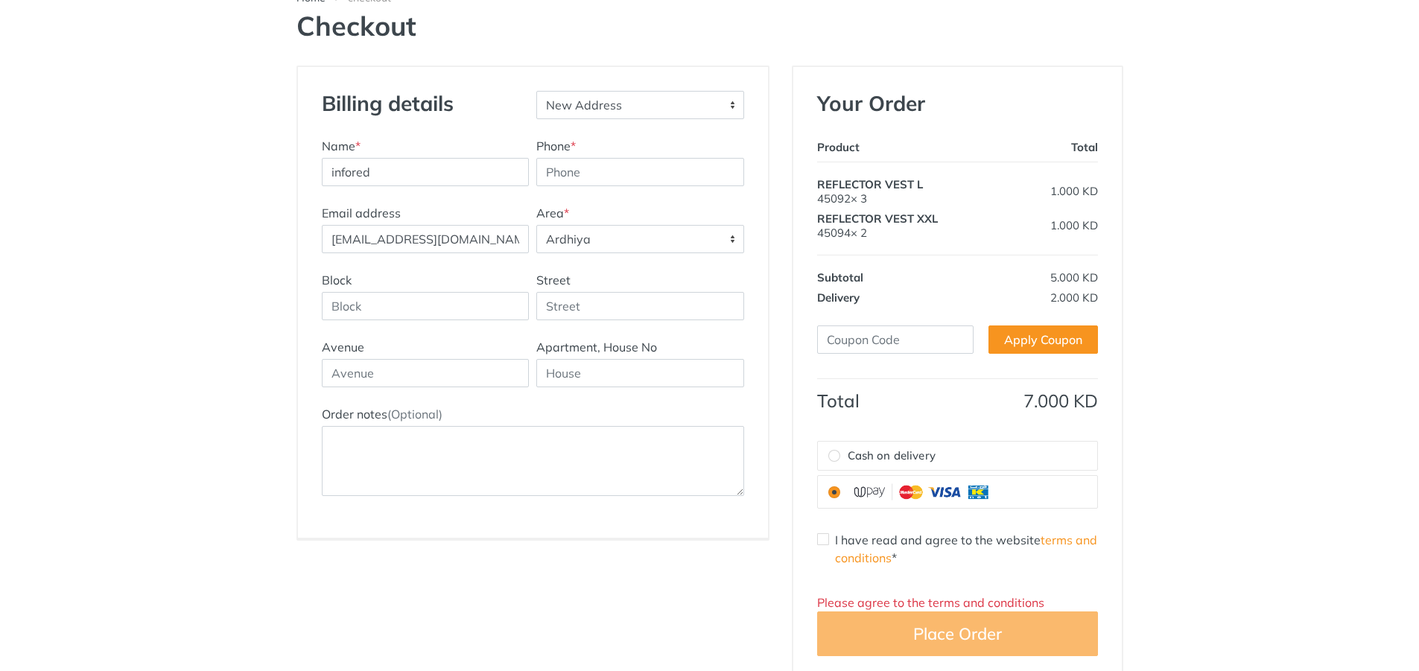
scroll to position [149, 0]
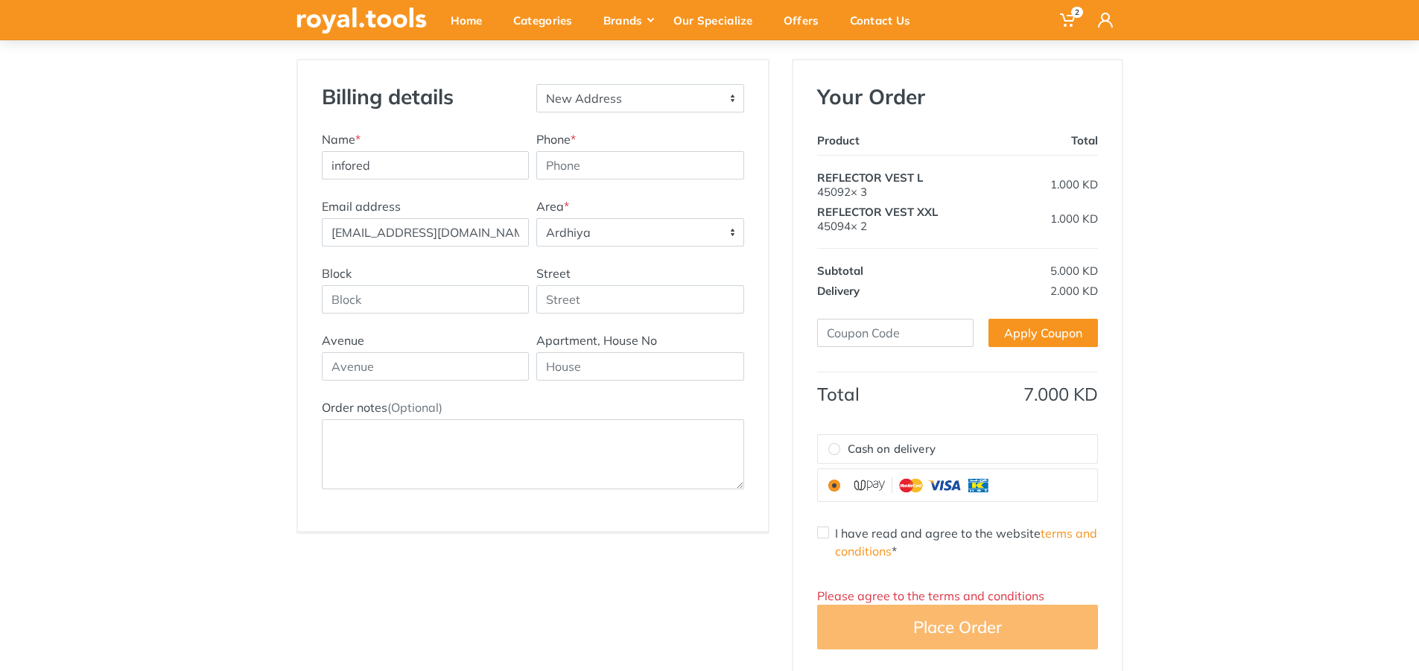
click at [813, 524] on div "Your Order Product Total REFLECTOR VEST L 45092× 3 1.000 KD Subtotal Discount d…" at bounding box center [957, 366] width 328 height 613
click at [822, 530] on input "I have read and agree to the website terms and conditions *" at bounding box center [823, 533] width 12 height 12
checkbox input "true"
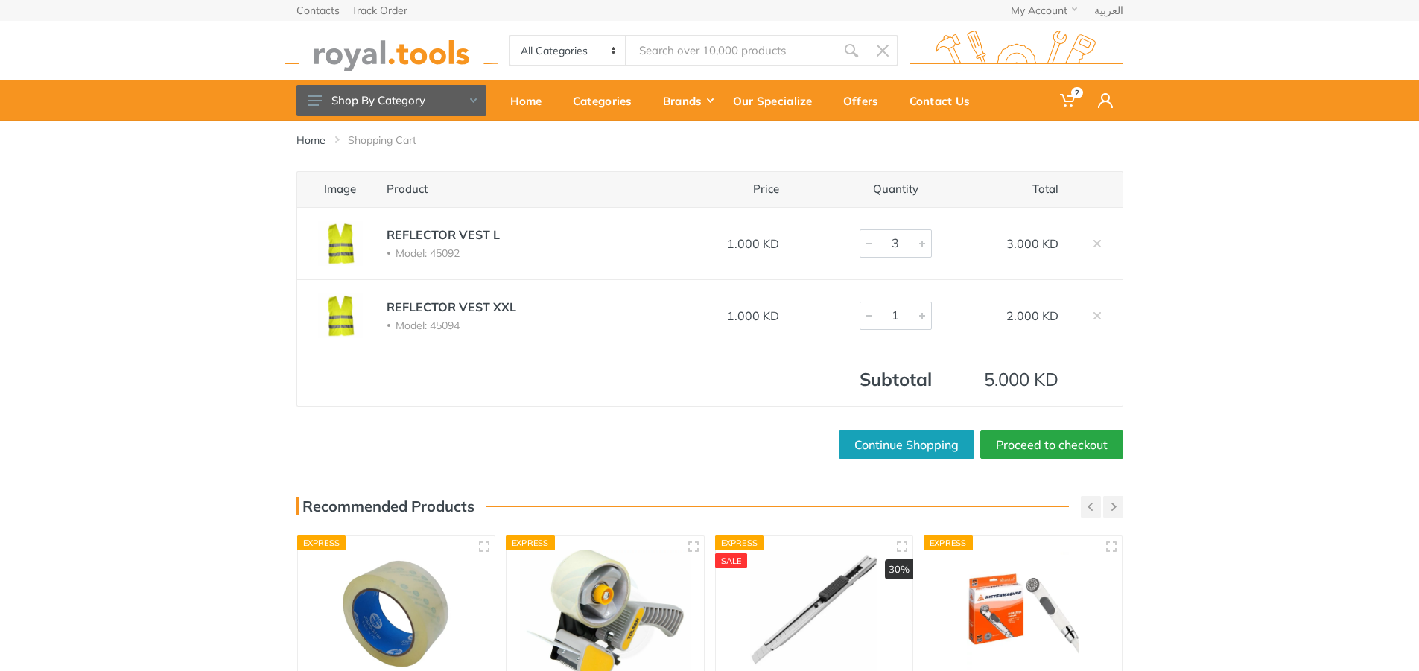
click at [868, 312] on div at bounding box center [869, 315] width 18 height 27
click at [1306, 318] on div "Image Product Price Quantity Total REFLECTOR VEST L Model: 45092 1.000 KD 3 3.0…" at bounding box center [709, 314] width 1419 height 287
type input "2"
click at [921, 317] on div at bounding box center [922, 315] width 18 height 27
click at [862, 239] on div at bounding box center [869, 243] width 18 height 27
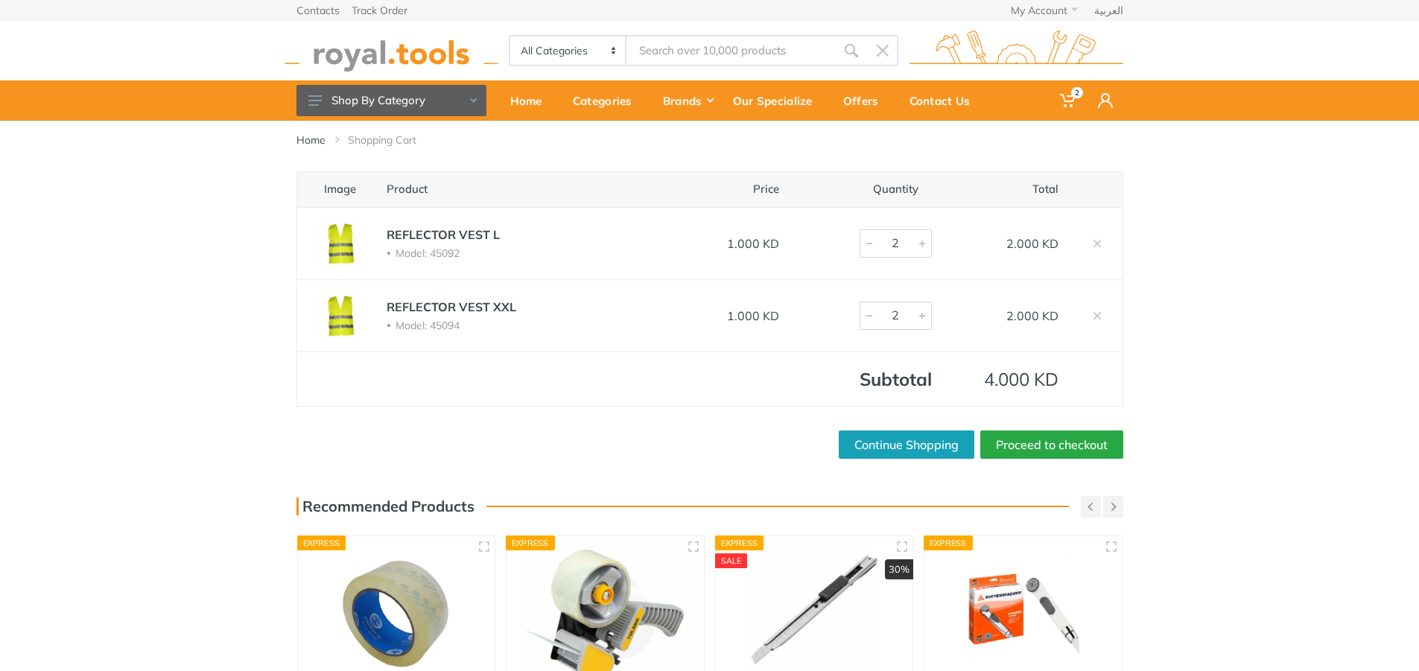
type input "3"
click at [918, 248] on div at bounding box center [922, 243] width 18 height 27
click at [864, 322] on div at bounding box center [869, 315] width 18 height 27
type input "2"
click at [927, 311] on div at bounding box center [922, 315] width 18 height 27
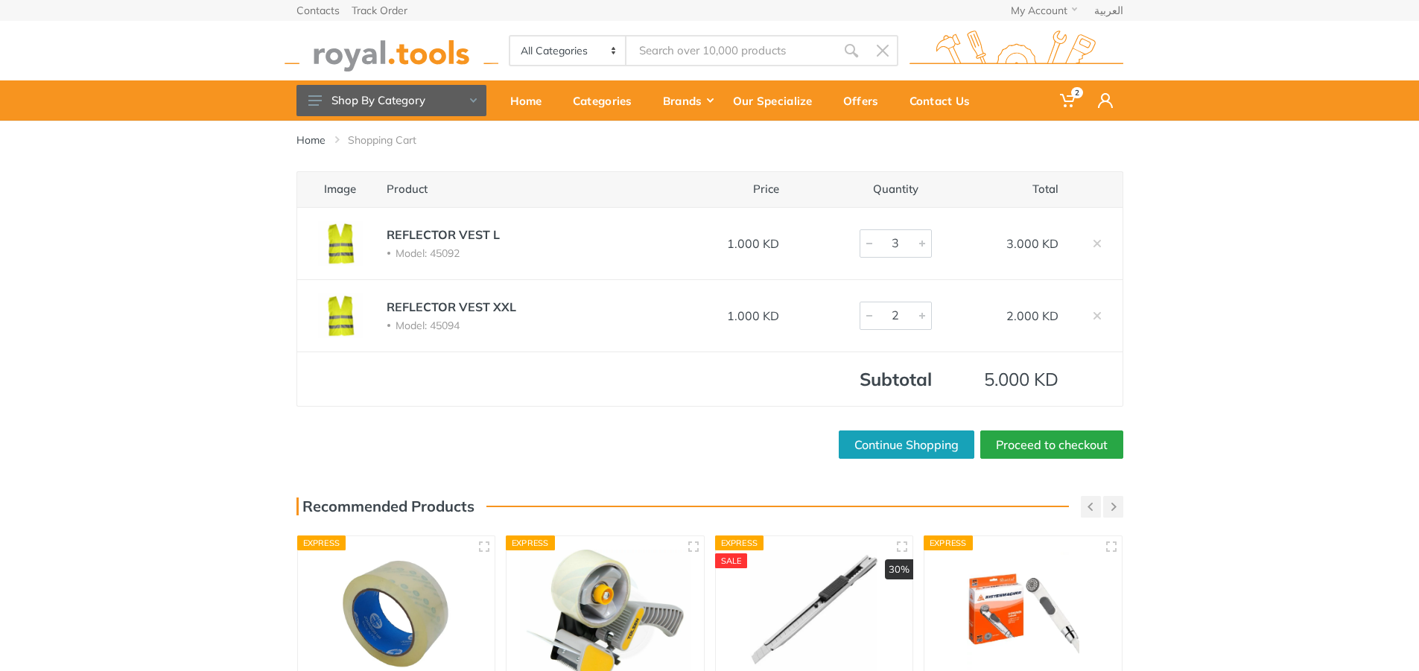
type input "2"
click at [865, 251] on div at bounding box center [869, 243] width 18 height 27
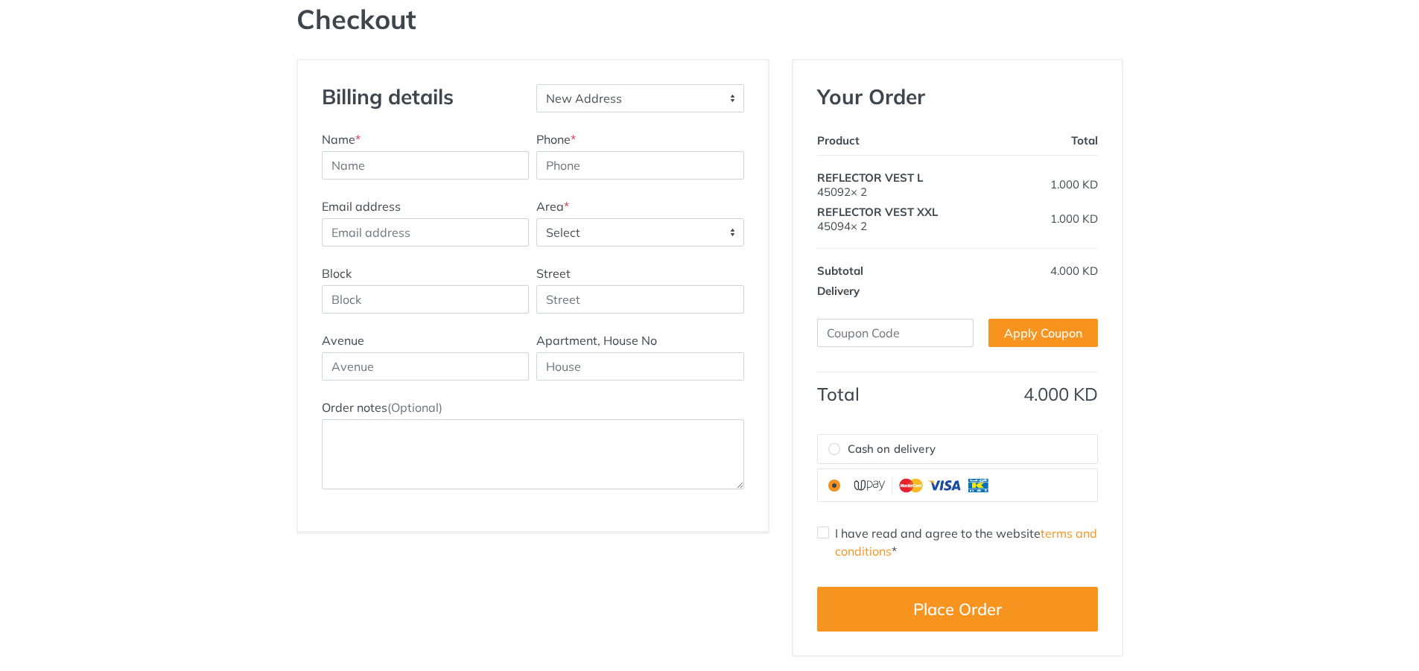
type input "infored"
type input "[EMAIL_ADDRESS][DOMAIN_NAME]"
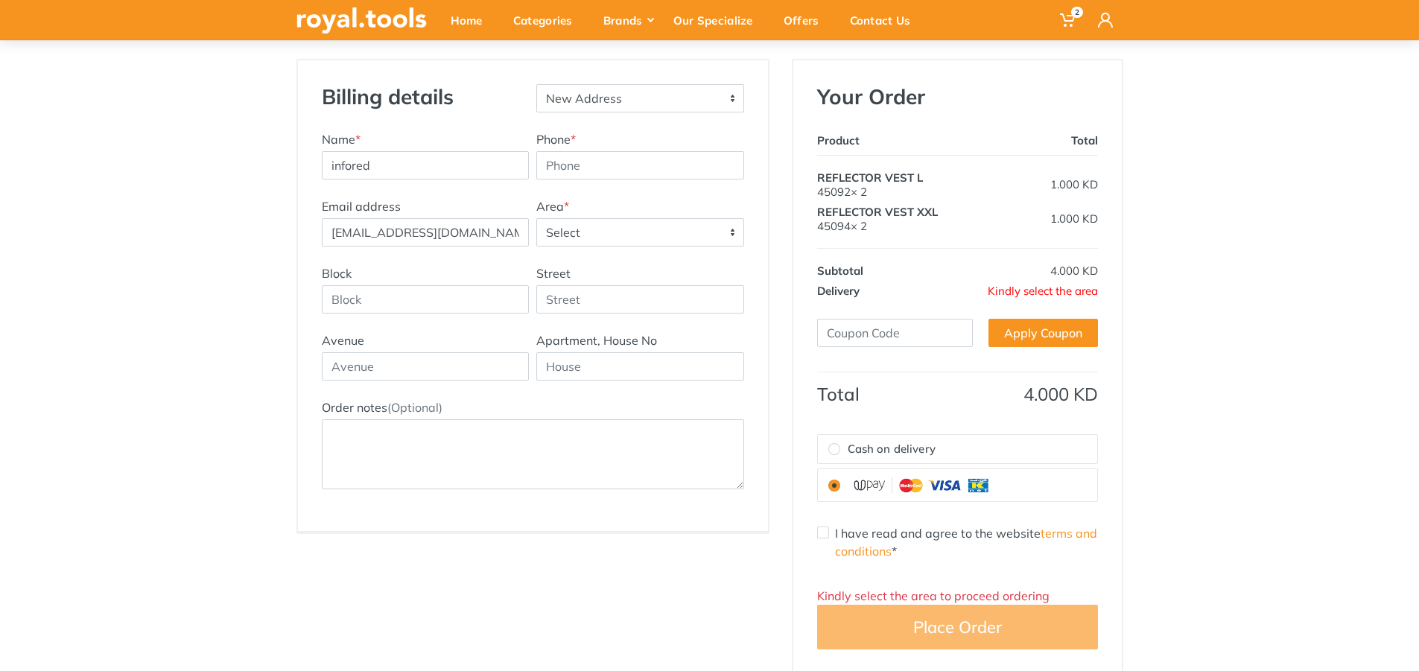
click at [637, 242] on span "Select" at bounding box center [640, 232] width 206 height 27
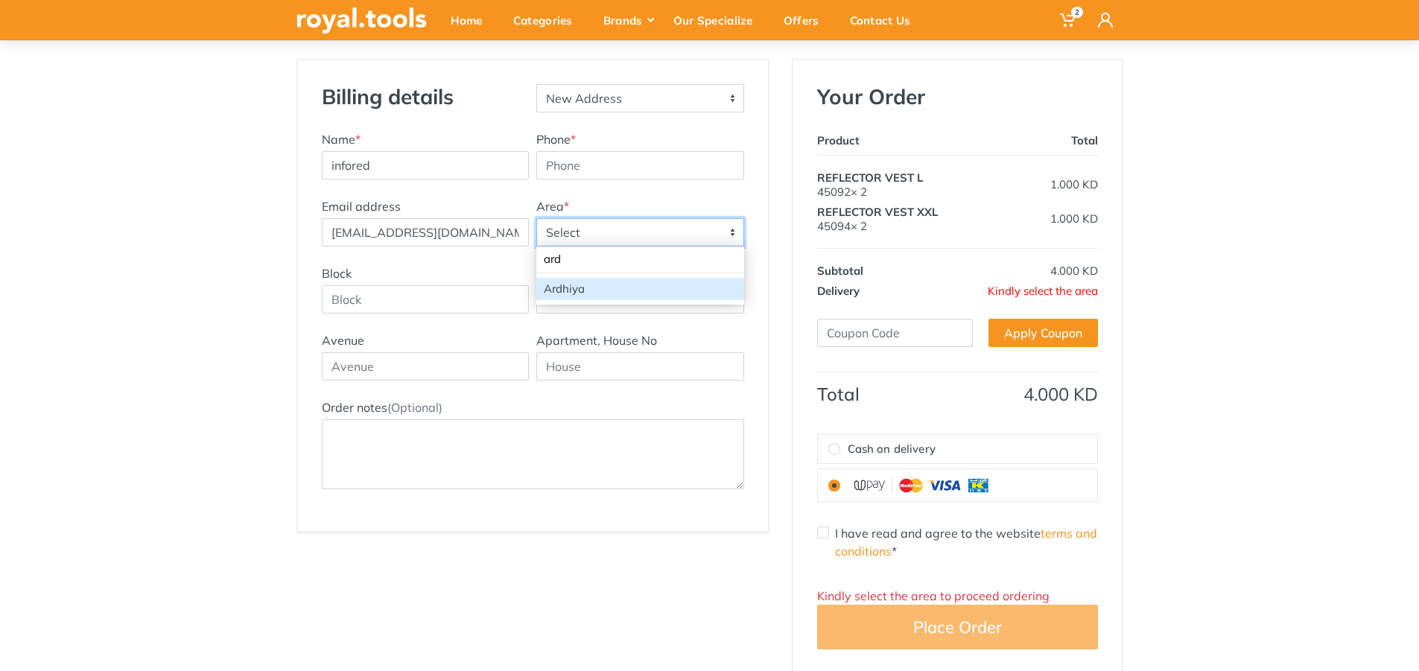
type input "ard"
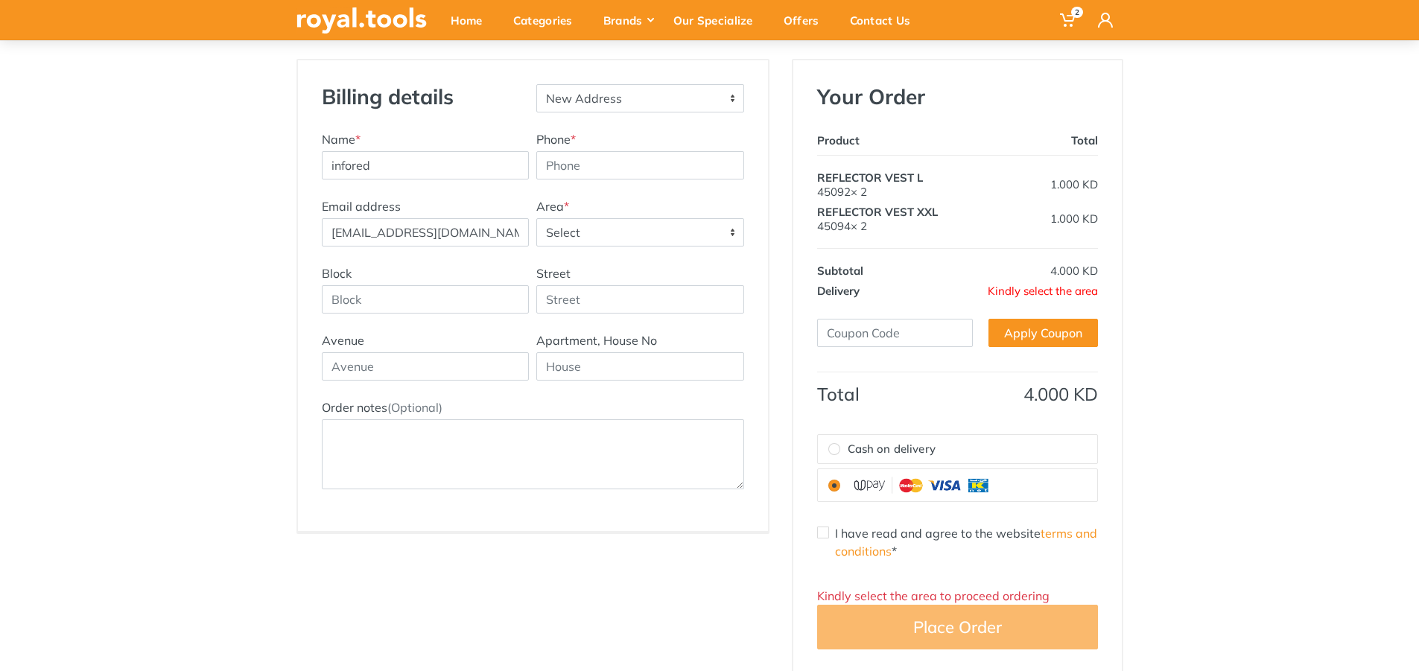
click at [1195, 373] on div "Billing details New Address Name * infored Phone * Area *" at bounding box center [709, 367] width 1419 height 616
click at [625, 235] on span "Select" at bounding box center [640, 232] width 206 height 27
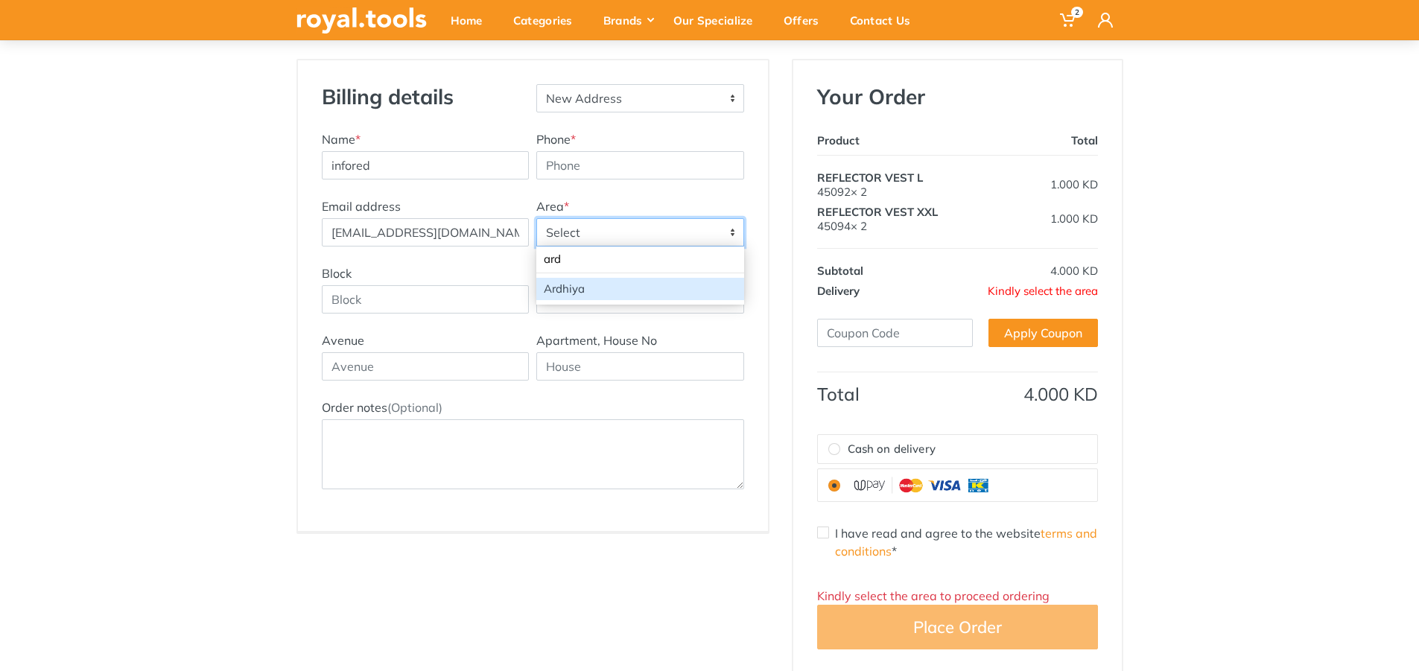
type input "ard"
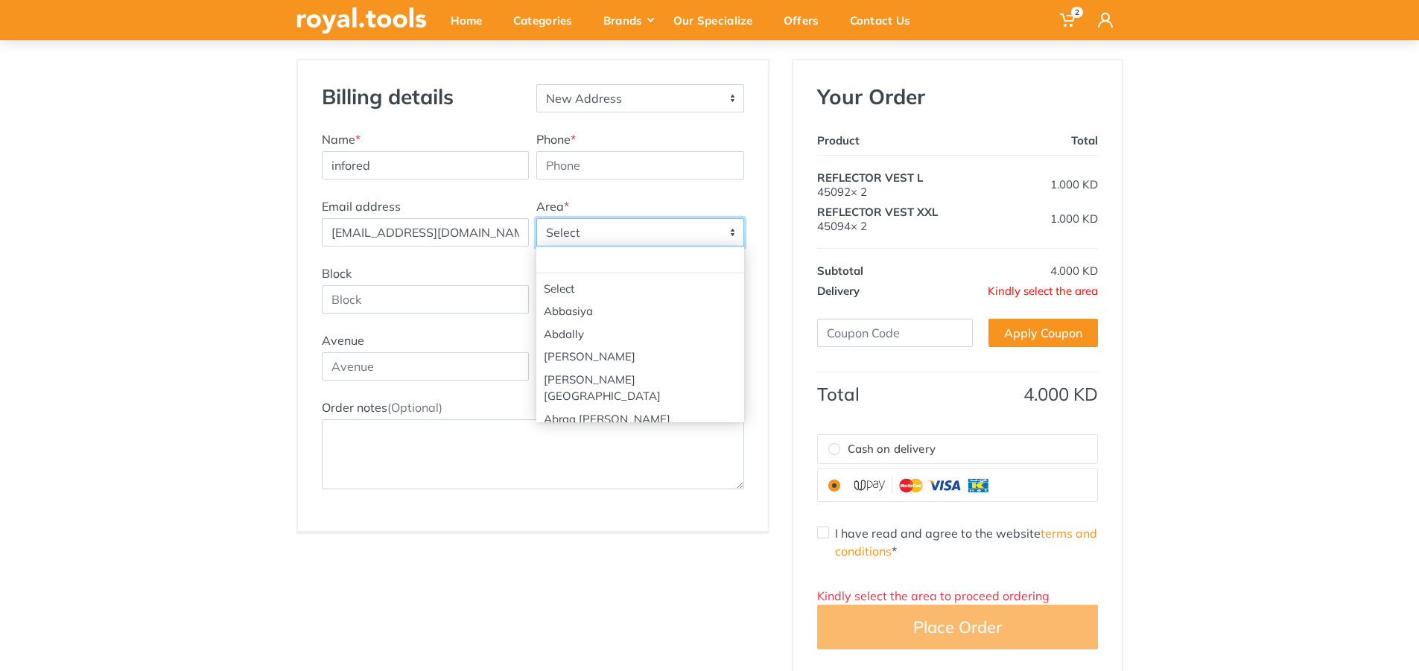
click at [653, 238] on span "Select" at bounding box center [640, 232] width 206 height 27
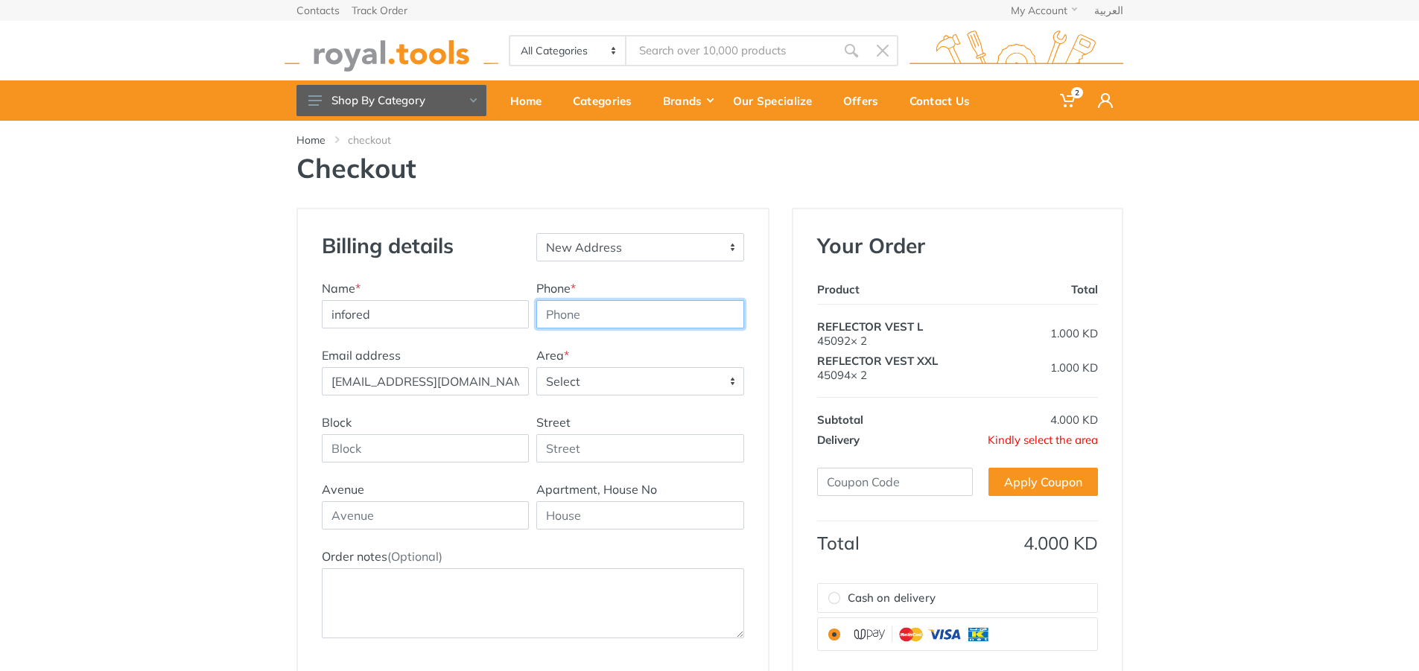
click at [607, 319] on input "Phone *" at bounding box center [640, 314] width 208 height 28
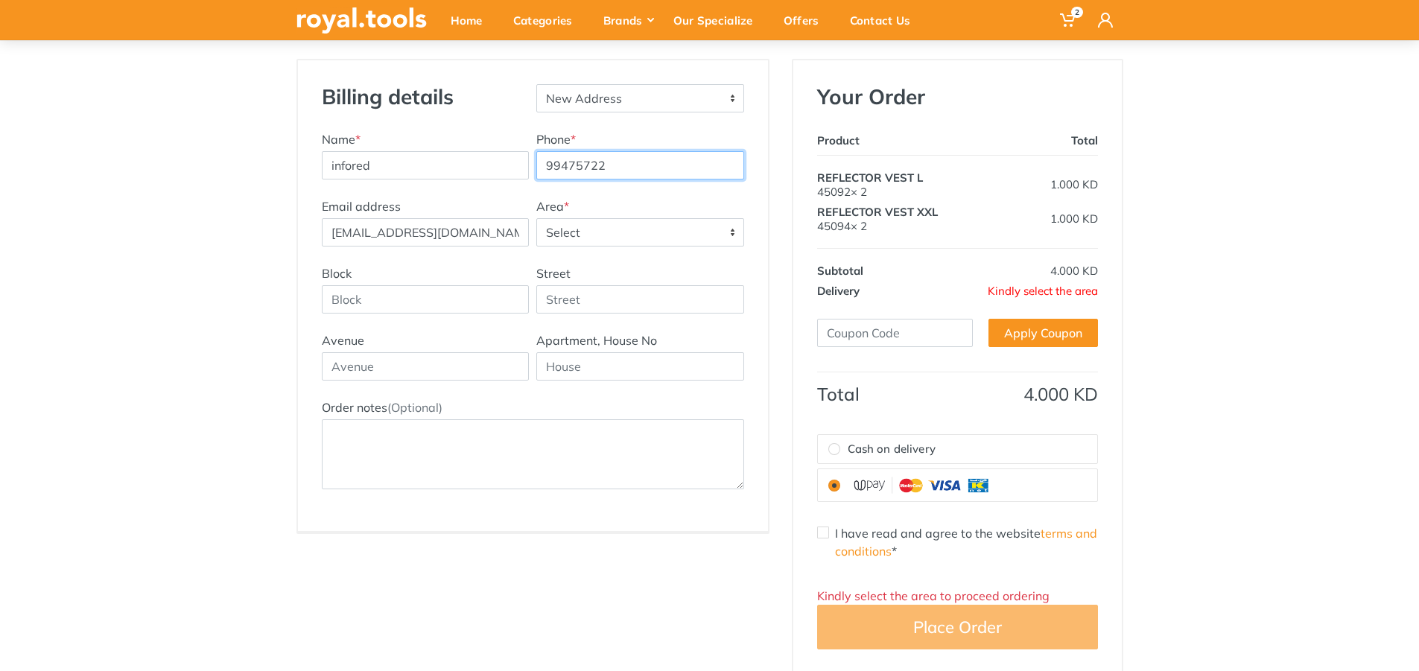
type input "99475722"
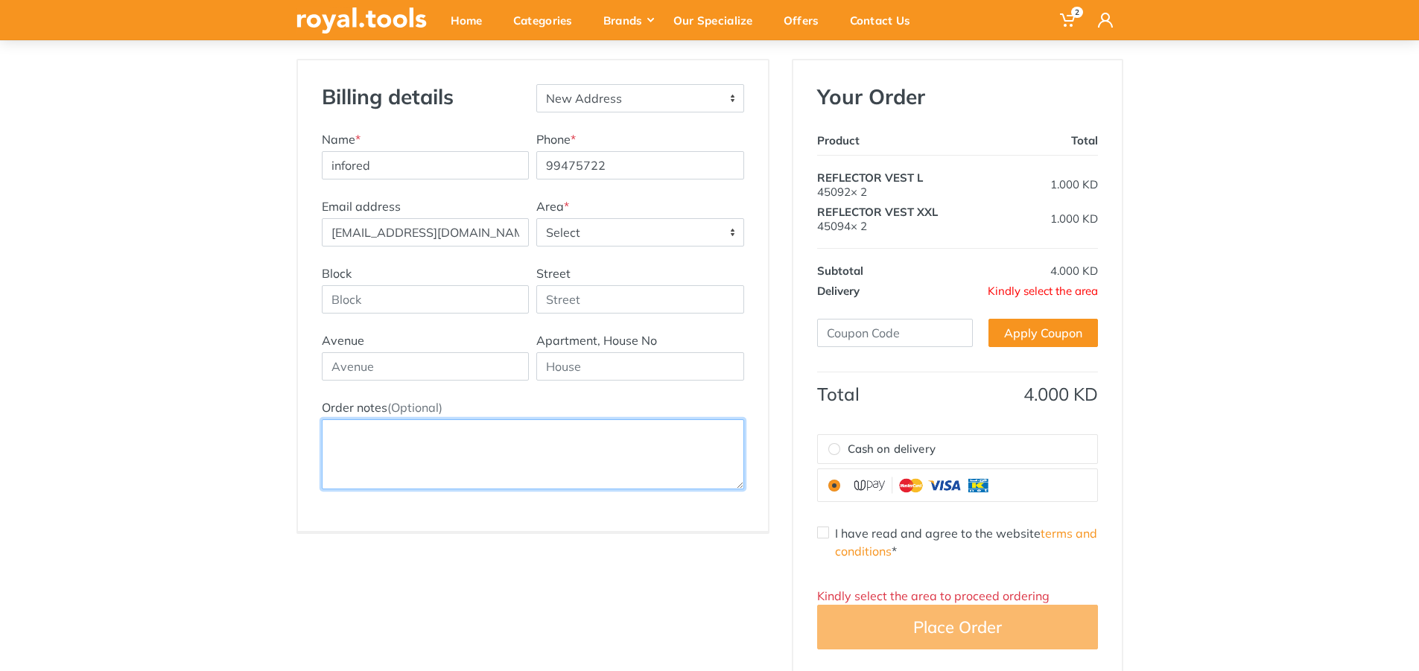
click at [626, 463] on textarea "Order notes (Optional)" at bounding box center [533, 454] width 422 height 70
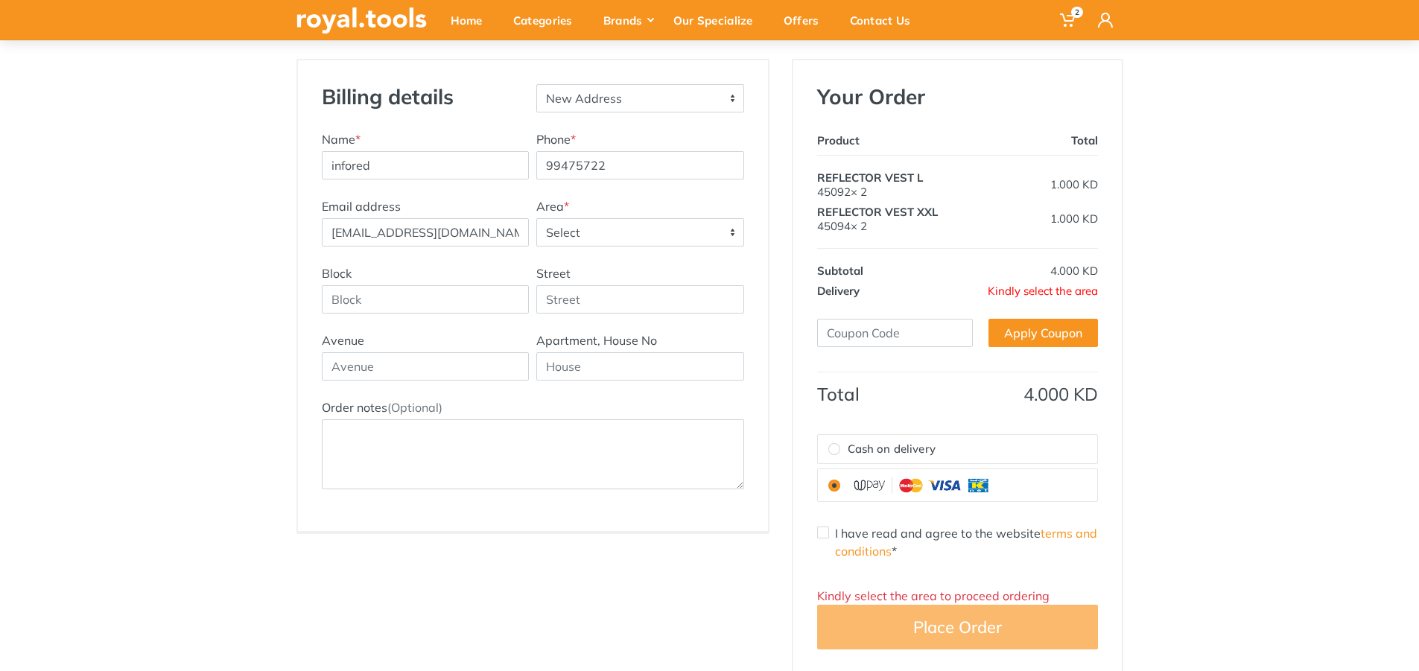
click at [602, 225] on span "Select" at bounding box center [640, 232] width 206 height 27
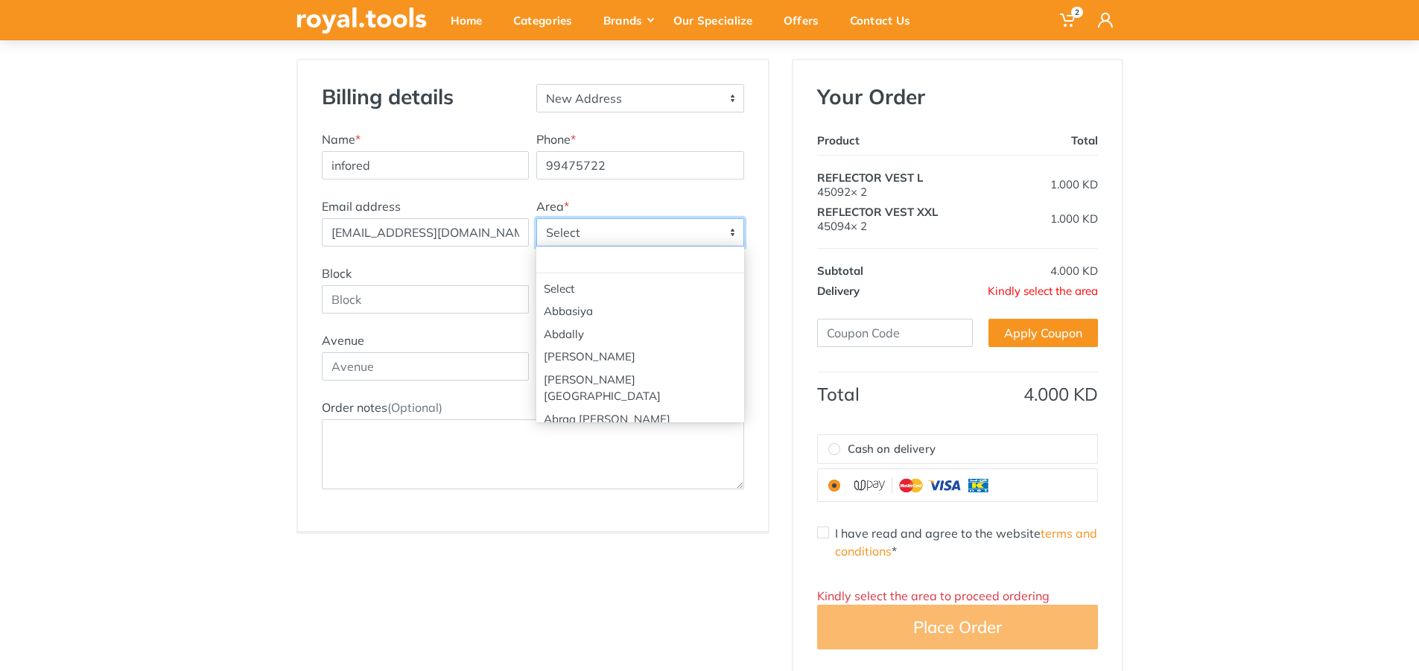
scroll to position [504, 0]
click at [611, 228] on span "Select" at bounding box center [640, 232] width 206 height 27
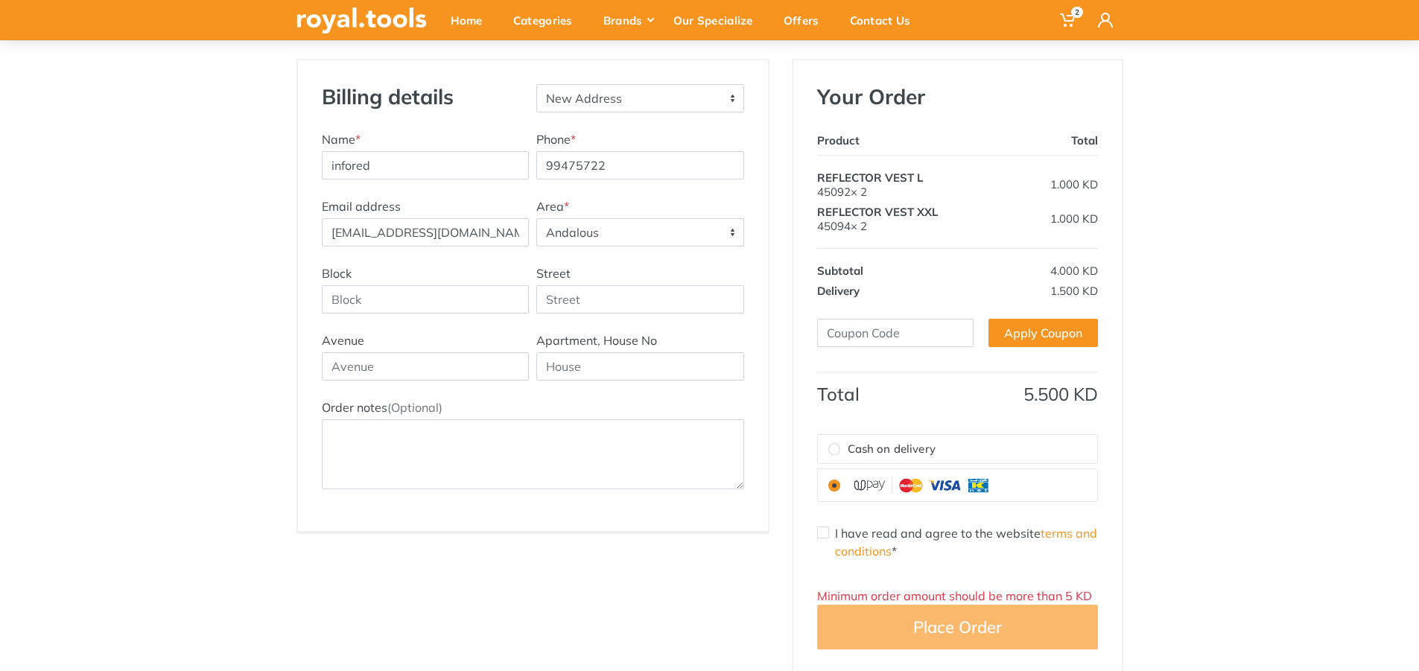
click at [628, 229] on span "Andalous" at bounding box center [640, 232] width 206 height 27
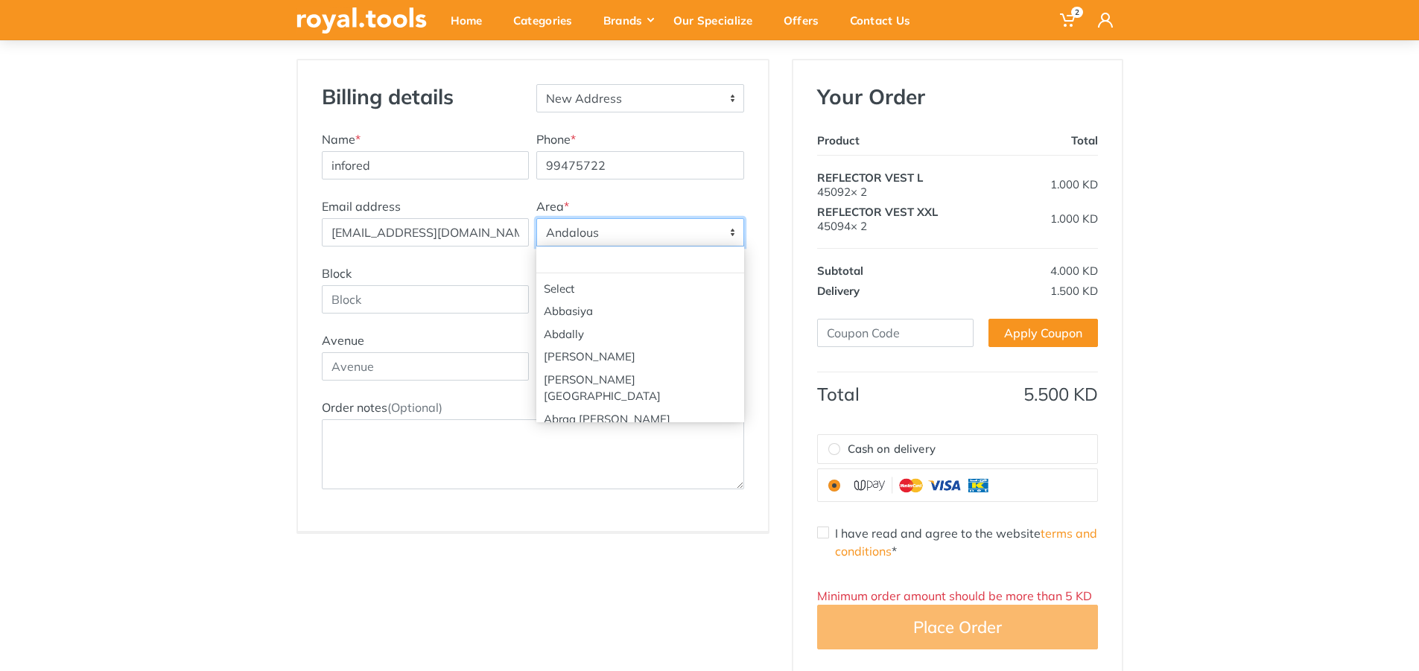
scroll to position [482, 0]
select select "29"
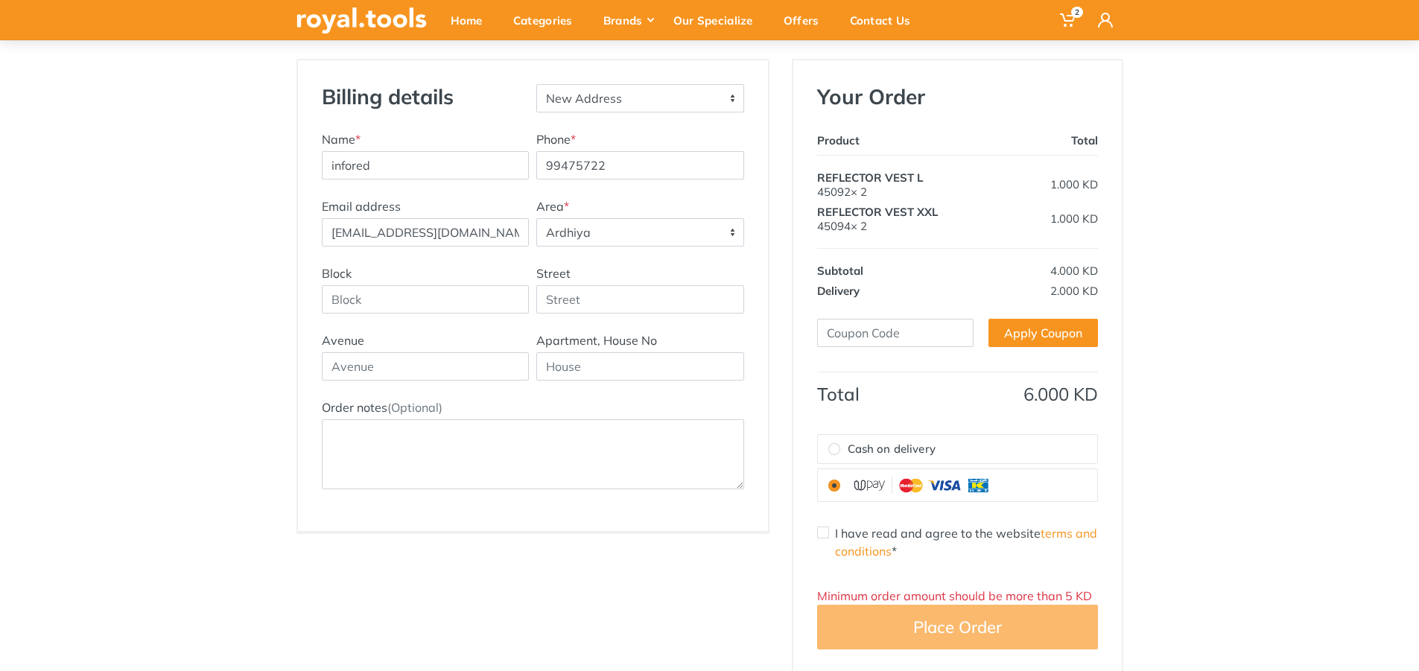
click at [1280, 591] on div "Billing details New Address Name * infored Phone * 99475722" at bounding box center [709, 367] width 1419 height 616
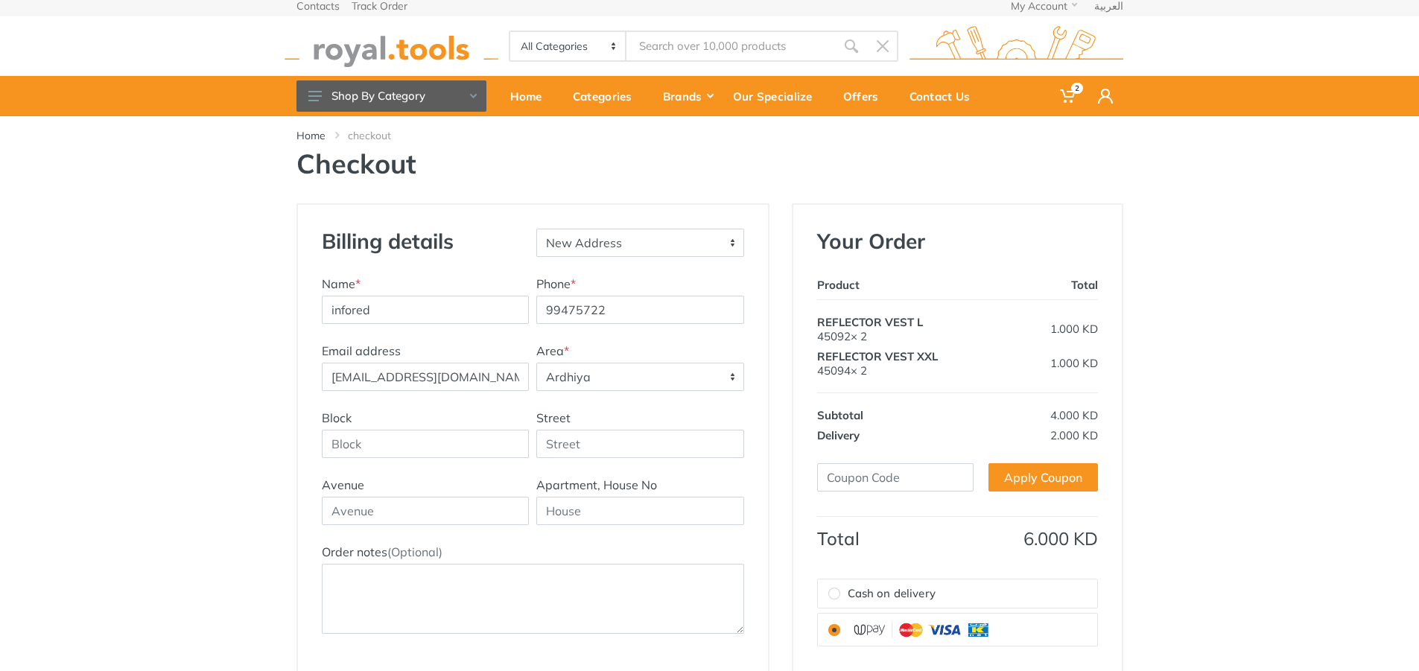
scroll to position [0, 0]
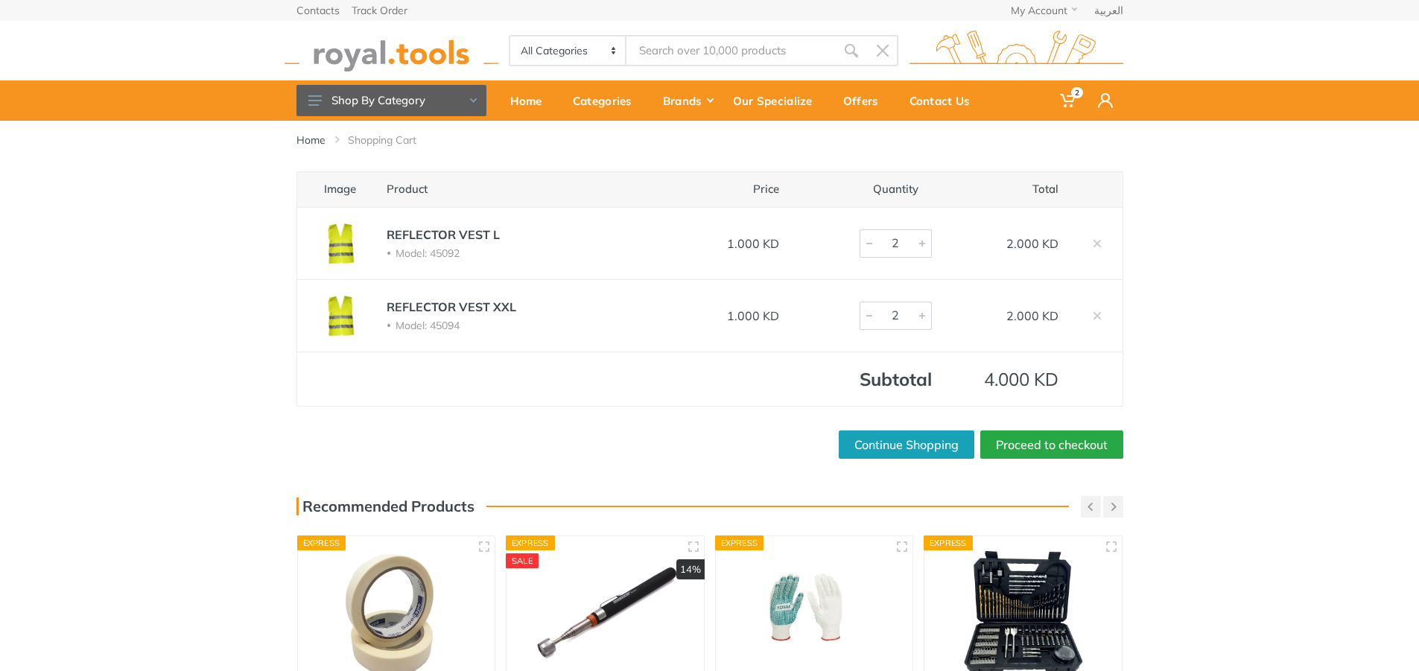
type input "3"
click at [921, 249] on div at bounding box center [922, 243] width 18 height 27
click at [1340, 369] on div "Image Product Price Quantity Total REFLECTOR VEST L Model: 45092 1.000 KD 3 3.0…" at bounding box center [709, 314] width 1419 height 287
click at [1021, 444] on link "Proceed to checkout" at bounding box center [1051, 445] width 143 height 28
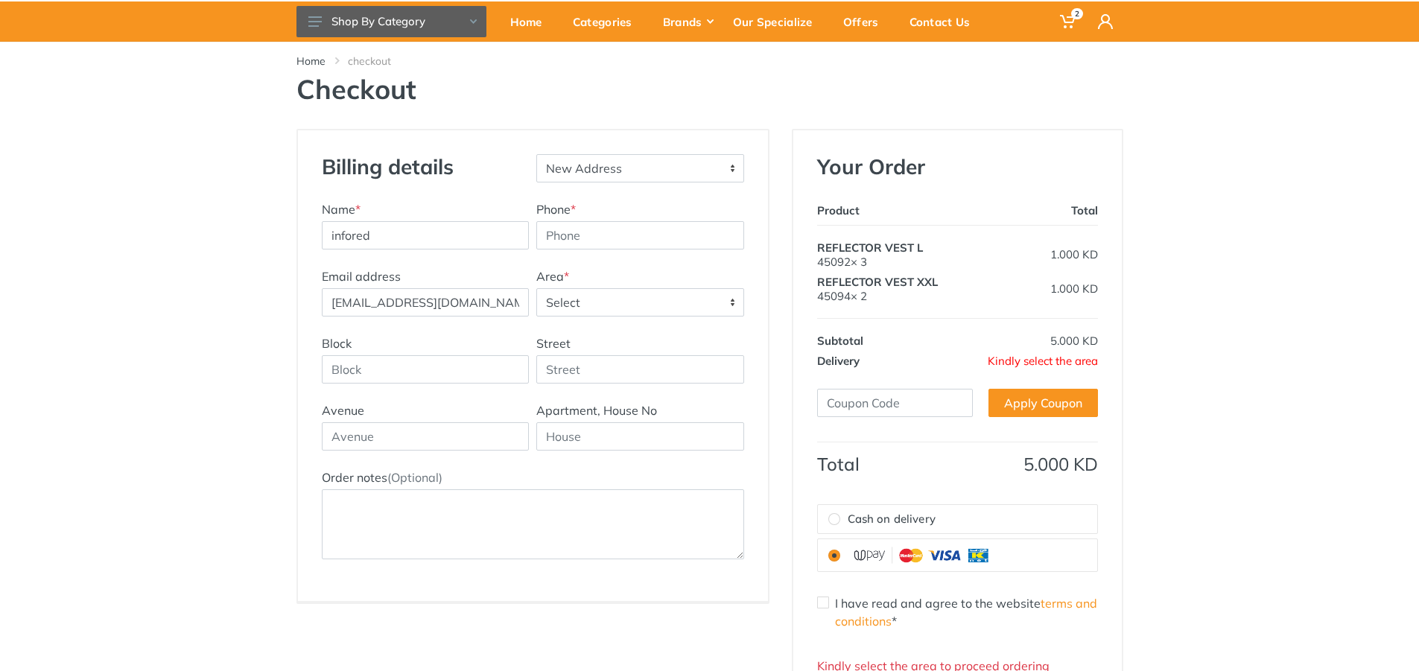
scroll to position [74, 0]
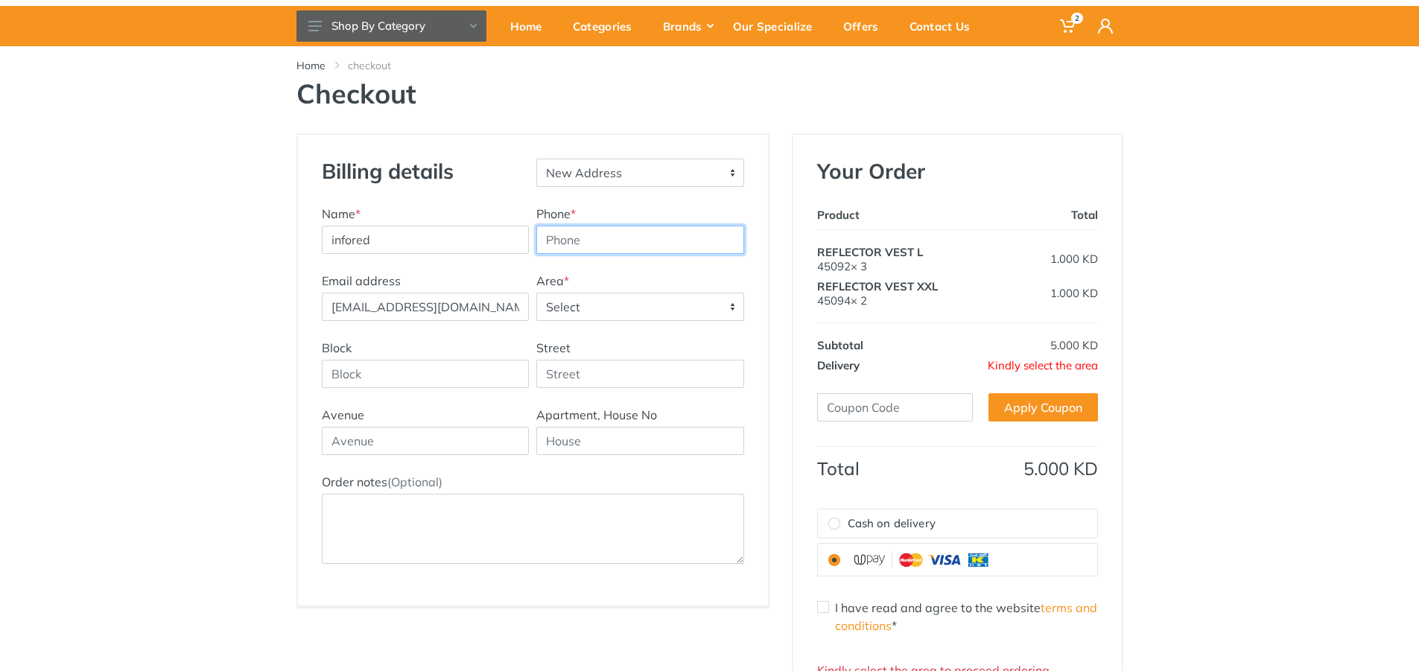
click at [617, 241] on input "Phone *" at bounding box center [640, 240] width 208 height 28
click at [586, 305] on span "Select" at bounding box center [640, 306] width 206 height 27
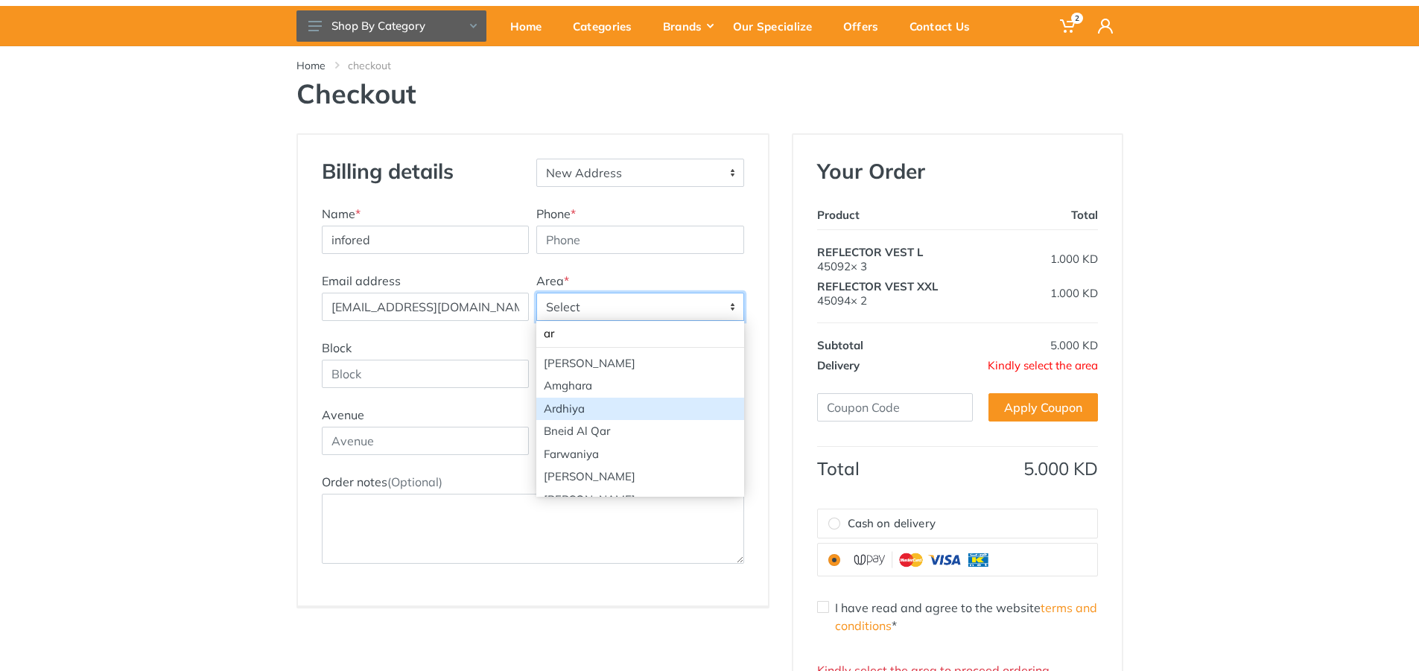
type input "ar"
select select "29"
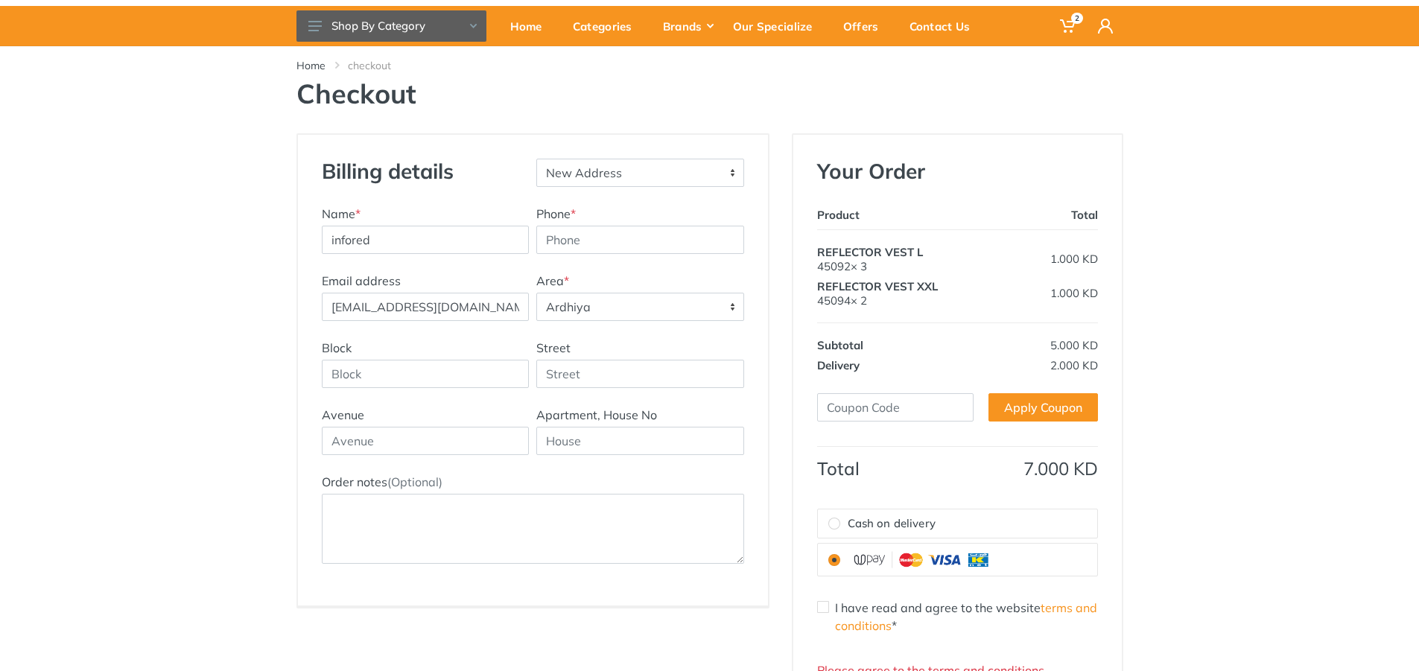
click at [1251, 314] on div "Billing details New Address Name * infored Phone * Area *" at bounding box center [709, 441] width 1419 height 616
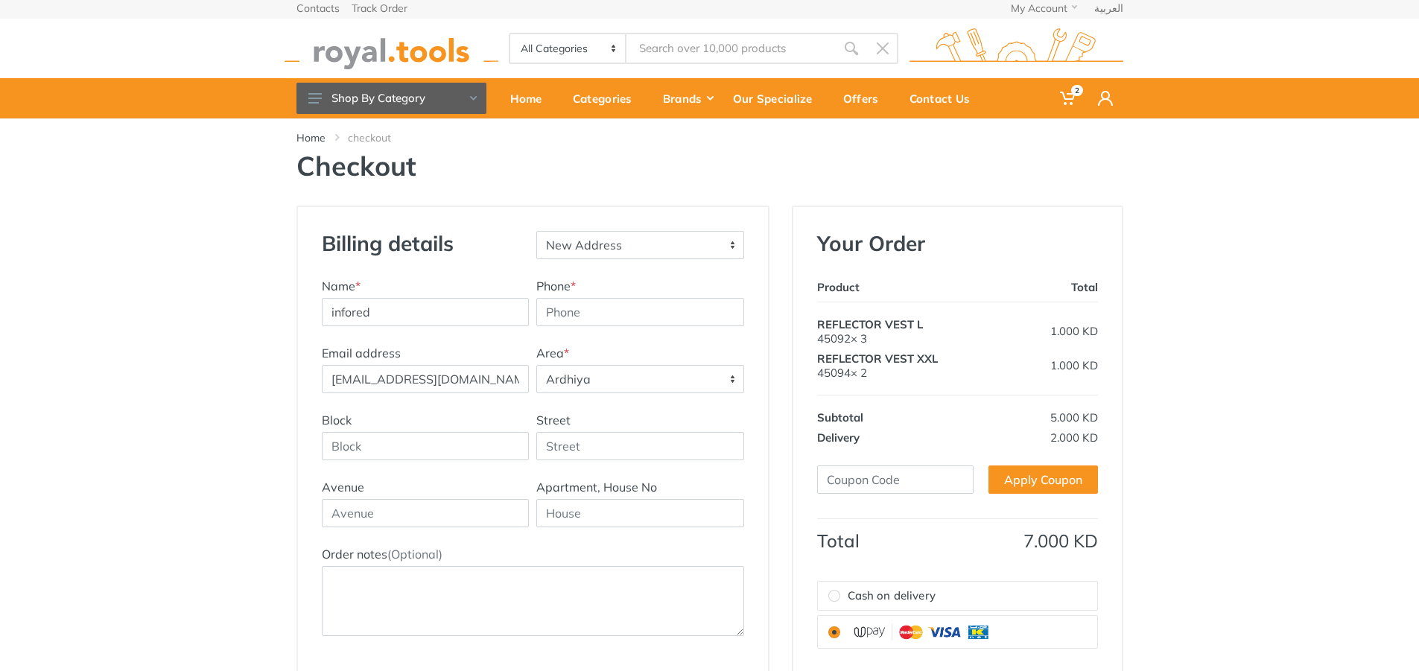
scroll to position [0, 0]
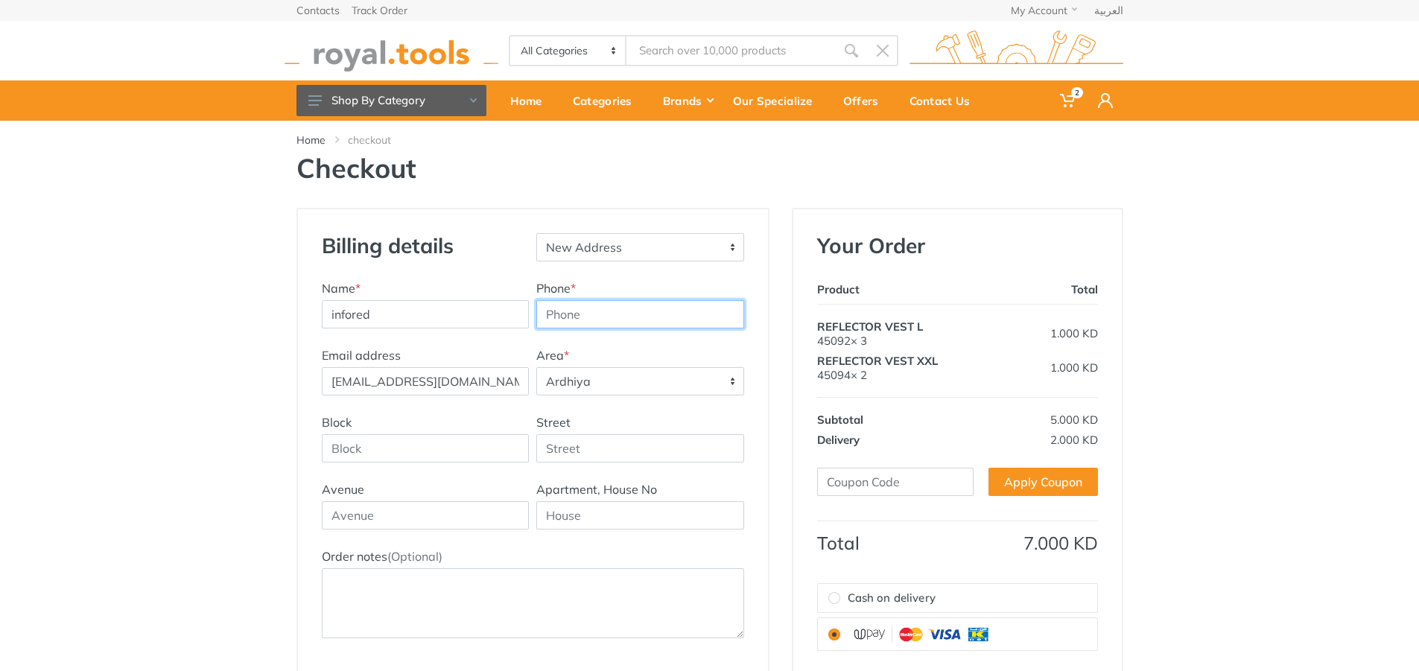
click at [599, 317] on input "Phone *" at bounding box center [640, 314] width 208 height 28
type input "6"
type input "97605219"
drag, startPoint x: 387, startPoint y: 319, endPoint x: 233, endPoint y: 327, distance: 154.4
click at [233, 327] on div "Billing details New Address Name * infored Phone * 97605219" at bounding box center [709, 516] width 1419 height 616
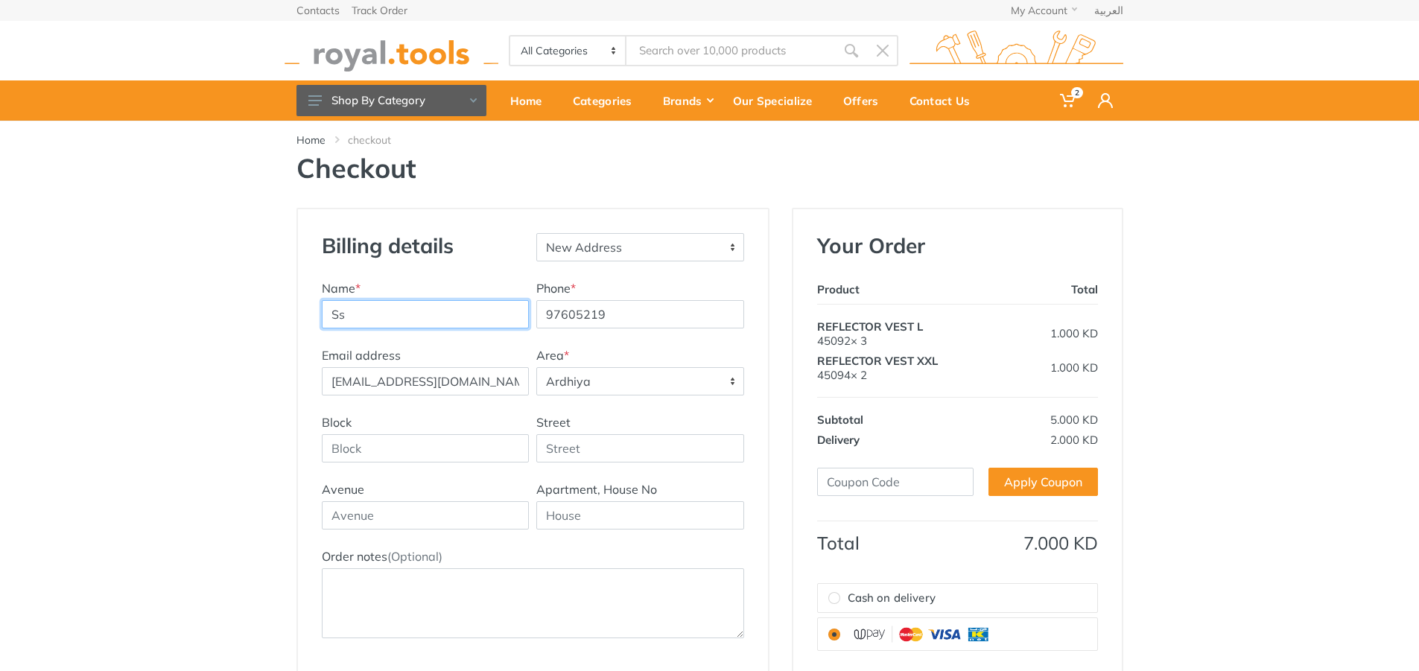
type input "S"
type input "Sanramon"
drag, startPoint x: 467, startPoint y: 381, endPoint x: 315, endPoint y: 387, distance: 152.1
click at [315, 387] on div "Billing details New Address Name * [GEOGRAPHIC_DATA] Phone * 97605219 Email add…" at bounding box center [533, 444] width 470 height 471
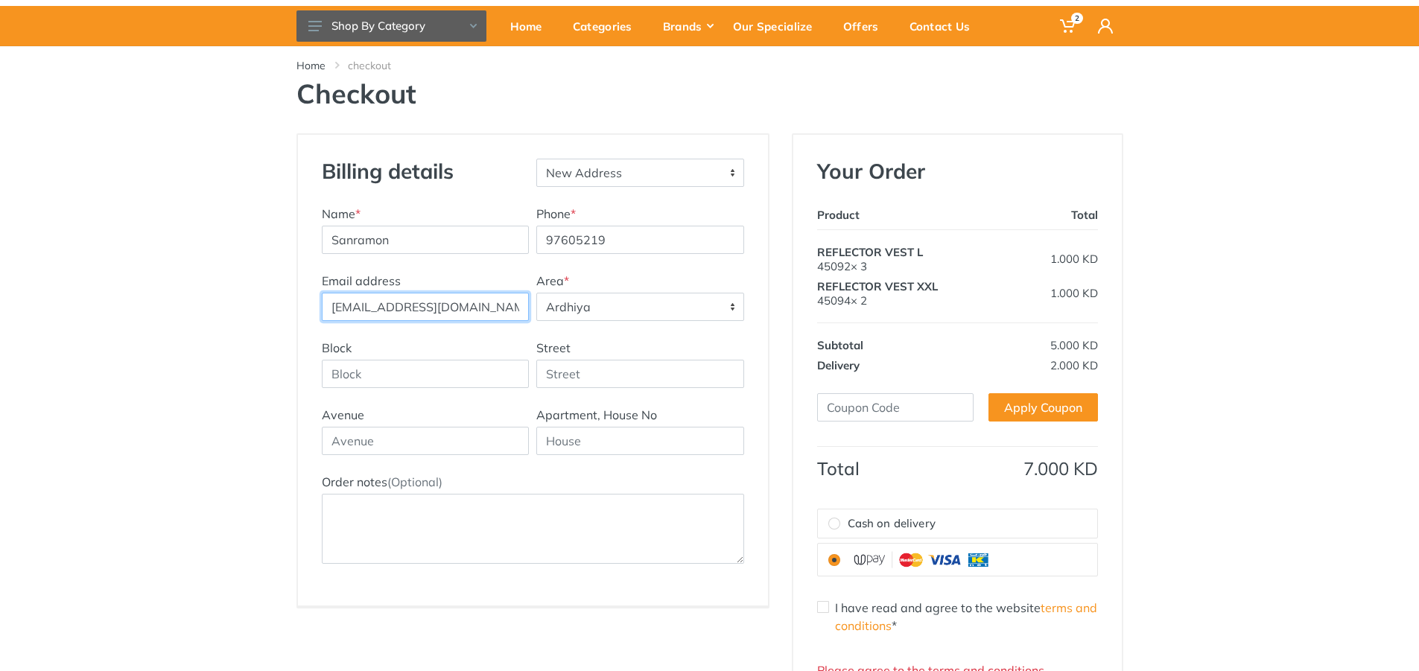
drag, startPoint x: 507, startPoint y: 308, endPoint x: 324, endPoint y: 311, distance: 183.2
click at [324, 311] on input "[EMAIL_ADDRESS][DOMAIN_NAME]" at bounding box center [426, 307] width 208 height 28
paste input "p"
type input "[EMAIL_ADDRESS][DOMAIN_NAME]"
click at [261, 320] on div "Billing details New Address Name * [GEOGRAPHIC_DATA] Phone * 97605219" at bounding box center [709, 441] width 1419 height 616
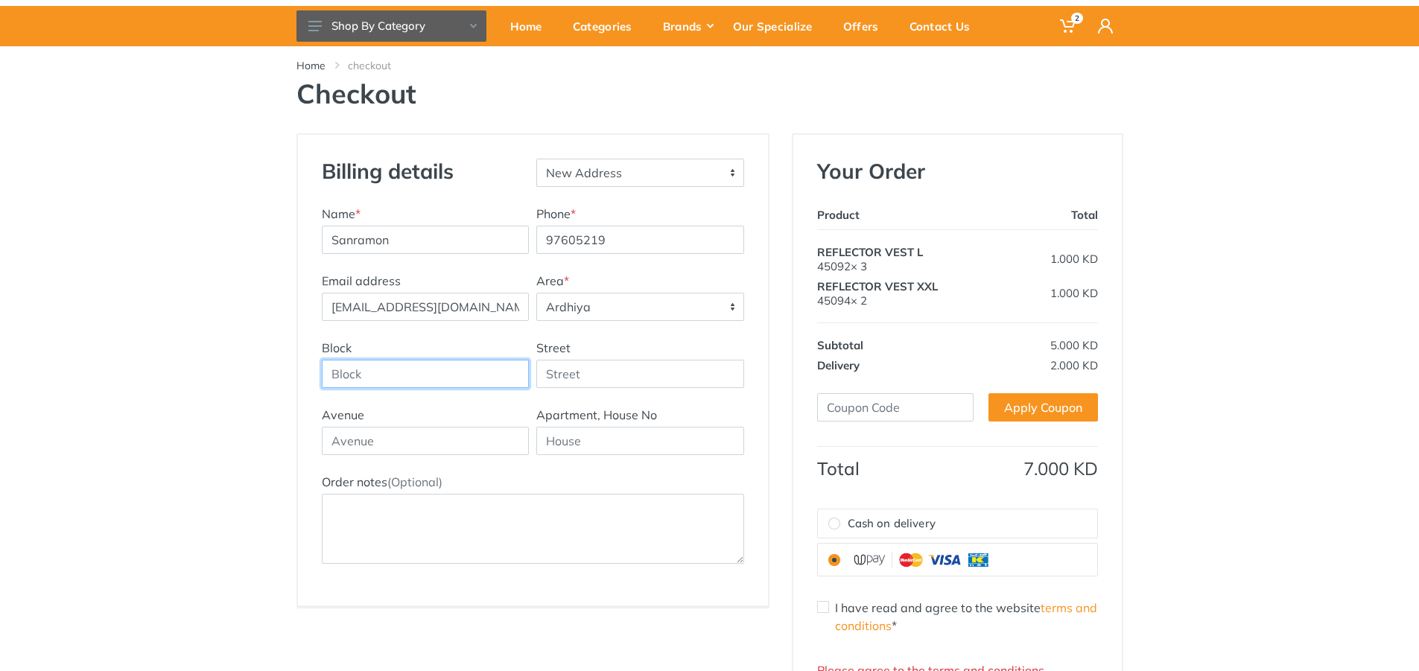
click at [429, 383] on input "Block" at bounding box center [426, 374] width 208 height 28
click at [401, 386] on input "Block" at bounding box center [426, 374] width 208 height 28
type input "1"
click at [632, 456] on div "Avenue Apartment, House No" at bounding box center [533, 439] width 430 height 67
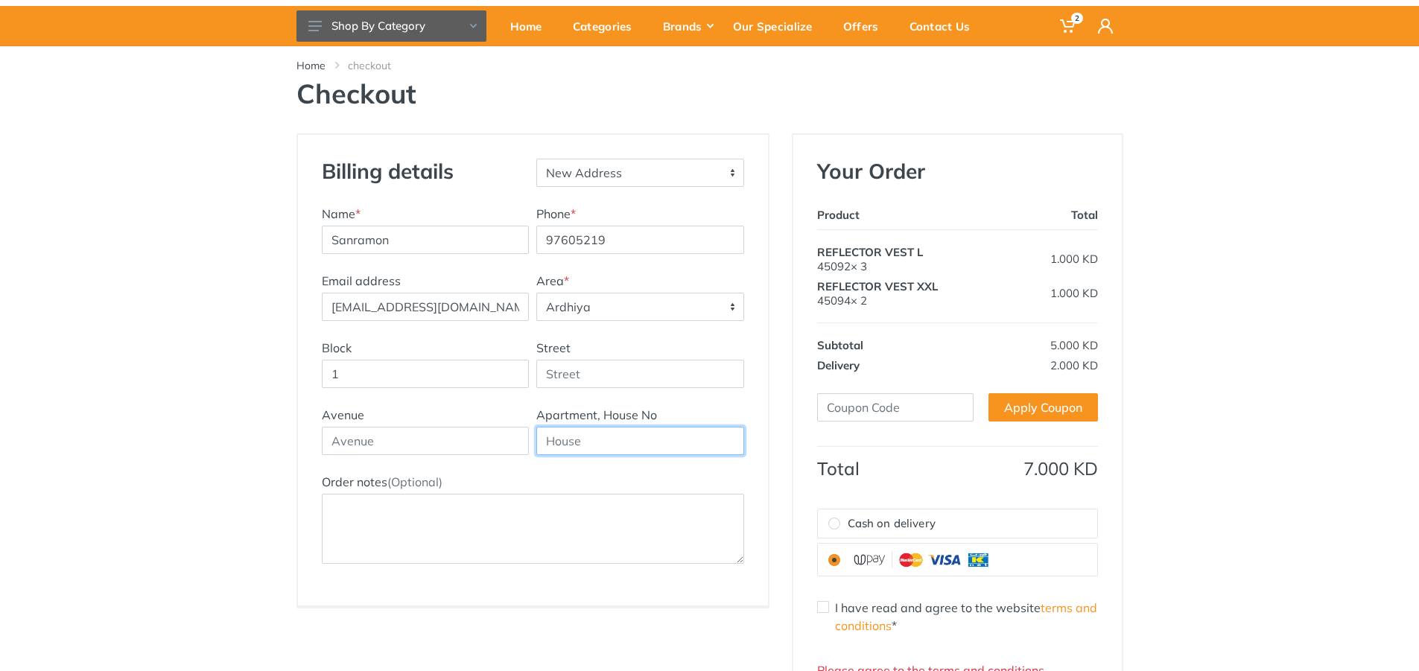
click at [632, 447] on input "text" at bounding box center [640, 441] width 208 height 28
drag, startPoint x: 398, startPoint y: 380, endPoint x: 307, endPoint y: 377, distance: 91.7
click at [307, 377] on div "Billing details New Address Name * [GEOGRAPHIC_DATA] Phone * 97605219 Email add…" at bounding box center [533, 370] width 470 height 471
click at [427, 382] on input "1" at bounding box center [426, 374] width 208 height 28
drag, startPoint x: 578, startPoint y: 443, endPoint x: 507, endPoint y: 438, distance: 70.9
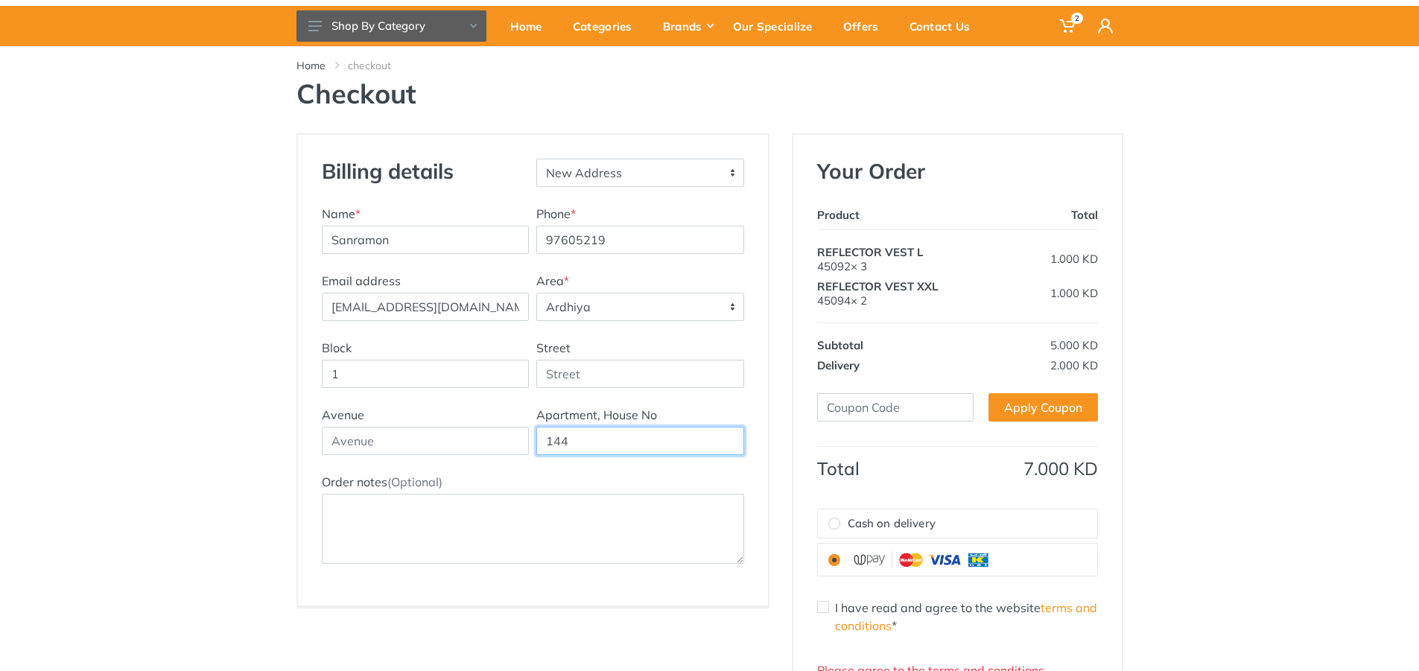
click at [507, 438] on div "Avenue Apartment, House No 144" at bounding box center [533, 439] width 430 height 67
type input "44"
click at [577, 371] on input "Street" at bounding box center [640, 374] width 208 height 28
click at [258, 404] on div "Billing details New Address Name * [GEOGRAPHIC_DATA] Phone * 97605219" at bounding box center [709, 441] width 1419 height 616
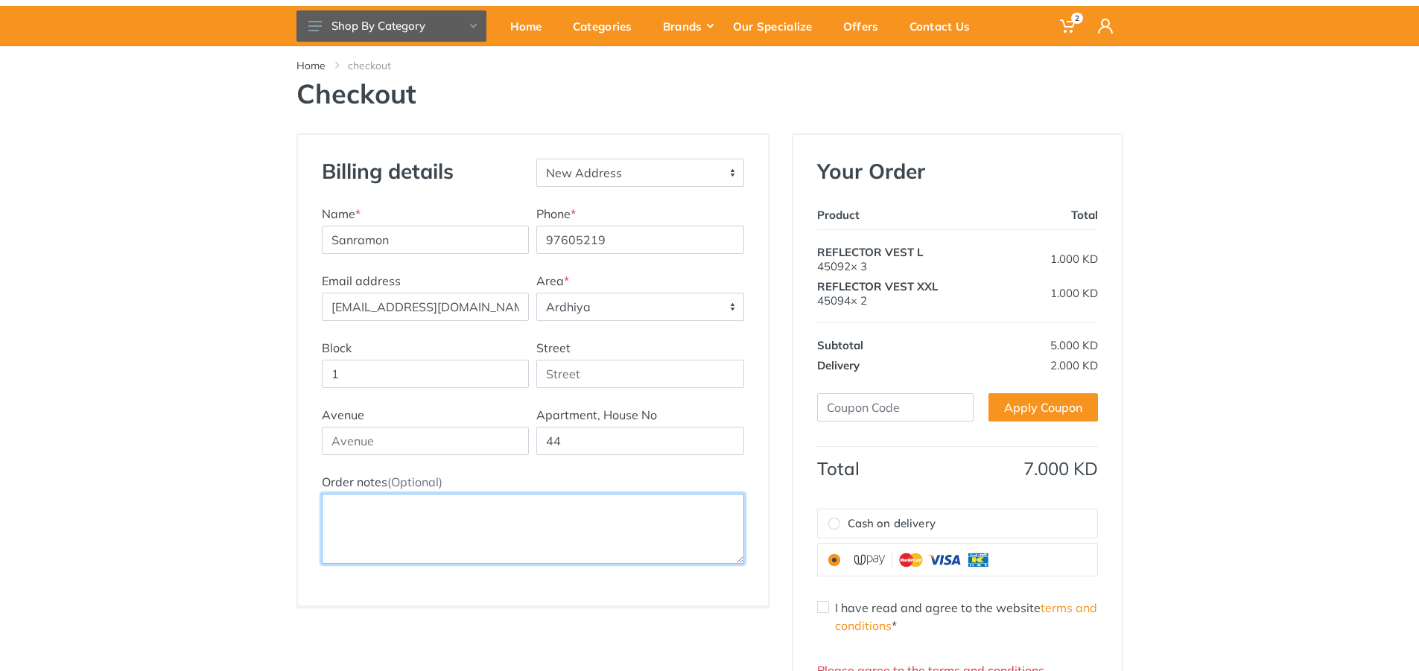
click at [381, 506] on textarea "Order notes (Optional)" at bounding box center [533, 529] width 422 height 70
click at [376, 506] on textarea "besides [PERSON_NAME]" at bounding box center [533, 529] width 422 height 70
click at [504, 515] on textarea "besides Best [PERSON_NAME]" at bounding box center [533, 529] width 422 height 70
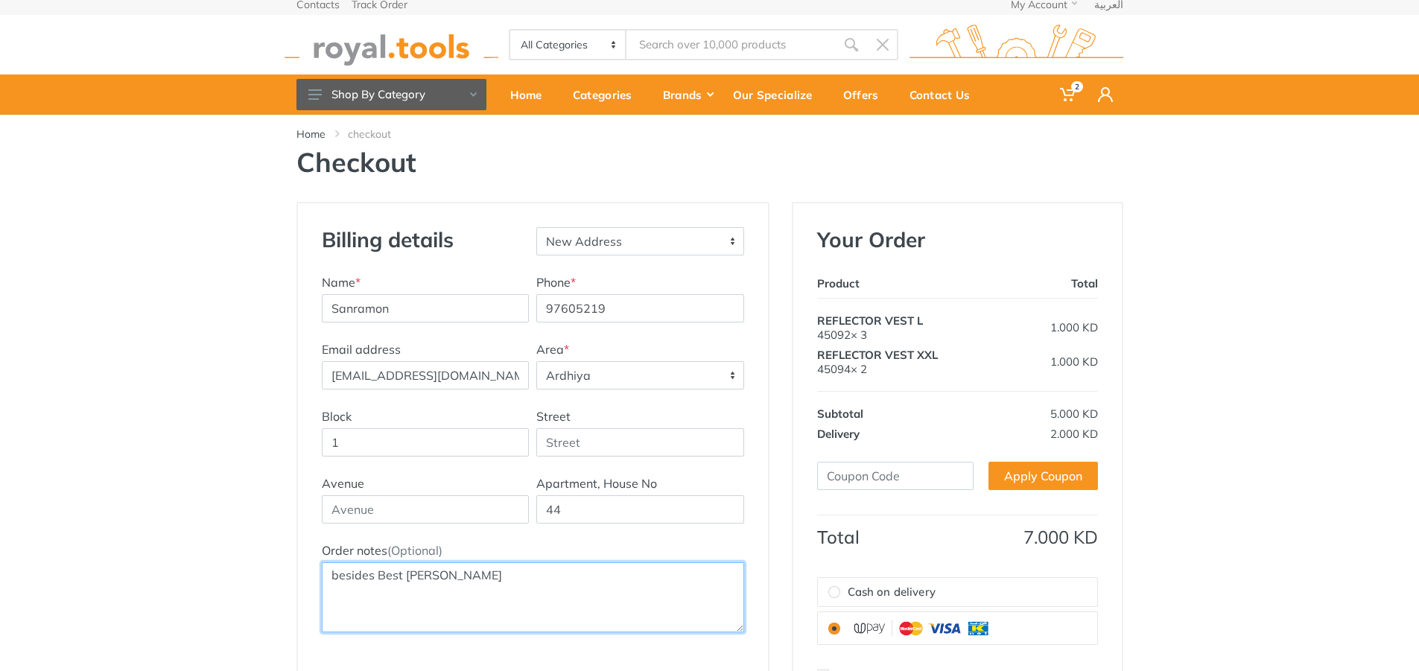
scroll to position [0, 0]
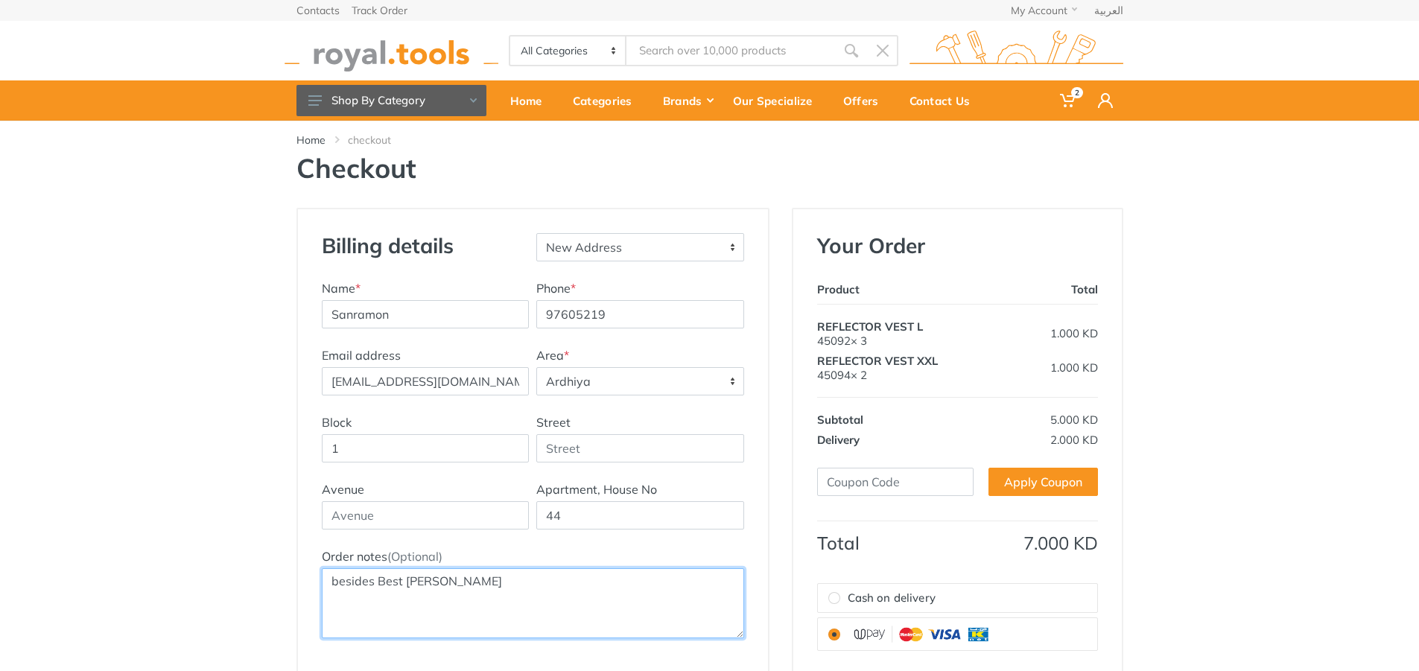
type textarea "besides Best [PERSON_NAME]"
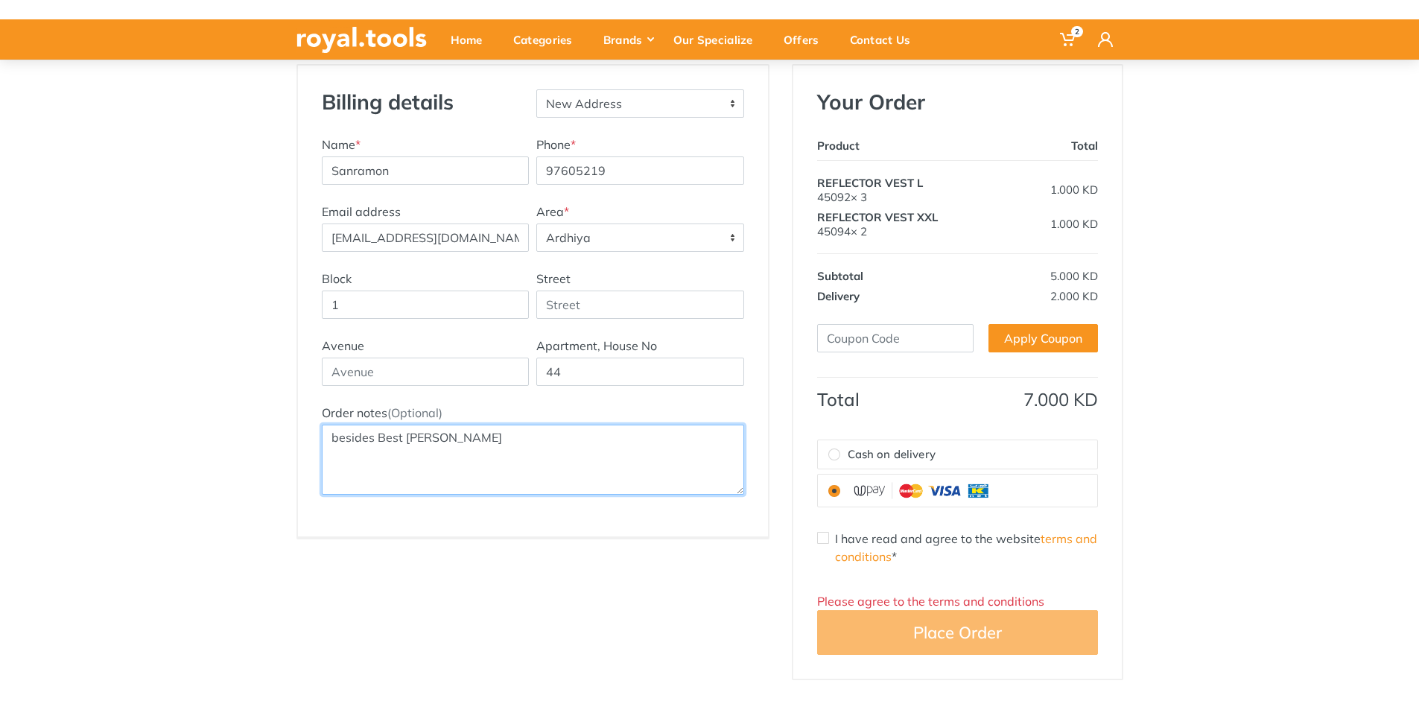
scroll to position [149, 0]
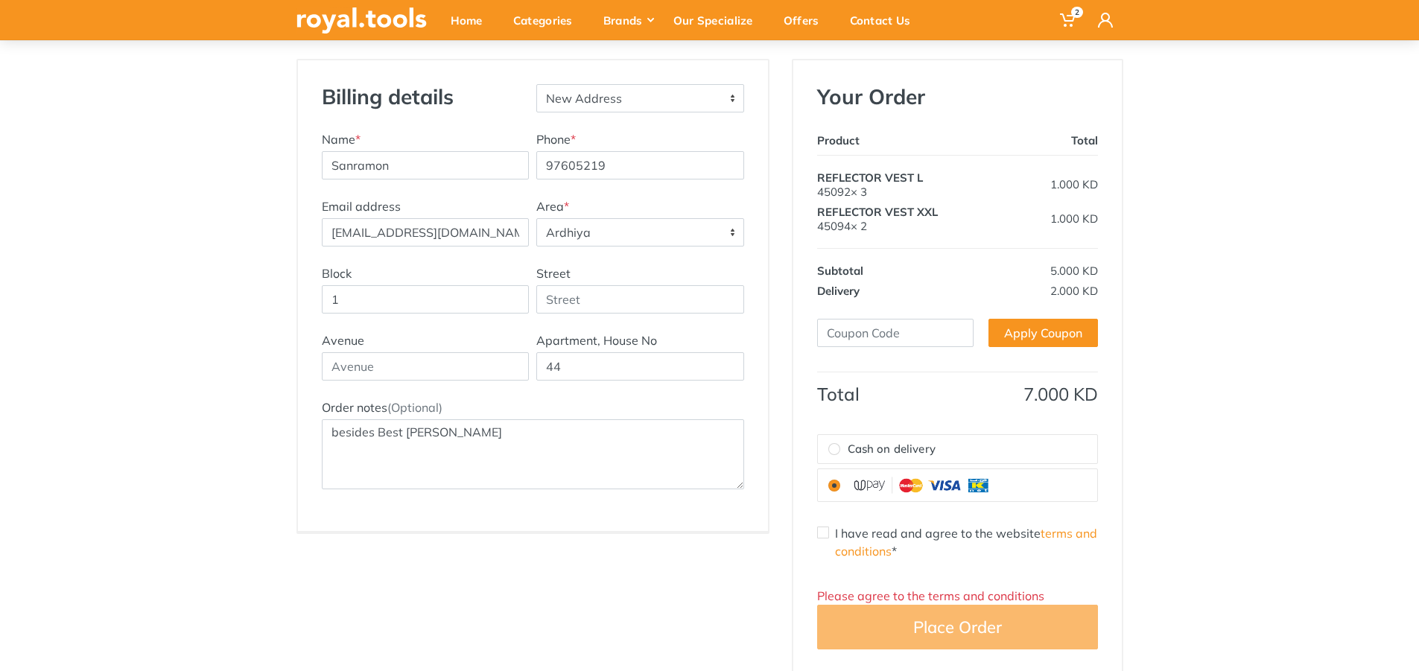
click at [825, 541] on div "I have read and agree to the website terms and conditions *" at bounding box center [957, 542] width 281 height 36
click at [825, 536] on input "I have read and agree to the website terms and conditions *" at bounding box center [823, 533] width 12 height 12
checkbox input "true"
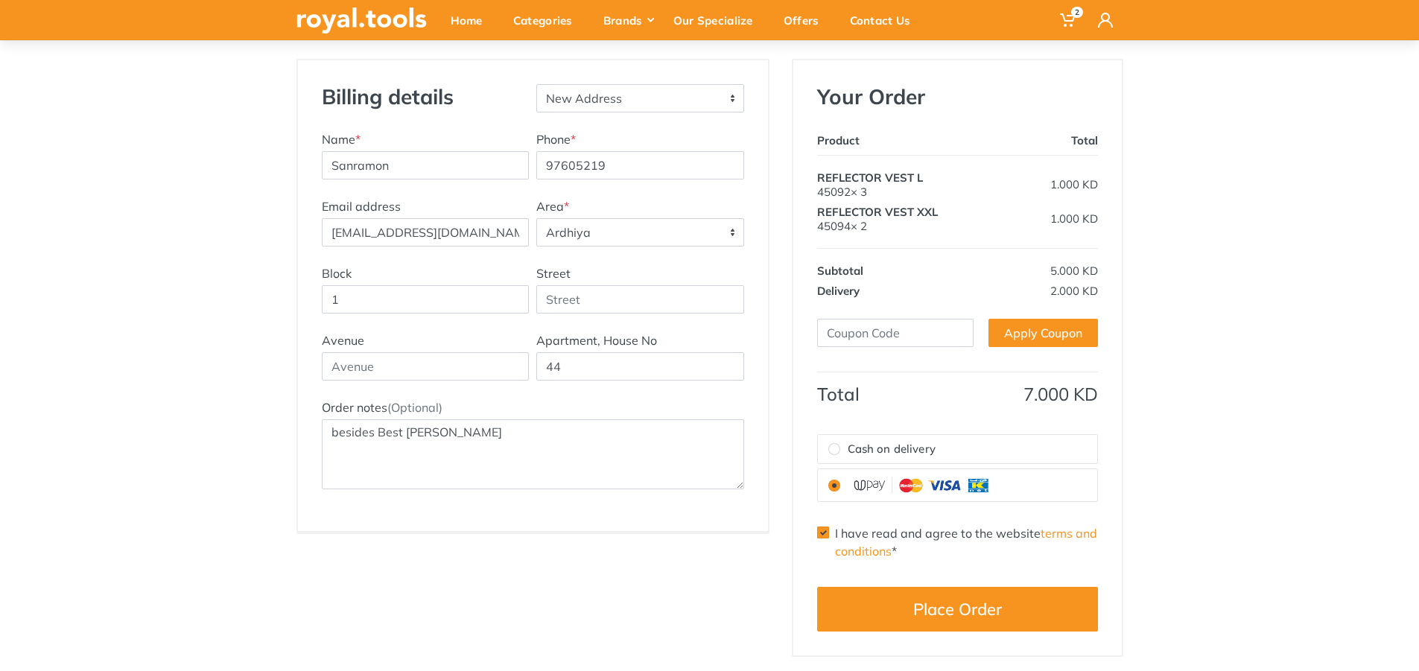
click at [1154, 573] on div "Billing details New Address Name * [GEOGRAPHIC_DATA] Phone * 97605219" at bounding box center [709, 358] width 1419 height 598
